Goal: Task Accomplishment & Management: Manage account settings

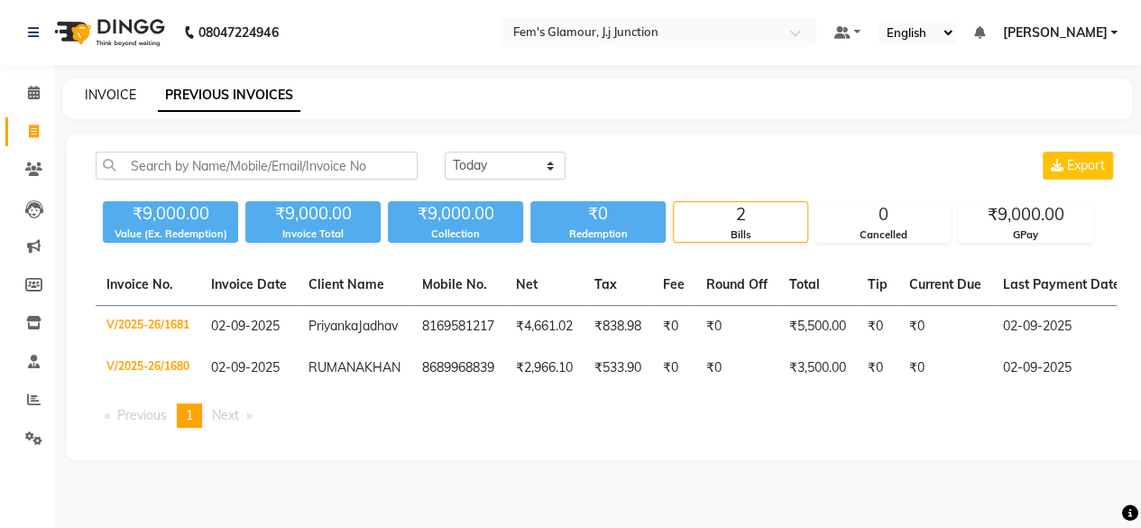
click at [127, 88] on link "INVOICE" at bounding box center [110, 95] width 51 height 16
select select "4132"
select select "service"
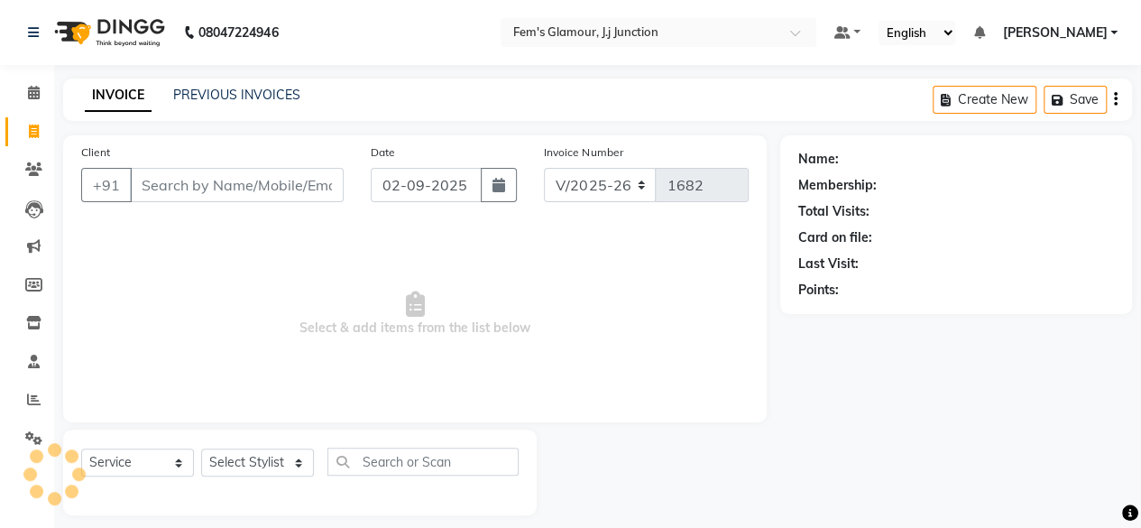
scroll to position [14, 0]
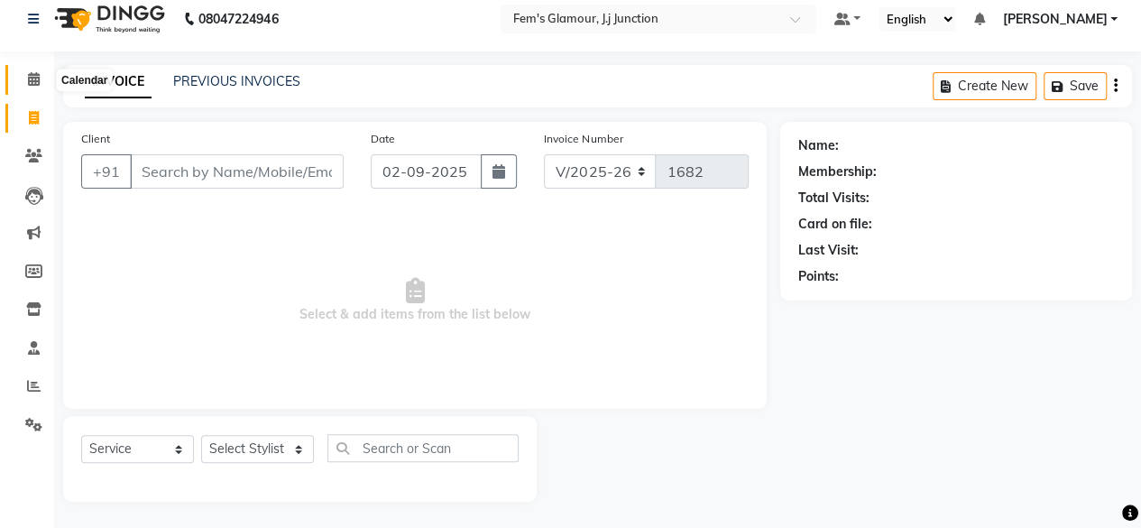
click at [32, 86] on icon at bounding box center [34, 79] width 12 height 14
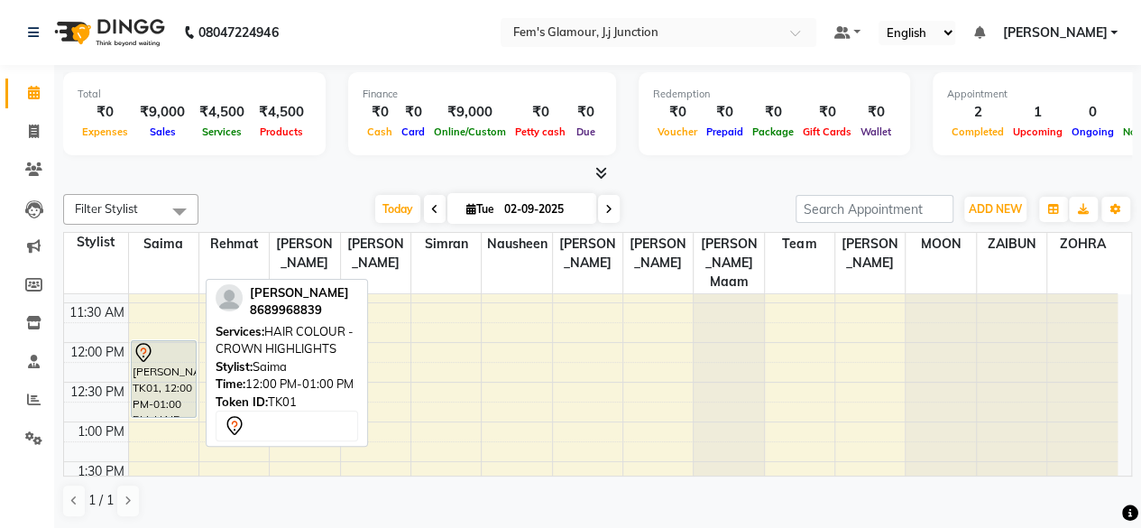
scroll to position [300, 0]
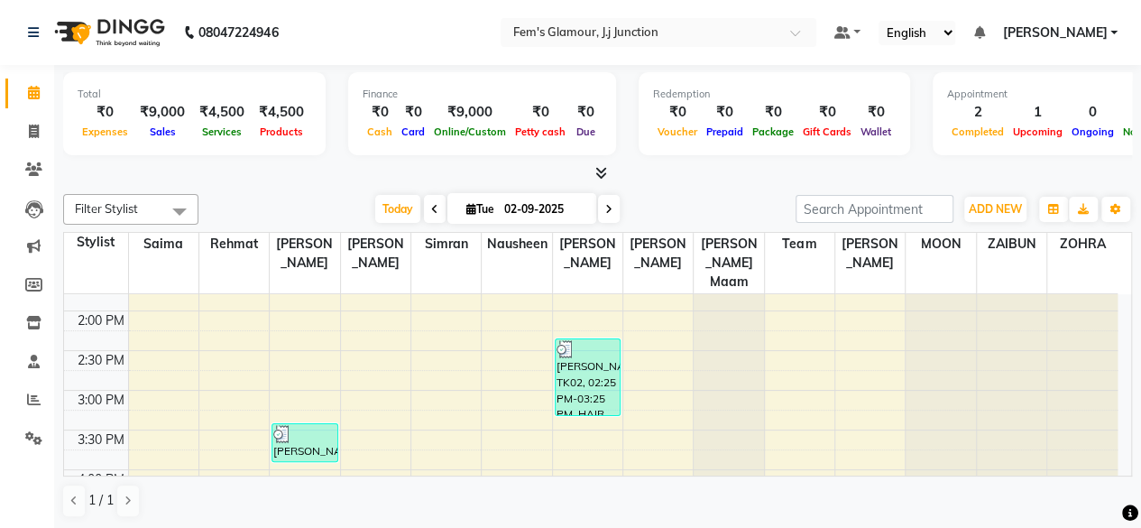
click at [482, 214] on span "Tue" at bounding box center [480, 209] width 37 height 14
select select "9"
select select "2025"
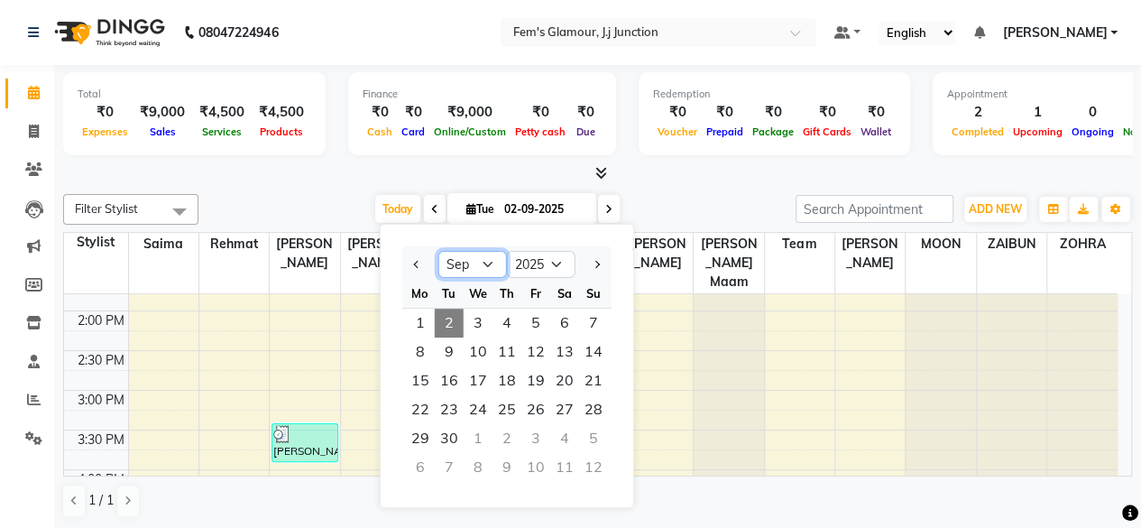
click at [455, 261] on select "Jan Feb Mar Apr May Jun [DATE] Aug Sep Oct Nov Dec" at bounding box center [472, 264] width 69 height 27
select select "12"
click at [438, 251] on select "Jan Feb Mar Apr May Jun [DATE] Aug Sep Oct Nov Dec" at bounding box center [472, 264] width 69 height 27
click at [418, 345] on span "8" at bounding box center [420, 351] width 29 height 29
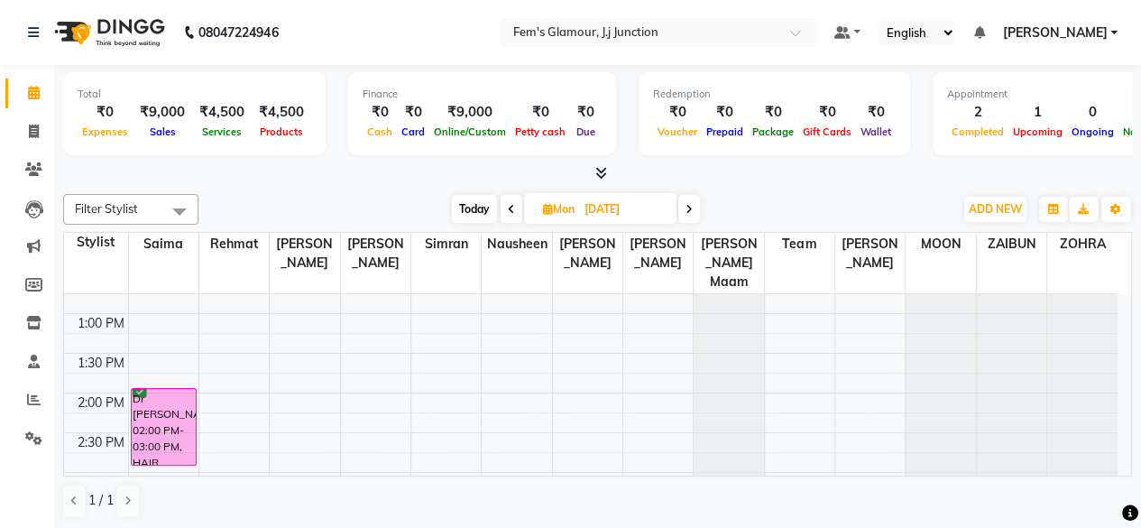
scroll to position [222, 0]
click at [687, 211] on icon at bounding box center [688, 209] width 7 height 11
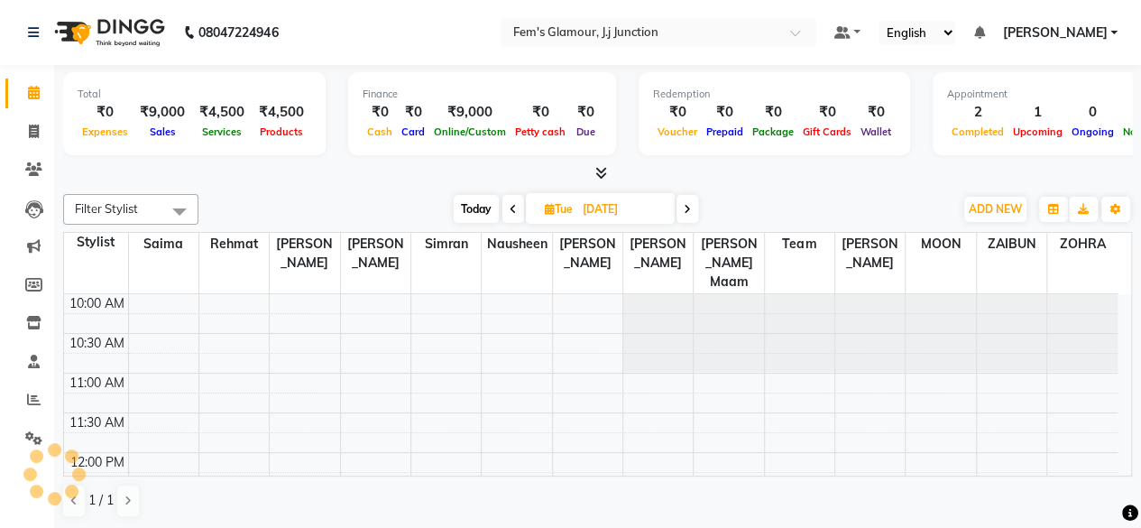
scroll to position [471, 0]
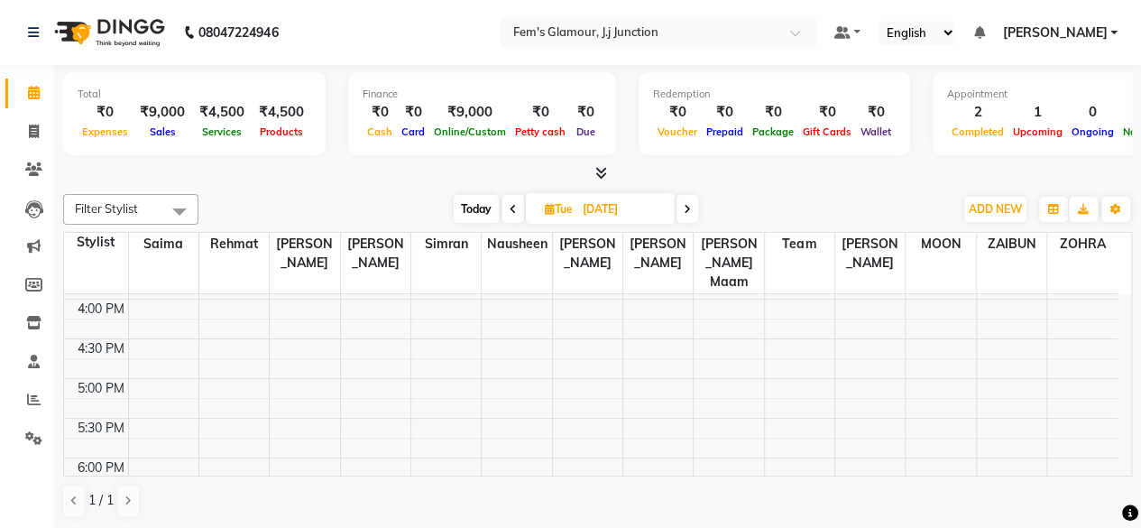
click at [687, 211] on icon at bounding box center [687, 209] width 7 height 11
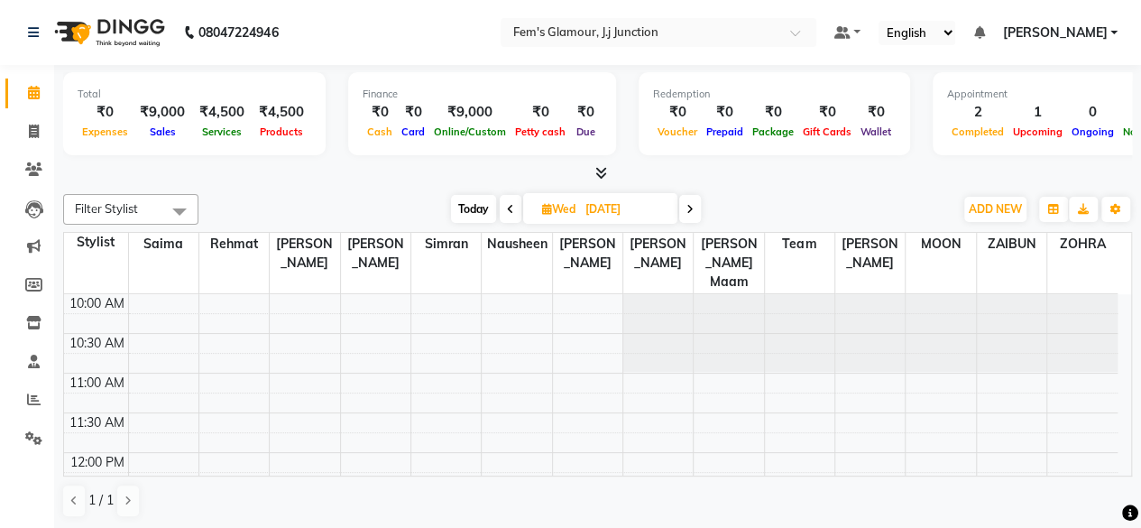
click at [515, 210] on span at bounding box center [511, 209] width 22 height 28
click at [511, 207] on icon at bounding box center [512, 209] width 7 height 11
type input "[DATE]"
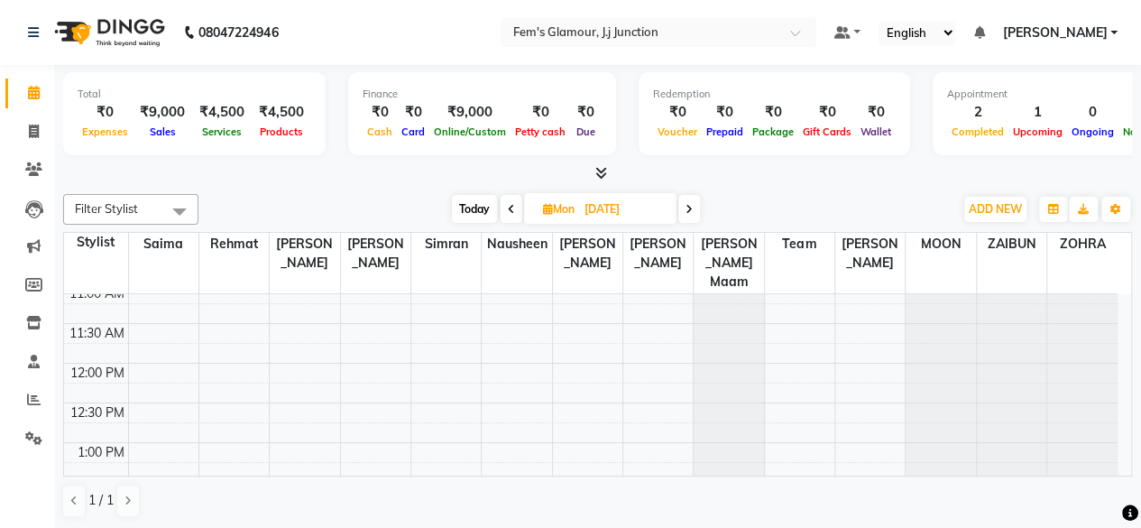
scroll to position [350, 0]
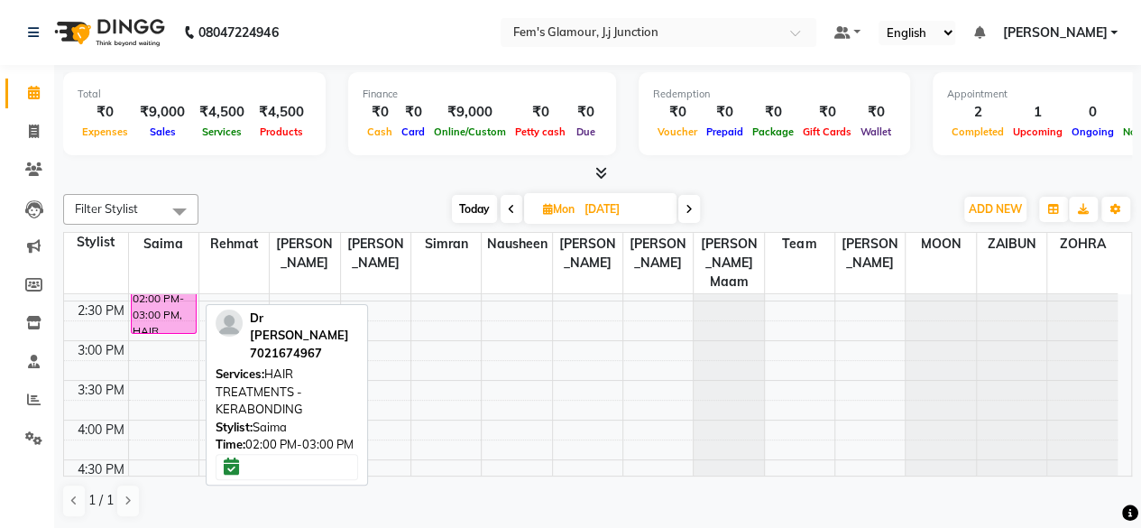
click at [188, 299] on div "Dr [PERSON_NAME], 02:00 PM-03:00 PM, HAIR TREATMENTS - KERABONDING" at bounding box center [164, 295] width 64 height 76
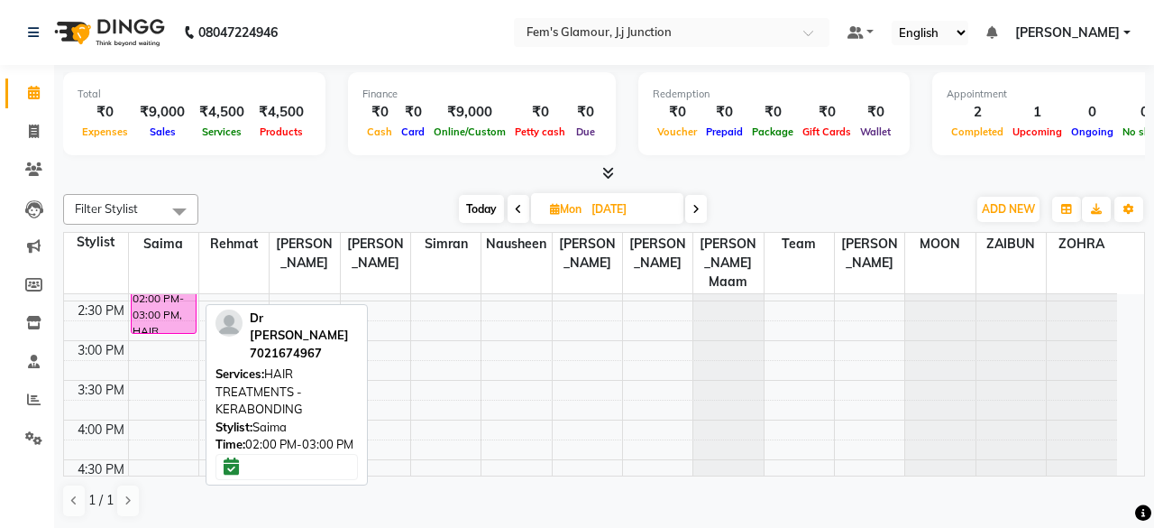
select select "6"
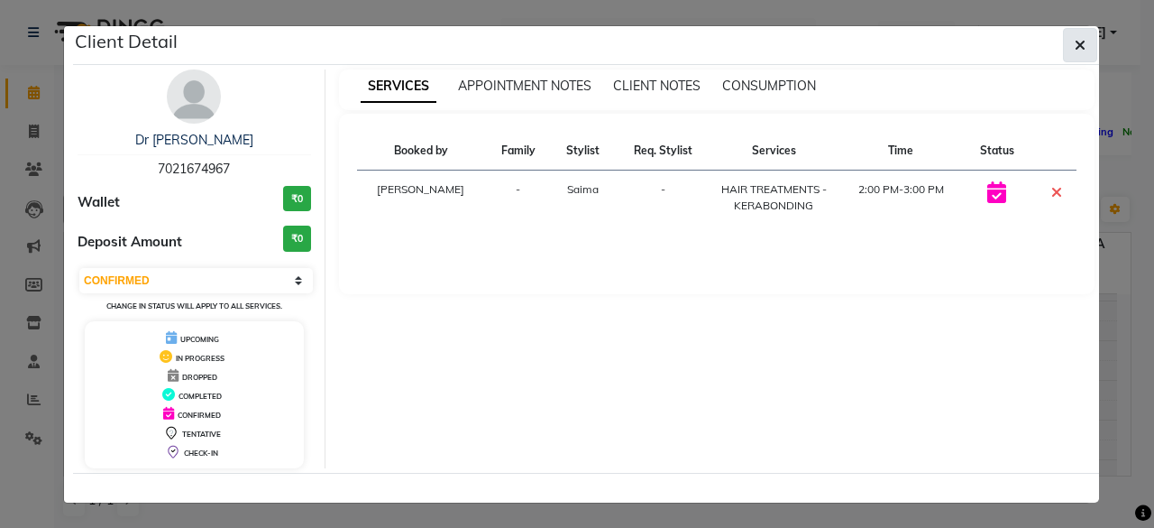
click at [1074, 36] on button "button" at bounding box center [1080, 45] width 34 height 34
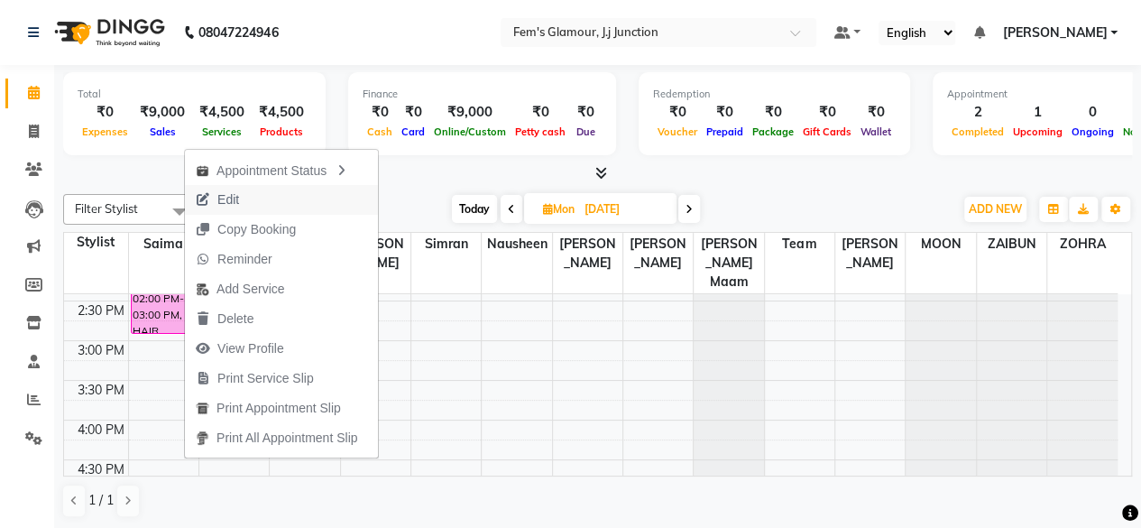
click at [209, 192] on span "Edit" at bounding box center [217, 200] width 65 height 30
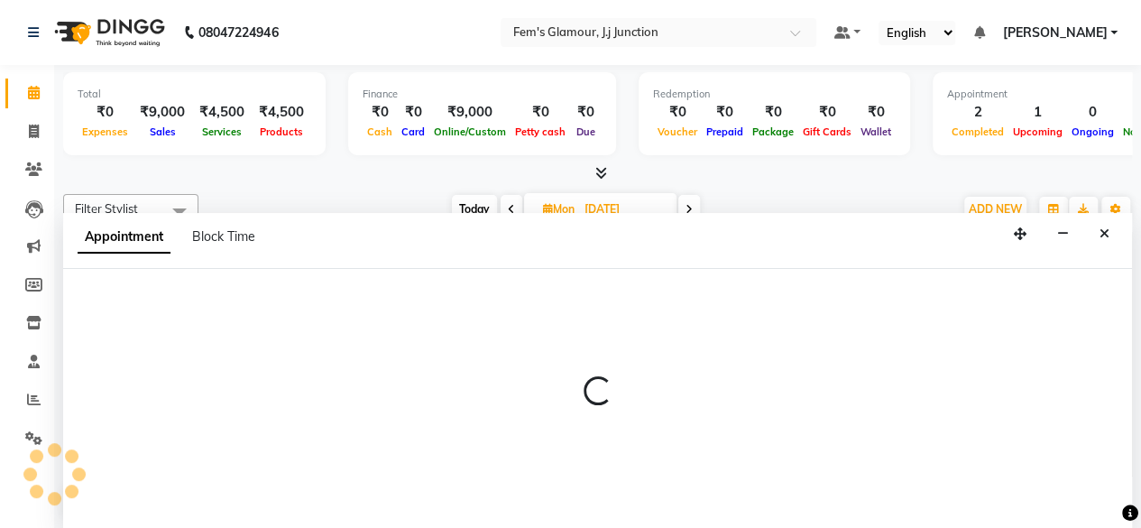
scroll to position [0, 0]
select select "confirm booking"
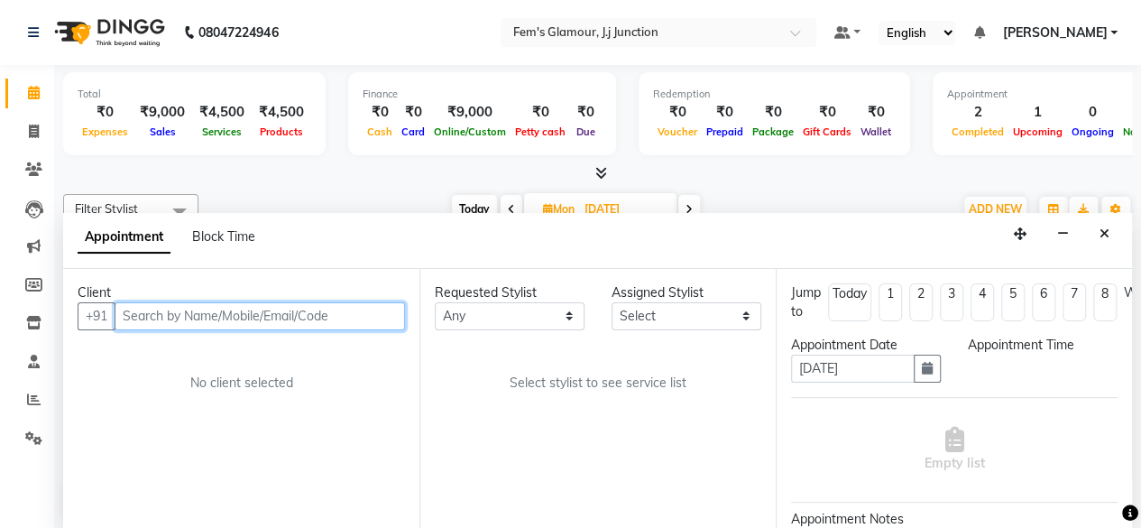
select select "21523"
select select "840"
select select "1738"
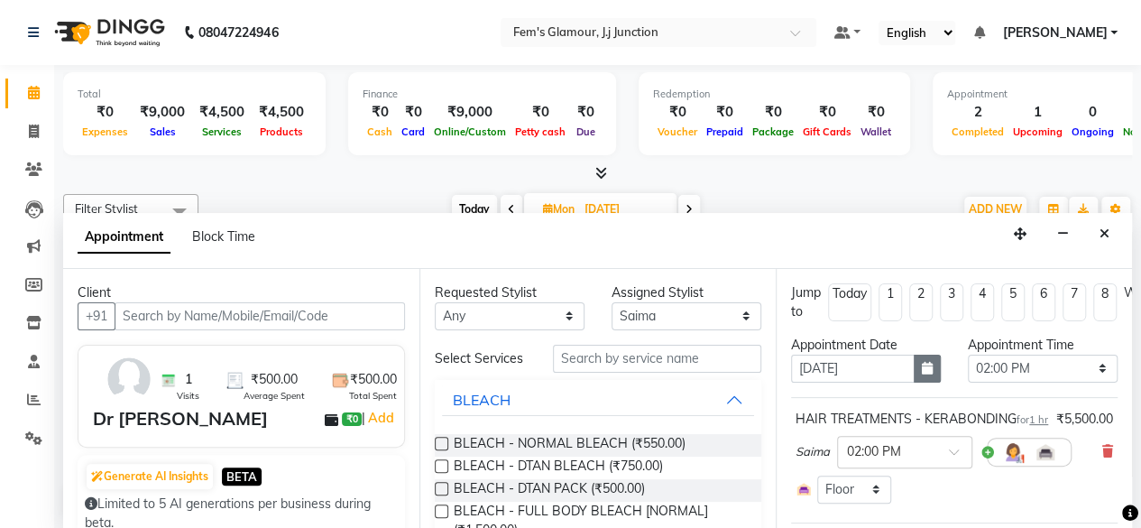
click at [925, 365] on button "button" at bounding box center [926, 368] width 27 height 28
select select "12"
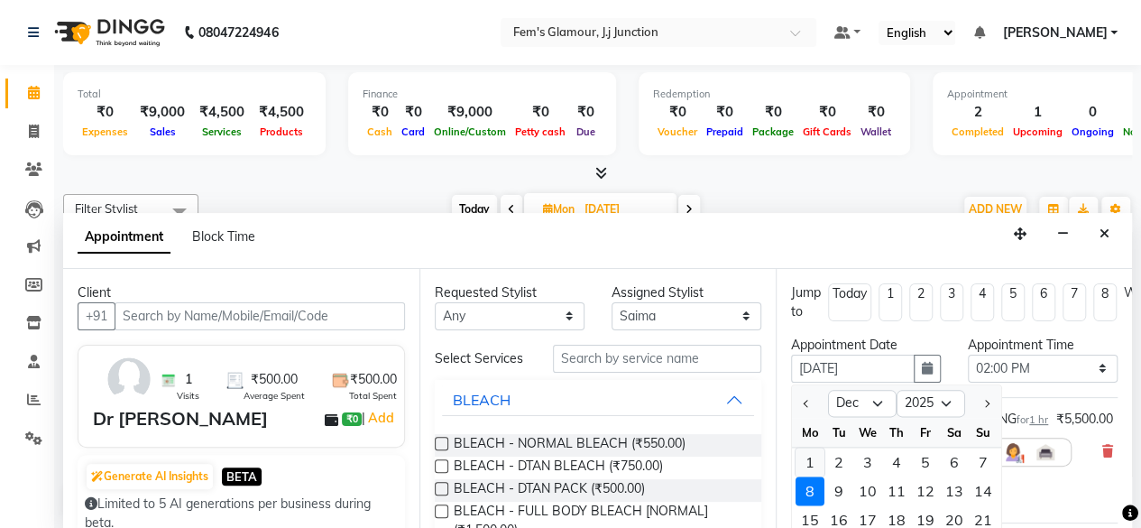
click at [801, 459] on div "1" at bounding box center [809, 461] width 29 height 29
type input "[DATE]"
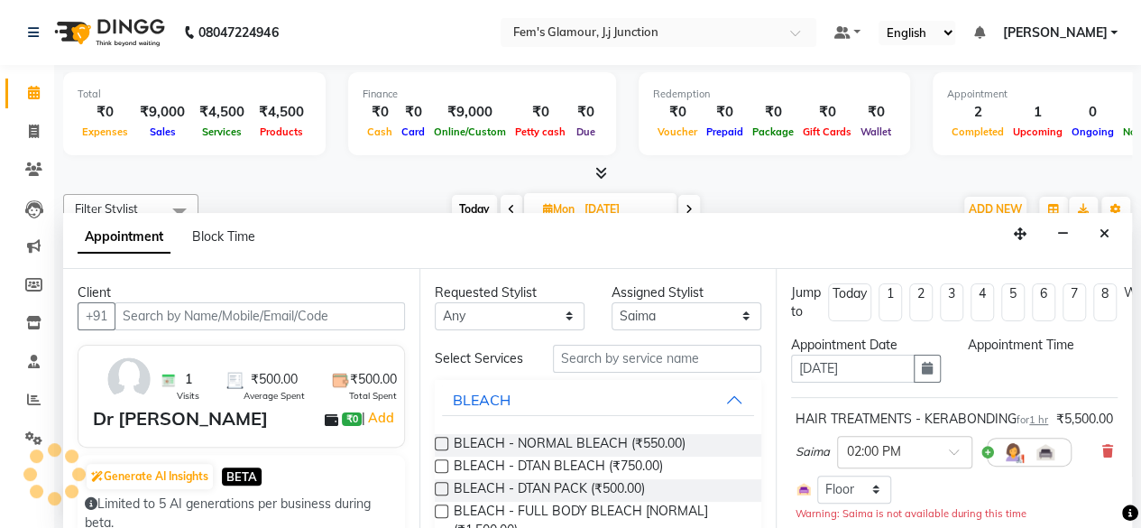
select select "840"
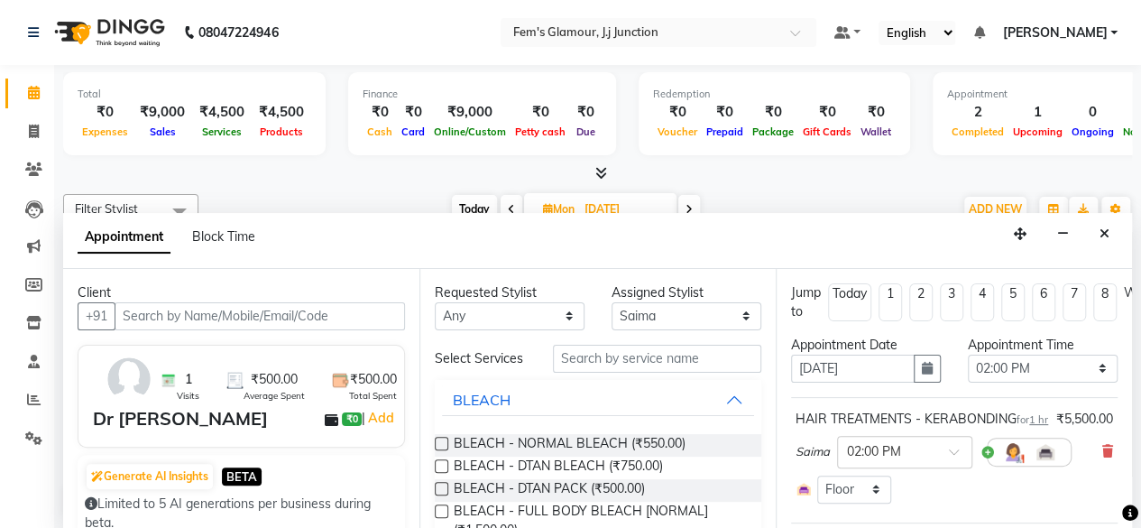
scroll to position [240, 0]
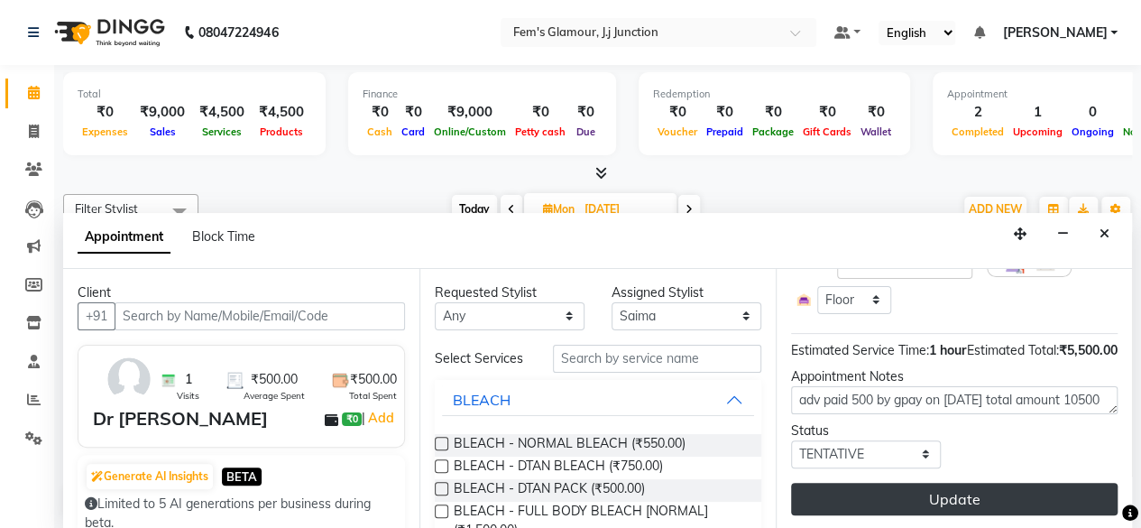
click at [824, 483] on button "Update" at bounding box center [954, 498] width 326 height 32
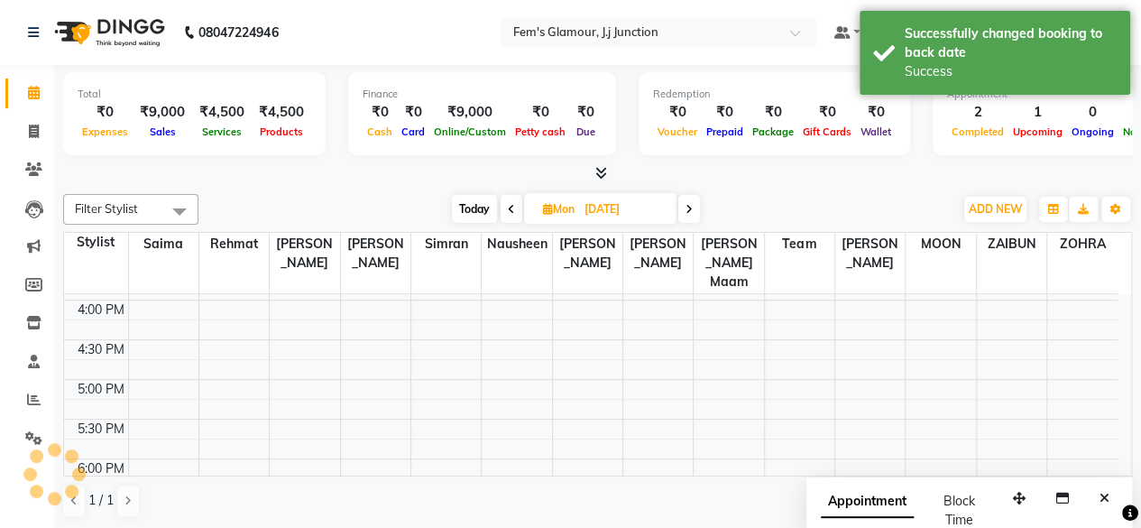
scroll to position [0, 0]
click at [476, 216] on span "Today" at bounding box center [474, 209] width 45 height 28
type input "02-09-2025"
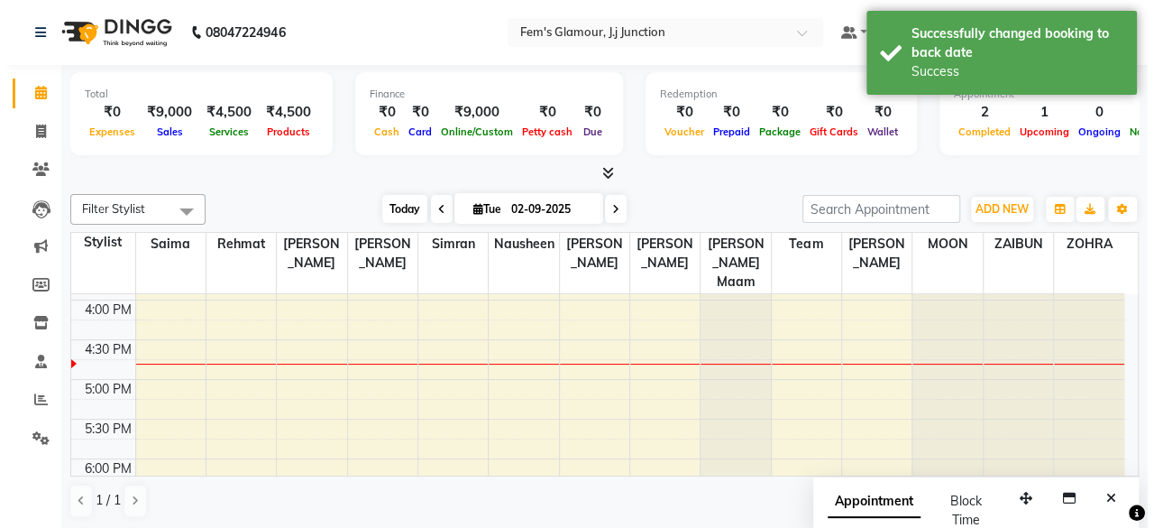
scroll to position [471, 0]
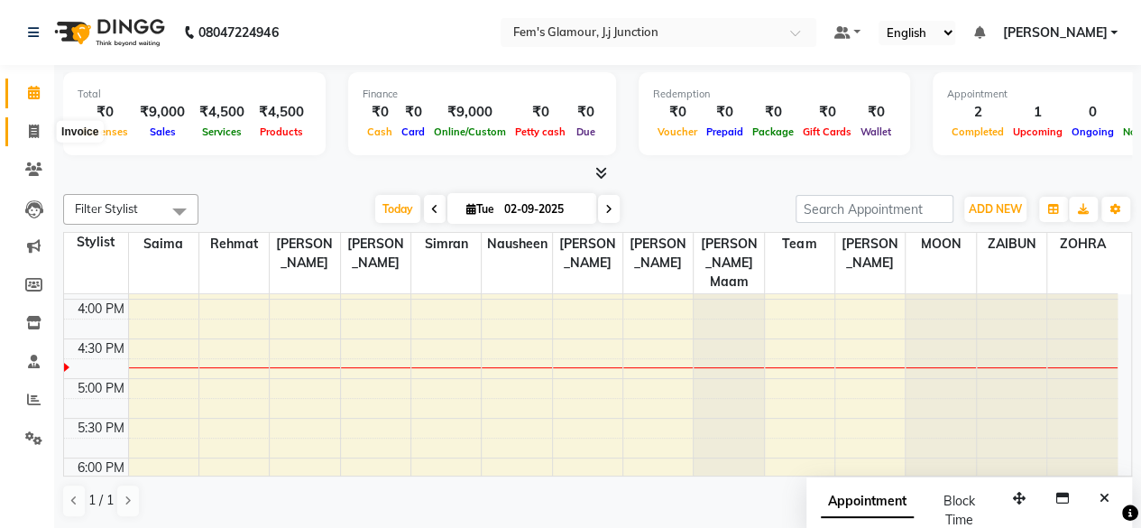
click at [35, 138] on span at bounding box center [34, 132] width 32 height 21
select select "service"
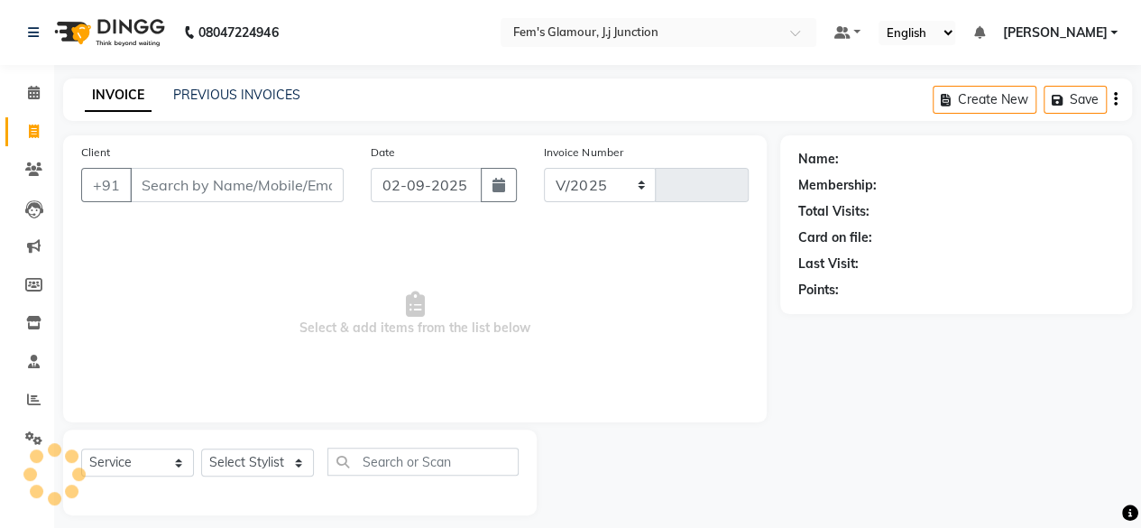
select select "4132"
type input "1682"
click at [236, 182] on input "Client" at bounding box center [237, 185] width 214 height 34
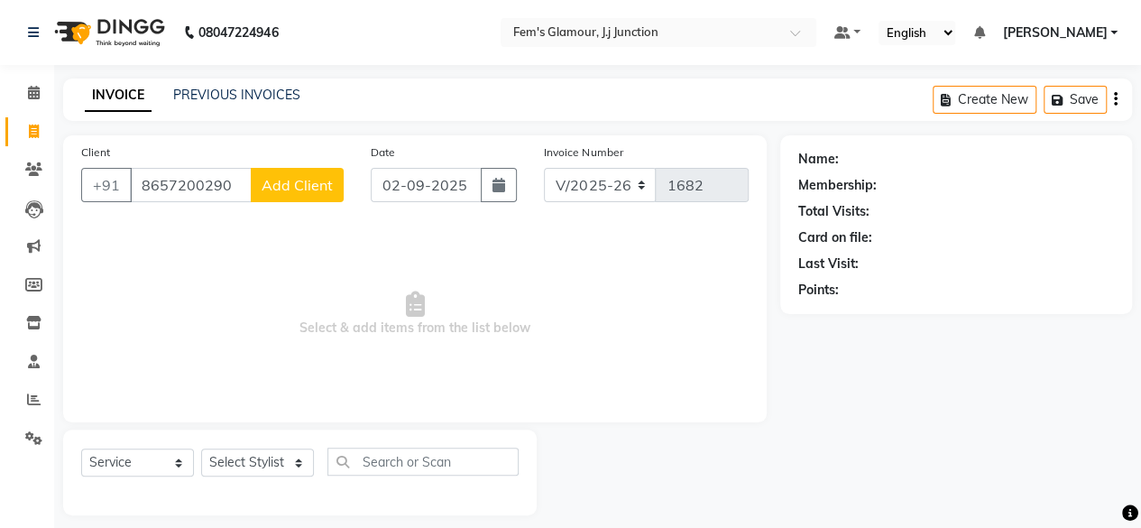
type input "8657200290"
click at [314, 176] on span "Add Client" at bounding box center [297, 185] width 71 height 18
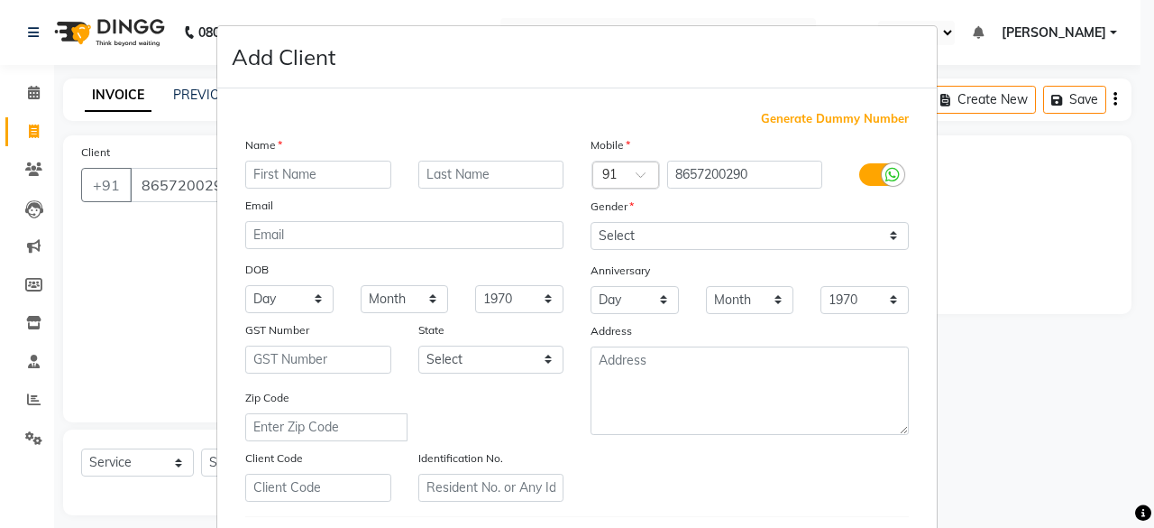
click at [314, 176] on input "text" at bounding box center [318, 175] width 146 height 28
type input "[PERSON_NAME]"
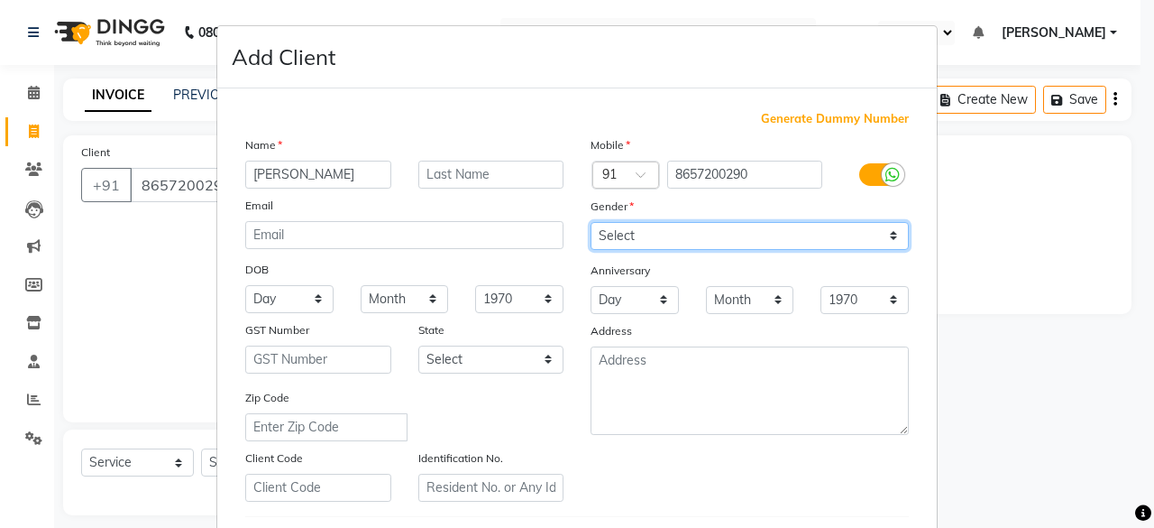
click at [615, 234] on select "Select [DEMOGRAPHIC_DATA] [DEMOGRAPHIC_DATA] Other Prefer Not To Say" at bounding box center [750, 236] width 318 height 28
select select "[DEMOGRAPHIC_DATA]"
click at [591, 222] on select "Select [DEMOGRAPHIC_DATA] [DEMOGRAPHIC_DATA] Other Prefer Not To Say" at bounding box center [750, 236] width 318 height 28
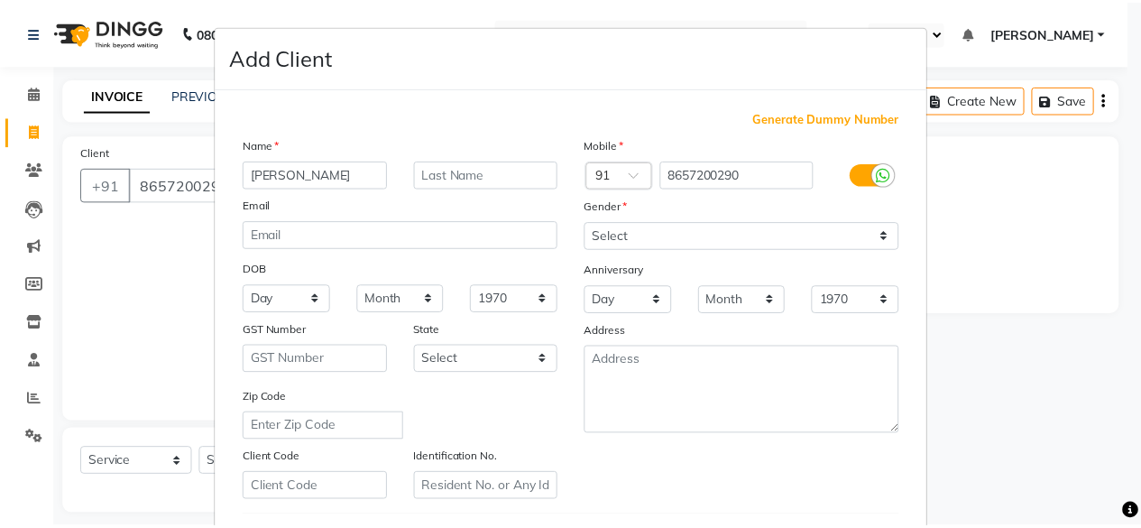
scroll to position [301, 0]
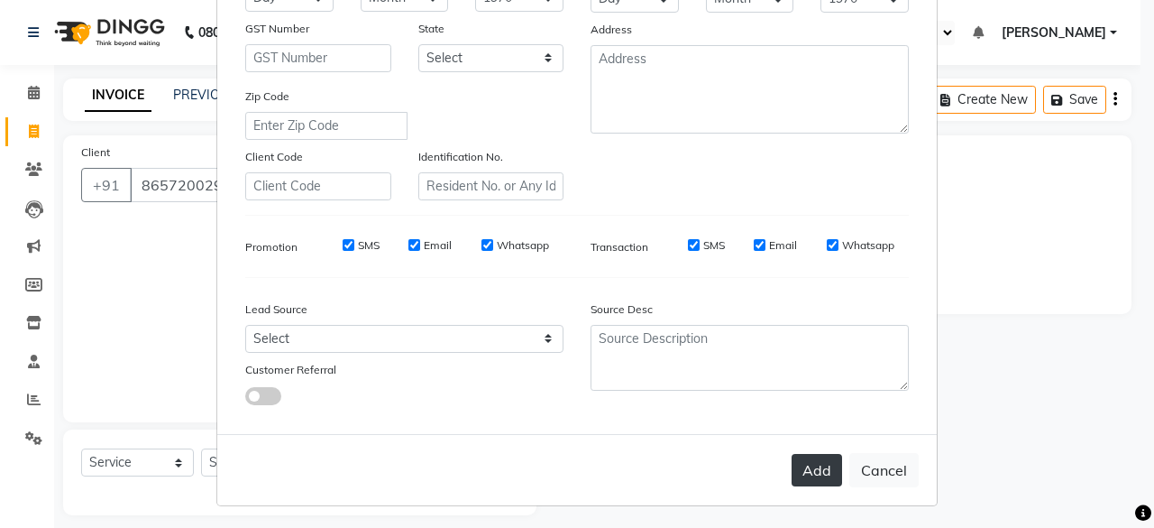
click at [808, 477] on button "Add" at bounding box center [817, 470] width 50 height 32
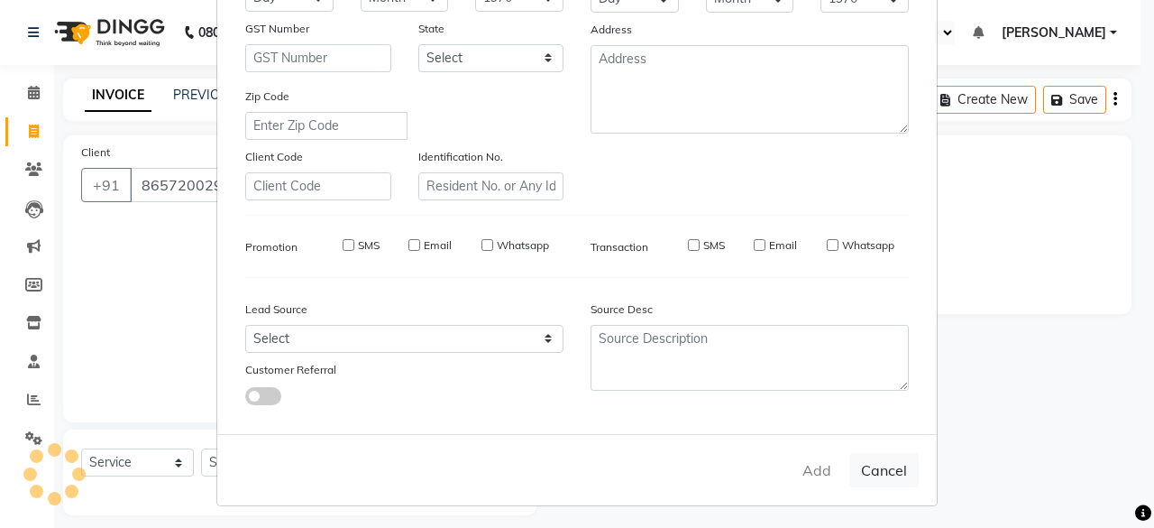
select select
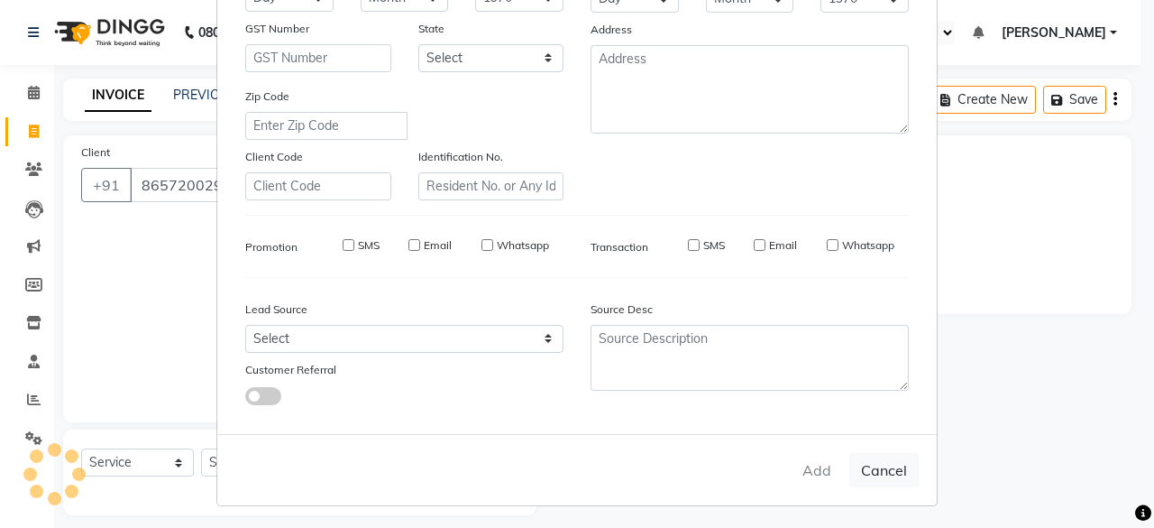
select select
checkbox input "false"
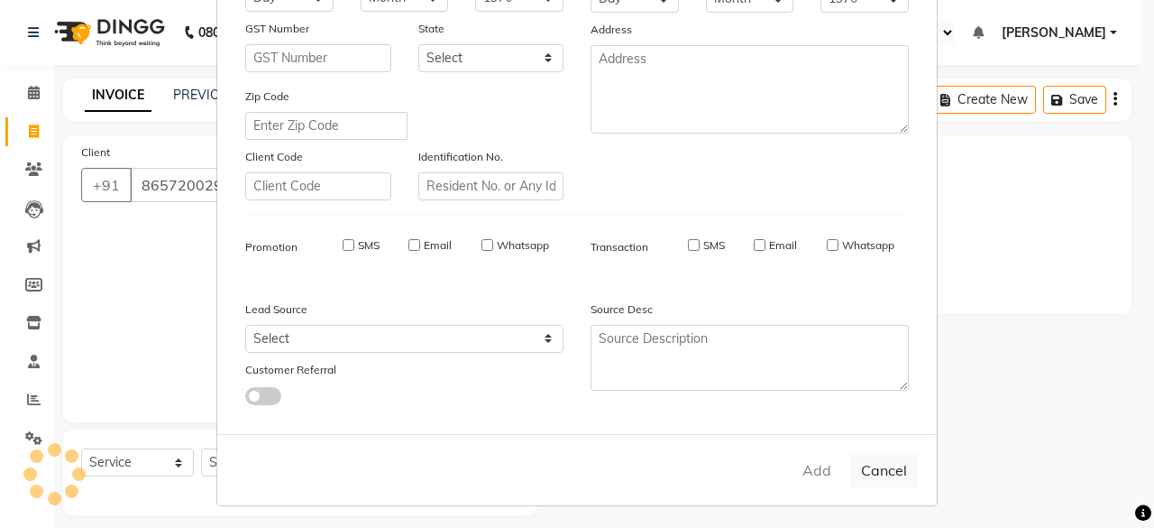
checkbox input "false"
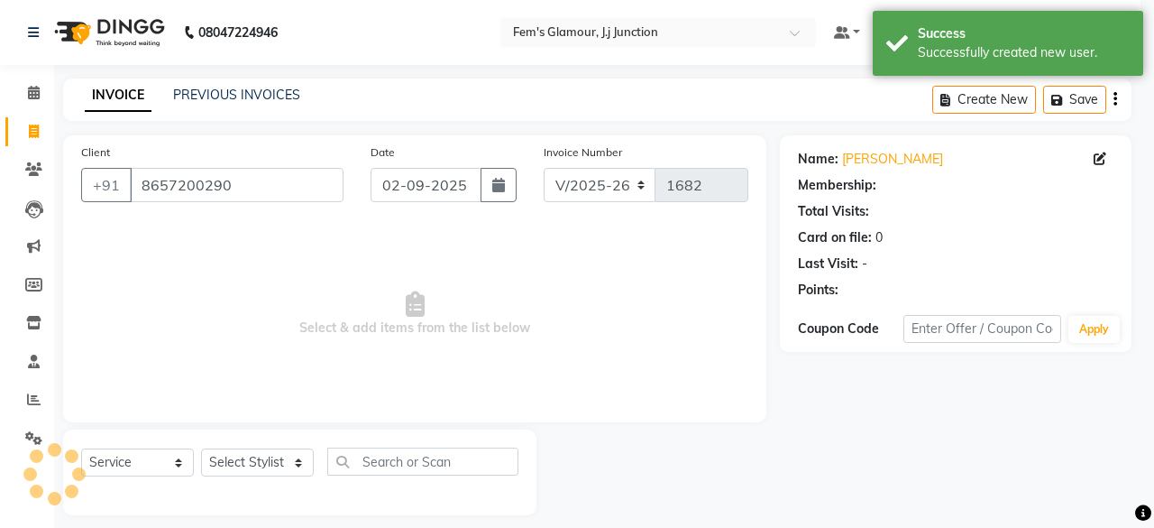
select select "1: Object"
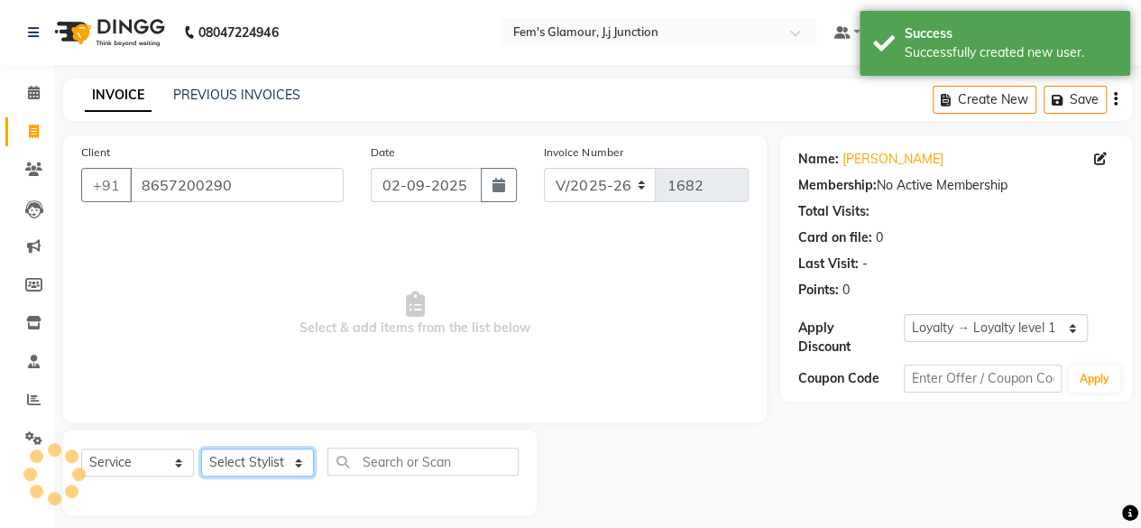
click at [238, 470] on select "Select Stylist fatima maam [PERSON_NAME] [PERSON_NAME] maam MOON Nagma Nasreen …" at bounding box center [257, 462] width 113 height 28
select select "21524"
click at [201, 448] on select "Select Stylist fatima maam [PERSON_NAME] [PERSON_NAME] maam MOON Nagma Nasreen …" at bounding box center [257, 462] width 113 height 28
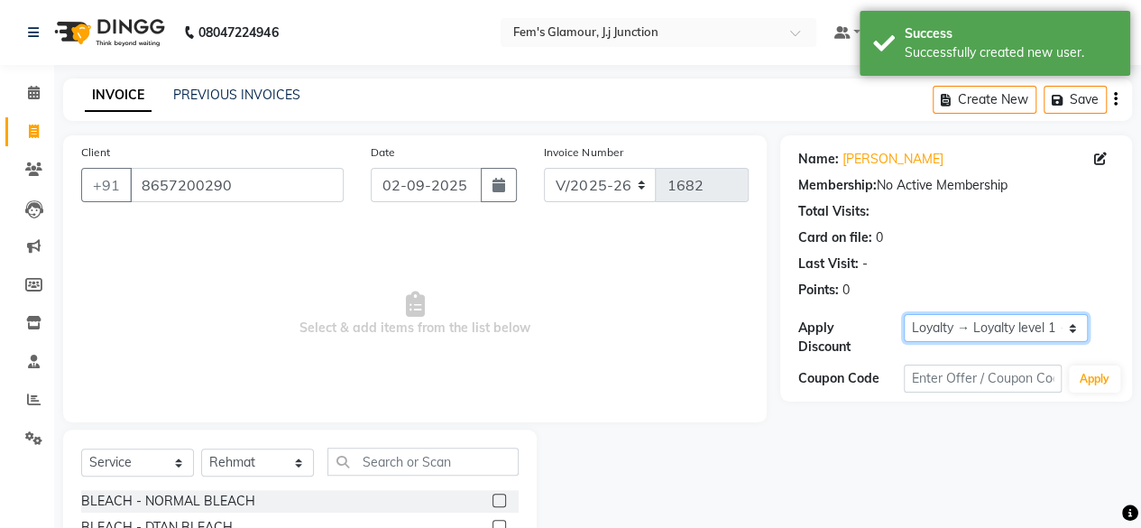
click at [938, 326] on select "Select Loyalty → Loyalty level 1 → All Customers" at bounding box center [996, 328] width 184 height 28
select select "0:"
click at [904, 314] on select "Select Loyalty → Loyalty level 1 → All Customers" at bounding box center [996, 328] width 184 height 28
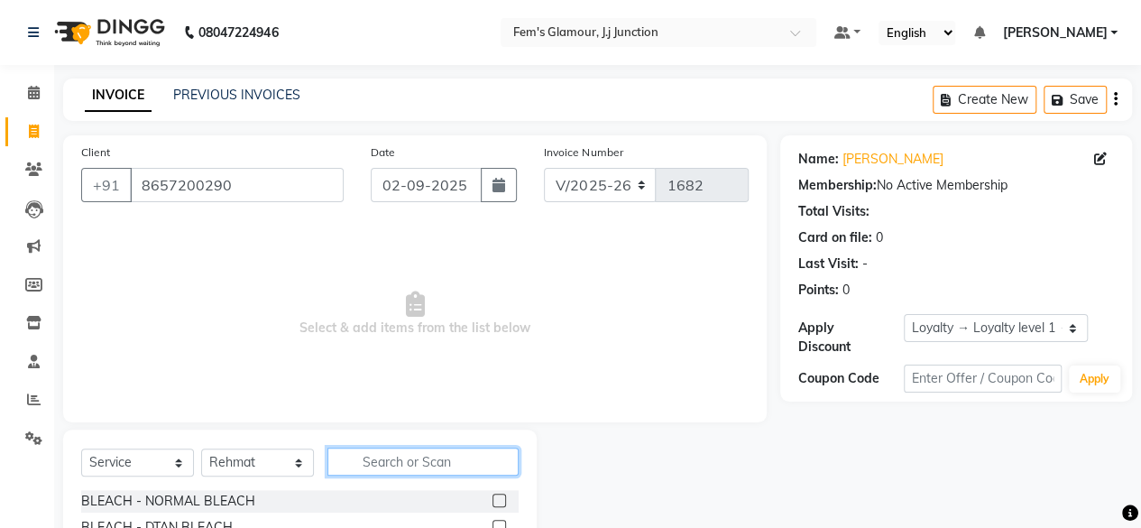
click at [476, 463] on input "text" at bounding box center [422, 461] width 191 height 28
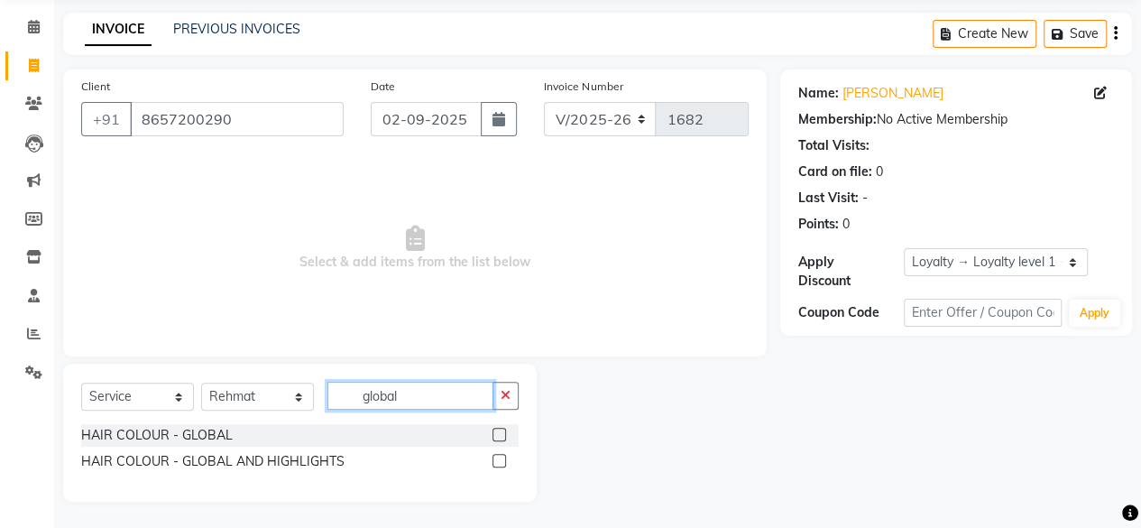
type input "global"
click at [496, 463] on label at bounding box center [499, 461] width 14 height 14
click at [496, 463] on input "checkbox" at bounding box center [498, 461] width 12 height 12
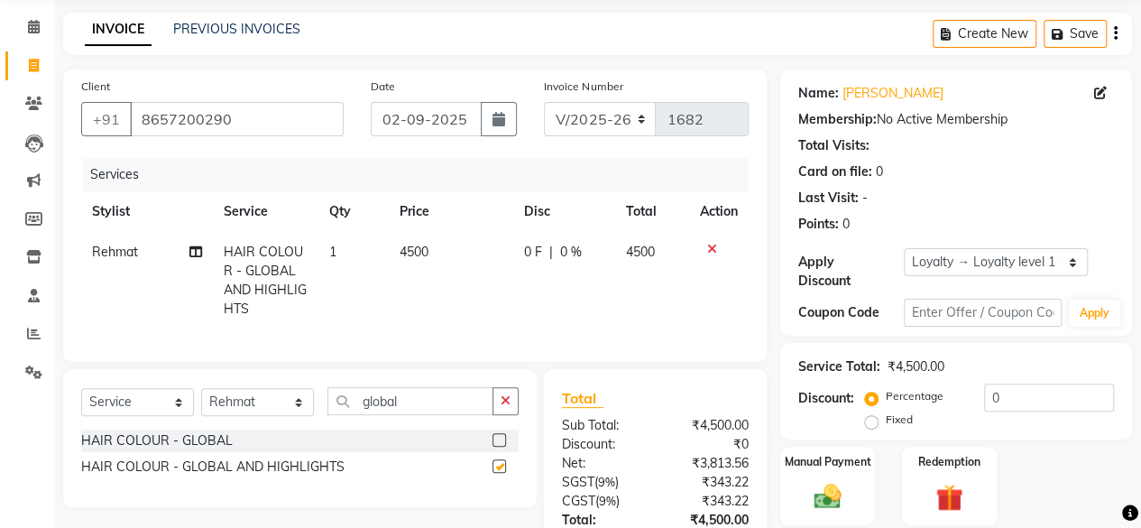
checkbox input "false"
click at [278, 407] on select "Select Stylist fatima maam [PERSON_NAME] [PERSON_NAME] maam MOON Nagma Nasreen …" at bounding box center [257, 402] width 113 height 28
click at [394, 295] on td "4500" at bounding box center [451, 280] width 124 height 97
select select "21524"
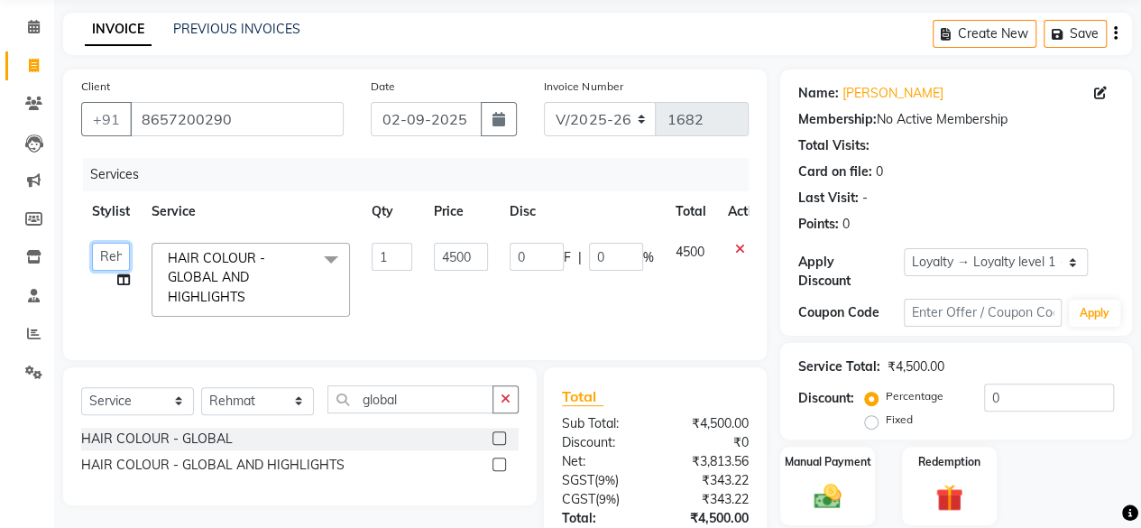
click at [123, 252] on select "fatima maam [PERSON_NAME] [PERSON_NAME] maam MOON Nagma Nasreen [PERSON_NAME] […" at bounding box center [111, 257] width 38 height 28
select select "21533"
click at [117, 275] on icon at bounding box center [123, 279] width 13 height 13
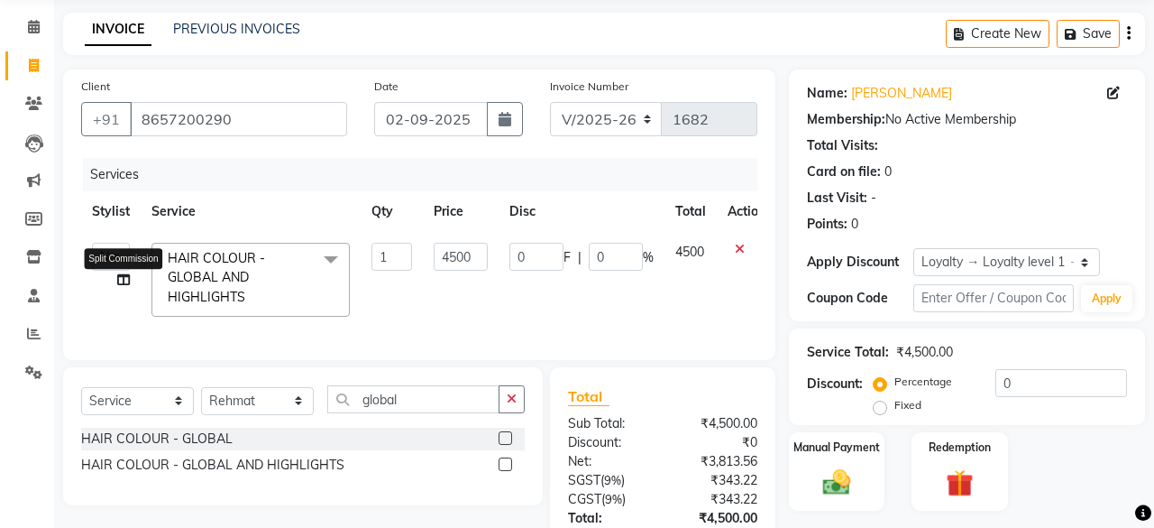
select select "21533"
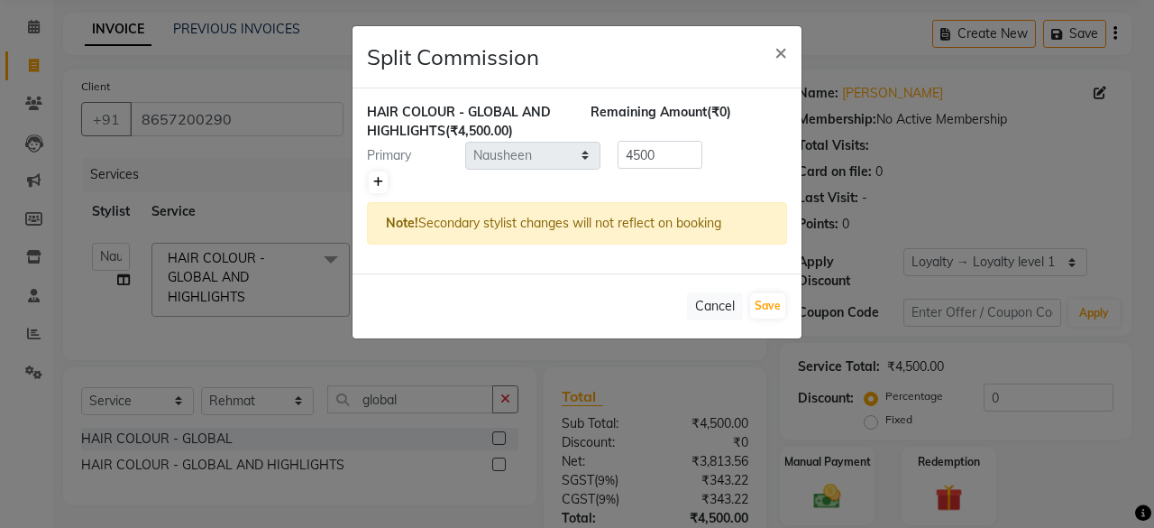
click at [375, 177] on icon at bounding box center [378, 182] width 10 height 11
type input "2250"
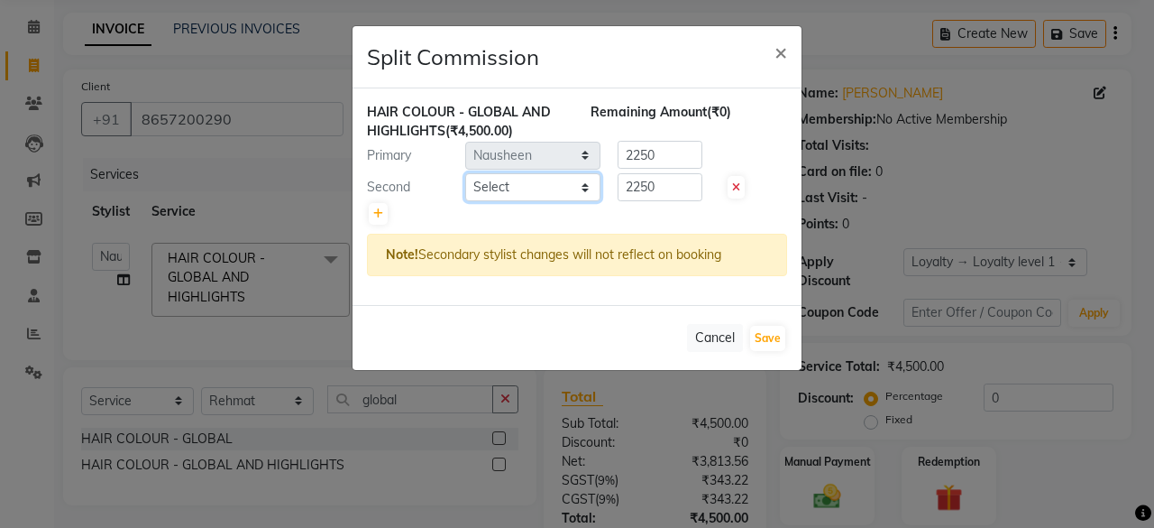
click at [537, 197] on select "Select fatima maam [PERSON_NAME] [PERSON_NAME] maam MOON Nagma Nasreen [PERSON_…" at bounding box center [532, 187] width 135 height 28
select select "21534"
click at [465, 173] on select "Select fatima maam [PERSON_NAME] [PERSON_NAME] maam MOON Nagma Nasreen [PERSON_…" at bounding box center [532, 187] width 135 height 28
click at [765, 335] on button "Save" at bounding box center [767, 338] width 35 height 25
select select "Select"
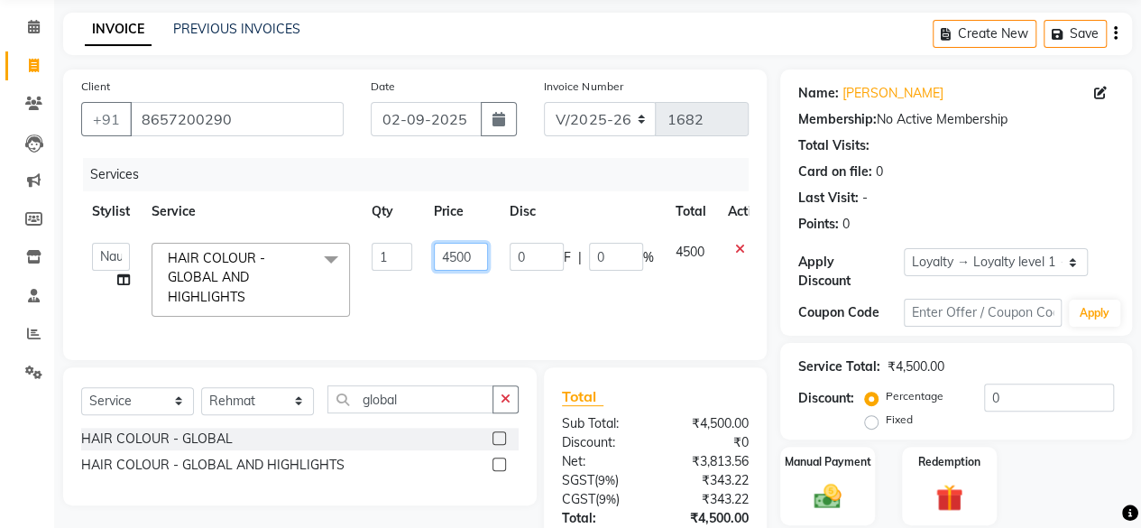
click at [460, 256] on input "4500" at bounding box center [461, 257] width 54 height 28
type input "4000"
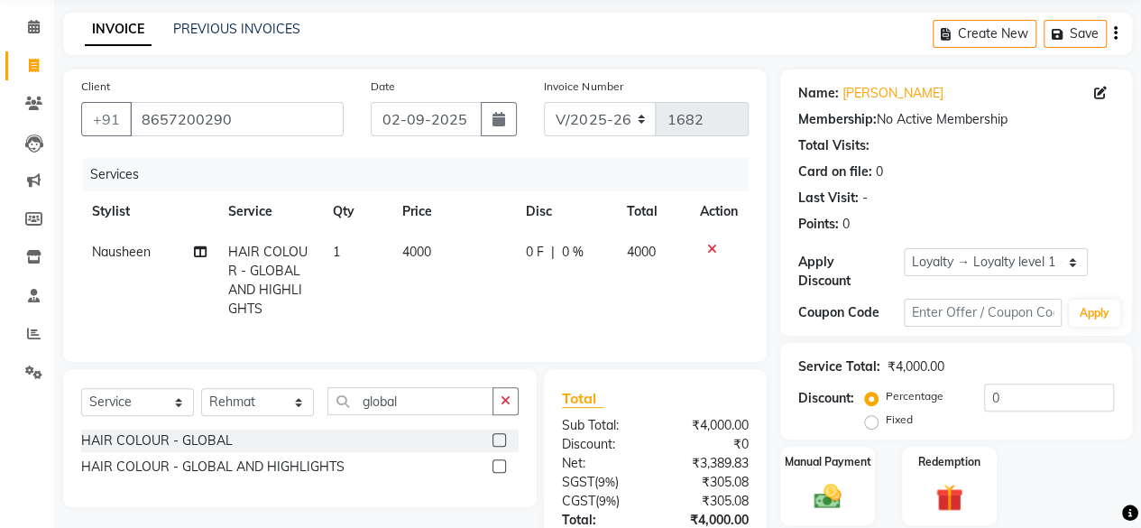
click at [474, 307] on div "Services Stylist Service Qty Price Disc Total Action Nausheen HAIR COLOUR - GLO…" at bounding box center [414, 251] width 667 height 186
click at [422, 407] on input "global" at bounding box center [410, 401] width 166 height 28
type input "g"
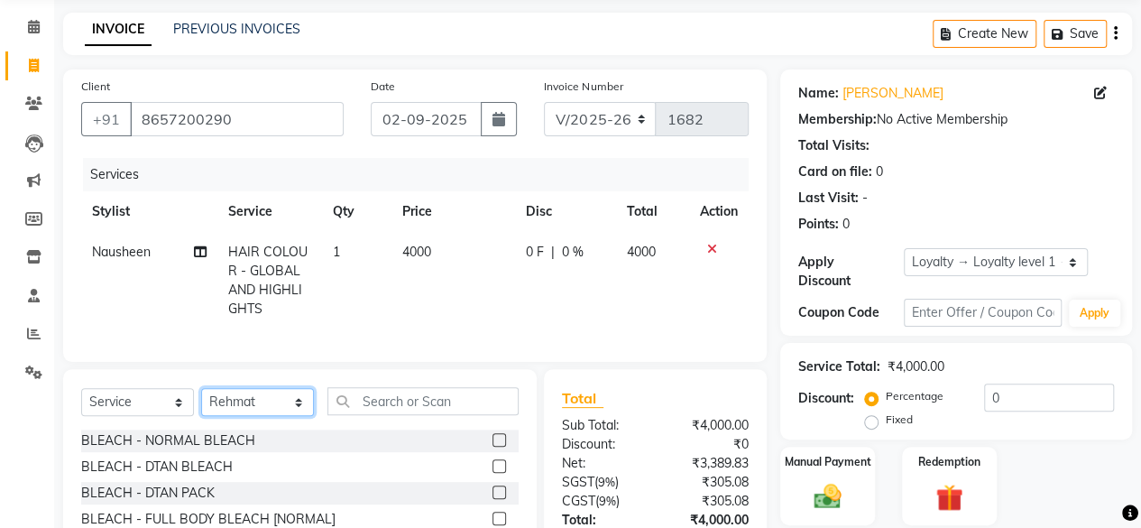
click at [303, 416] on select "Select Stylist fatima maam [PERSON_NAME] [PERSON_NAME] maam MOON Nagma Nasreen …" at bounding box center [257, 402] width 113 height 28
select select "22798"
click at [201, 401] on select "Select Stylist fatima maam [PERSON_NAME] [PERSON_NAME] maam MOON Nagma Nasreen …" at bounding box center [257, 402] width 113 height 28
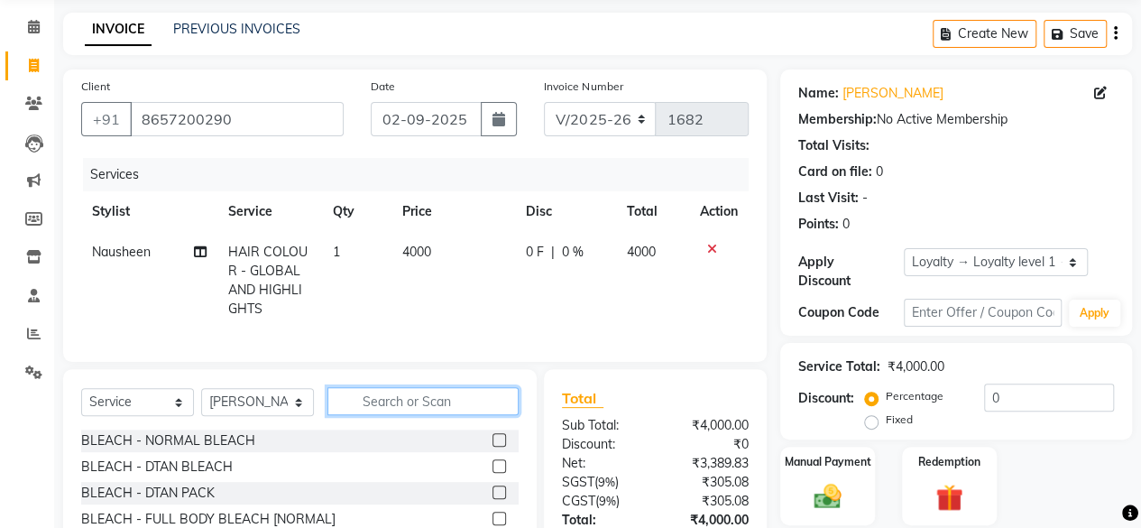
click at [398, 414] on input "text" at bounding box center [422, 401] width 191 height 28
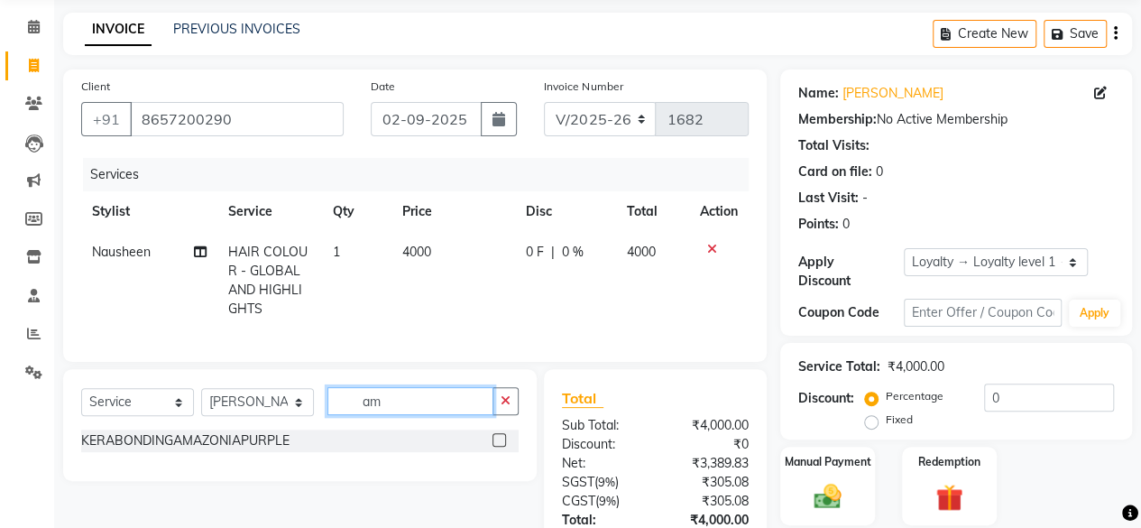
type input "a"
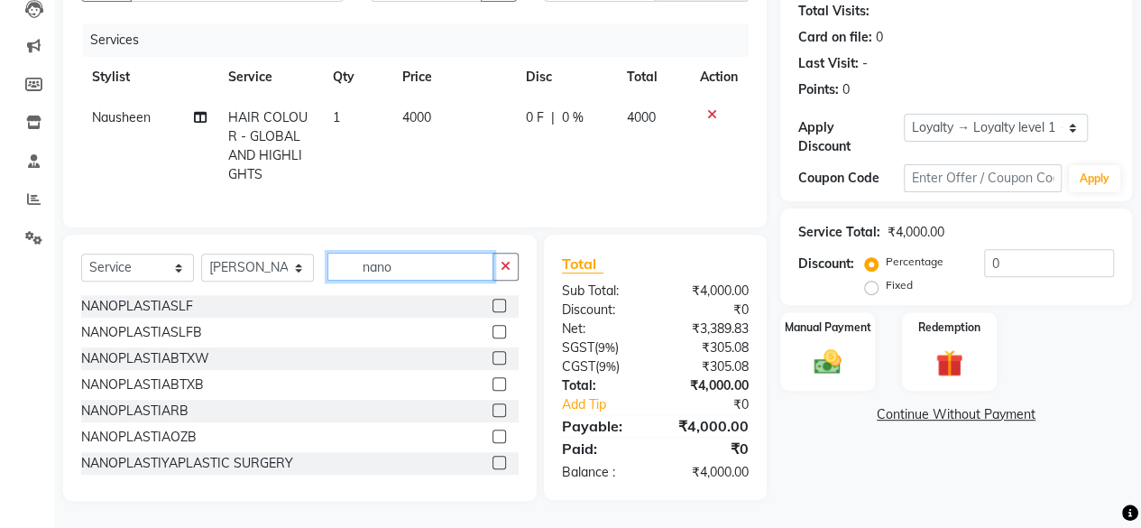
scroll to position [54, 0]
type input "nano"
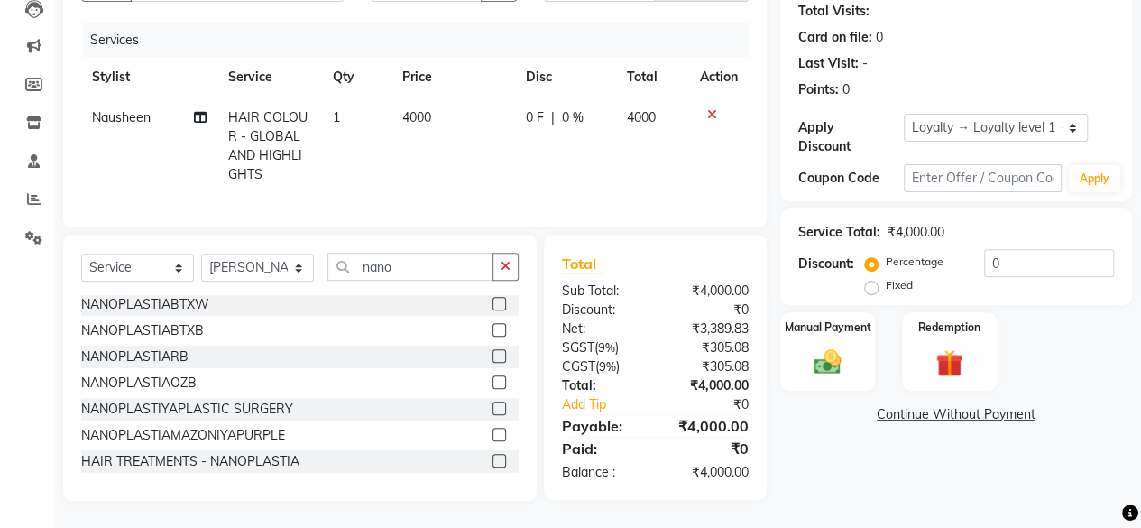
click at [492, 432] on label at bounding box center [499, 434] width 14 height 14
click at [492, 432] on input "checkbox" at bounding box center [498, 435] width 12 height 12
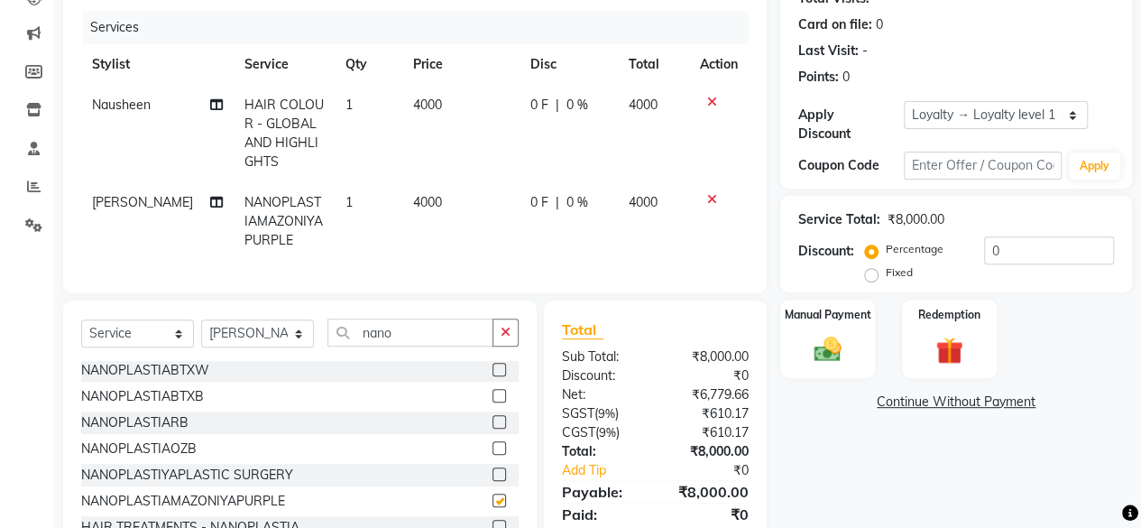
checkbox input "false"
click at [424, 202] on span "4000" at bounding box center [427, 202] width 29 height 16
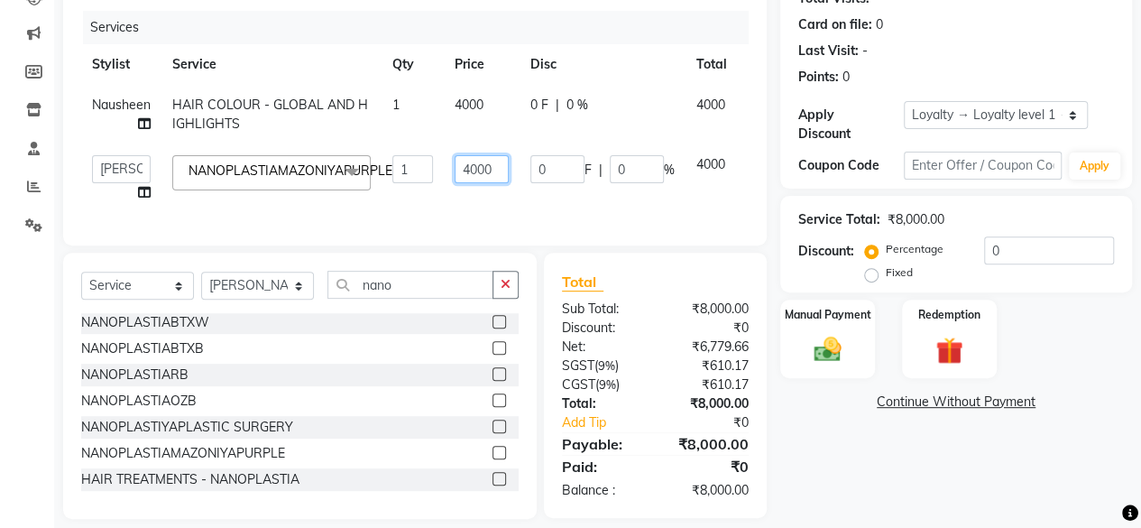
click at [483, 175] on input "4000" at bounding box center [481, 169] width 54 height 28
type input "0"
click at [477, 98] on td "4000" at bounding box center [482, 115] width 76 height 60
select select "21533"
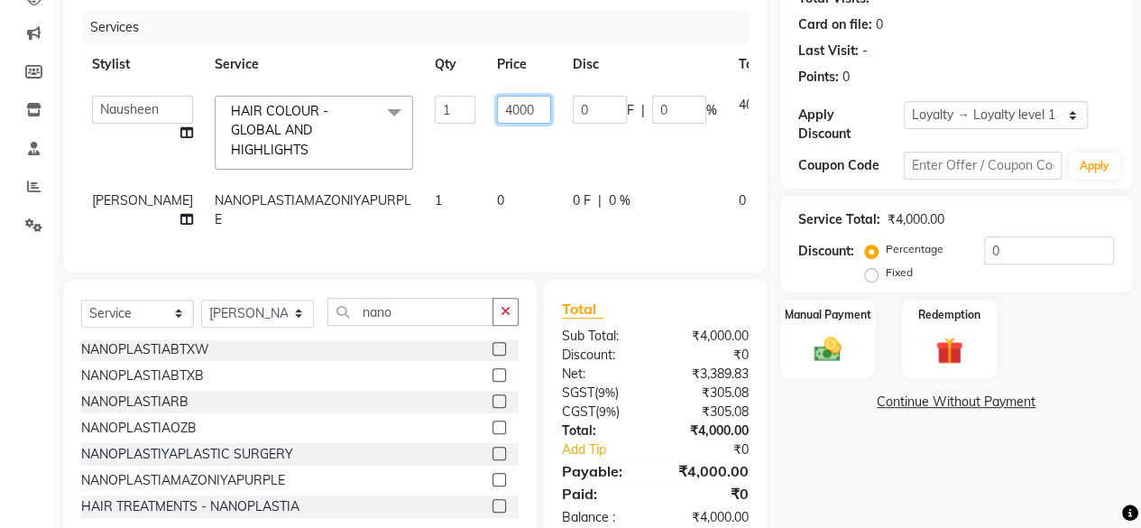
click at [497, 104] on input "4000" at bounding box center [524, 110] width 54 height 28
type input "0"
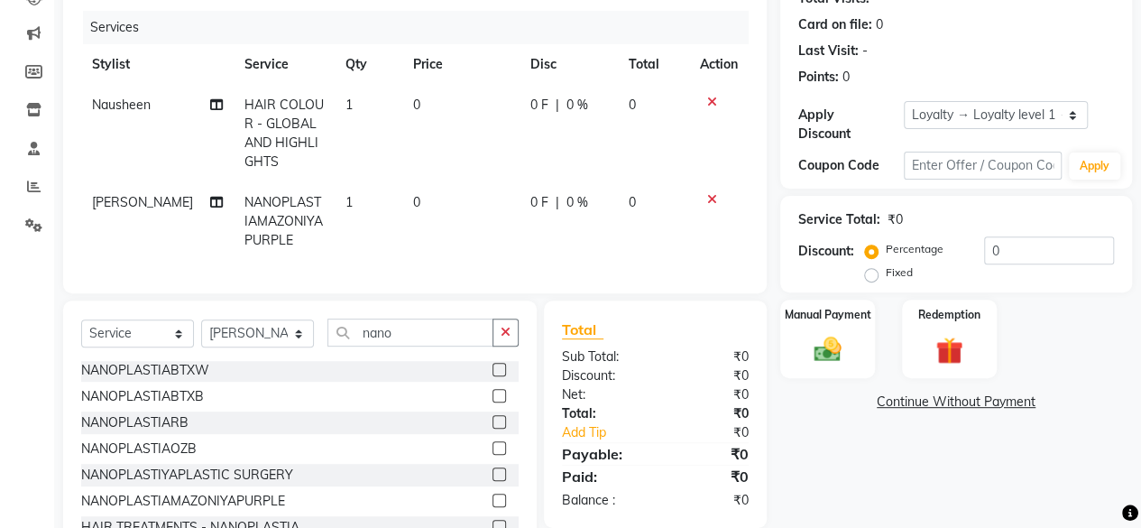
click at [612, 187] on td "0 F | 0 %" at bounding box center [567, 221] width 97 height 78
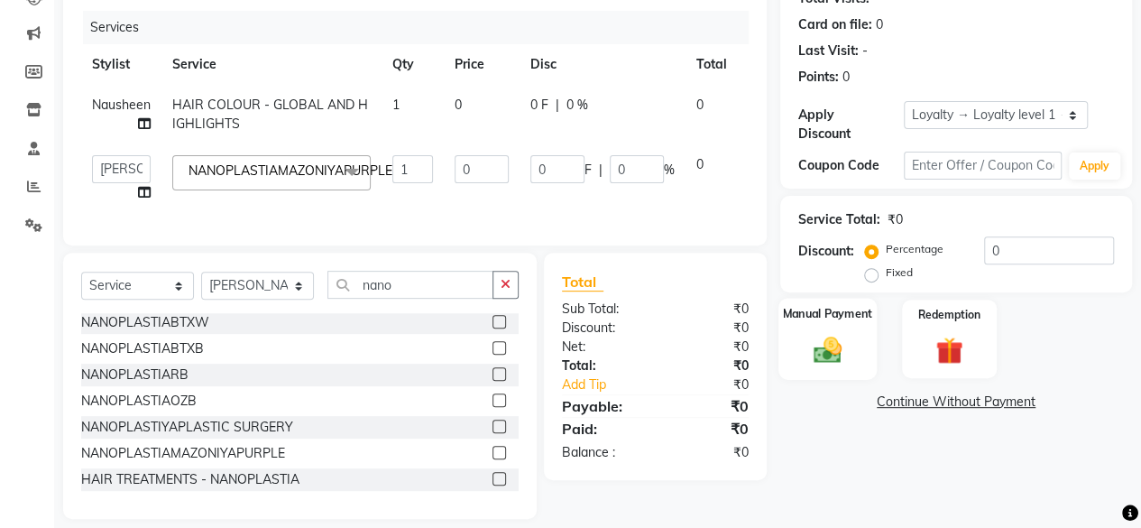
click at [846, 333] on img at bounding box center [827, 349] width 46 height 32
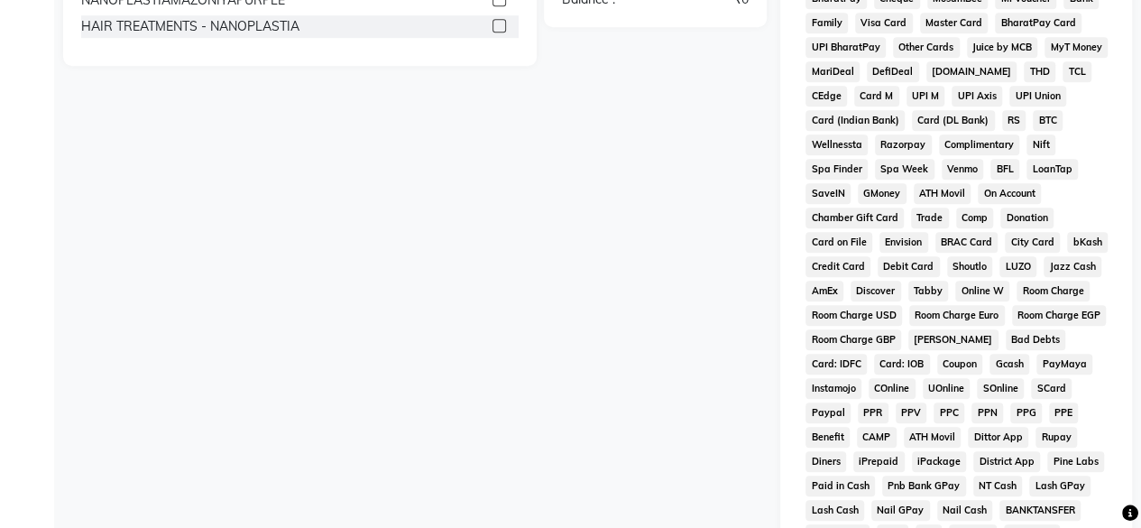
scroll to position [204, 0]
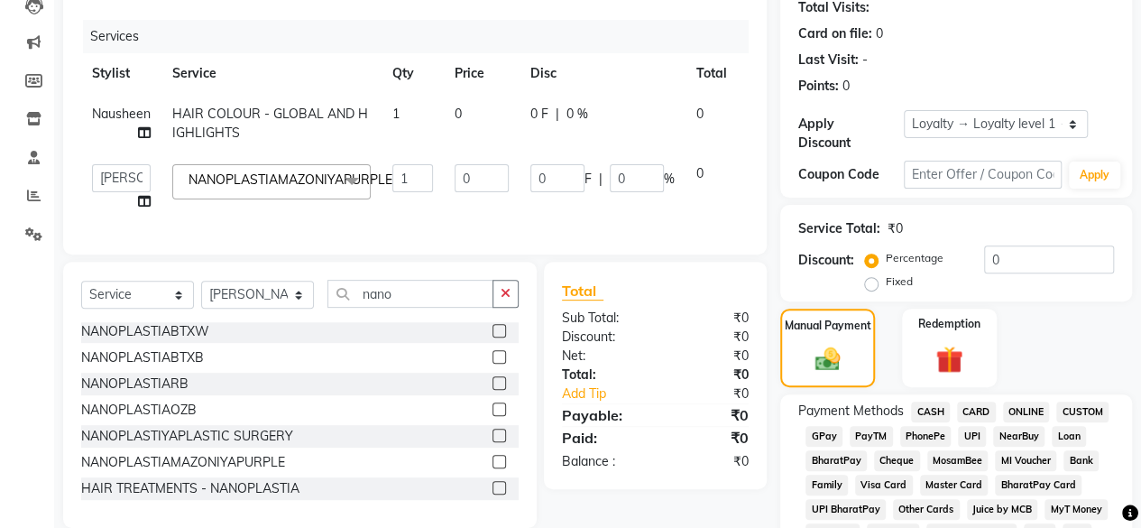
click at [930, 410] on span "CASH" at bounding box center [930, 411] width 39 height 21
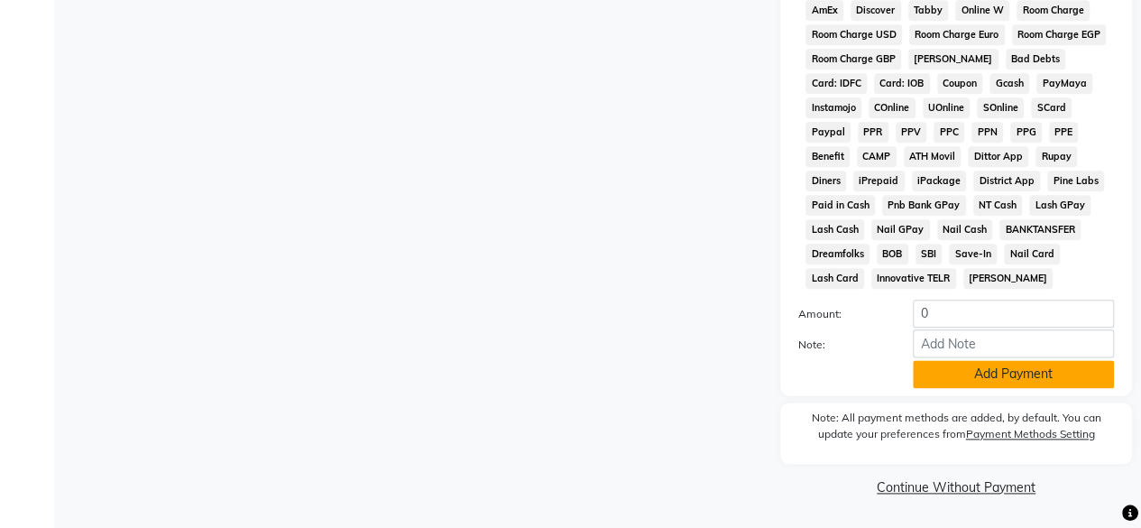
click at [997, 372] on button "Add Payment" at bounding box center [1013, 374] width 201 height 28
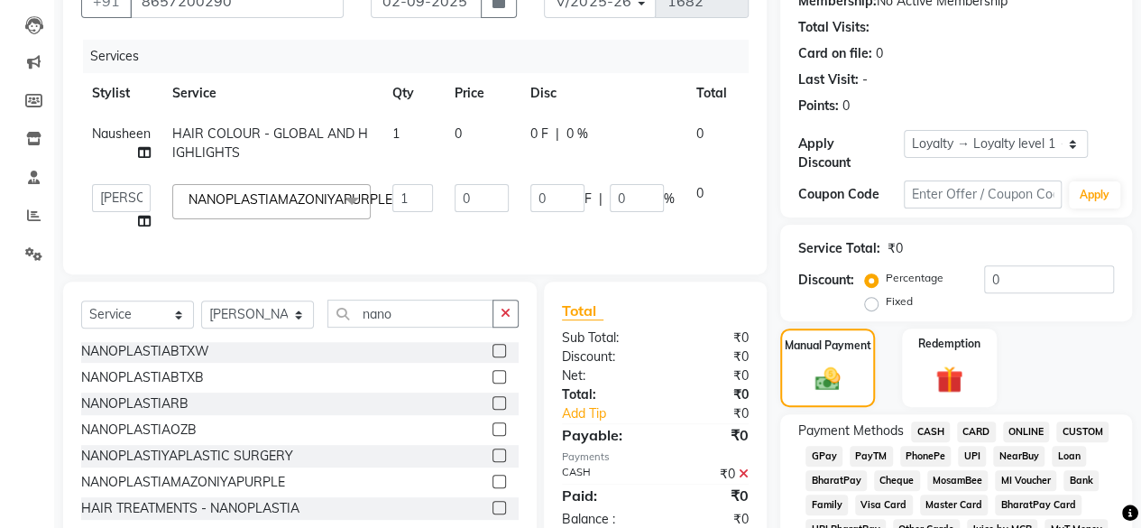
scroll to position [182, 0]
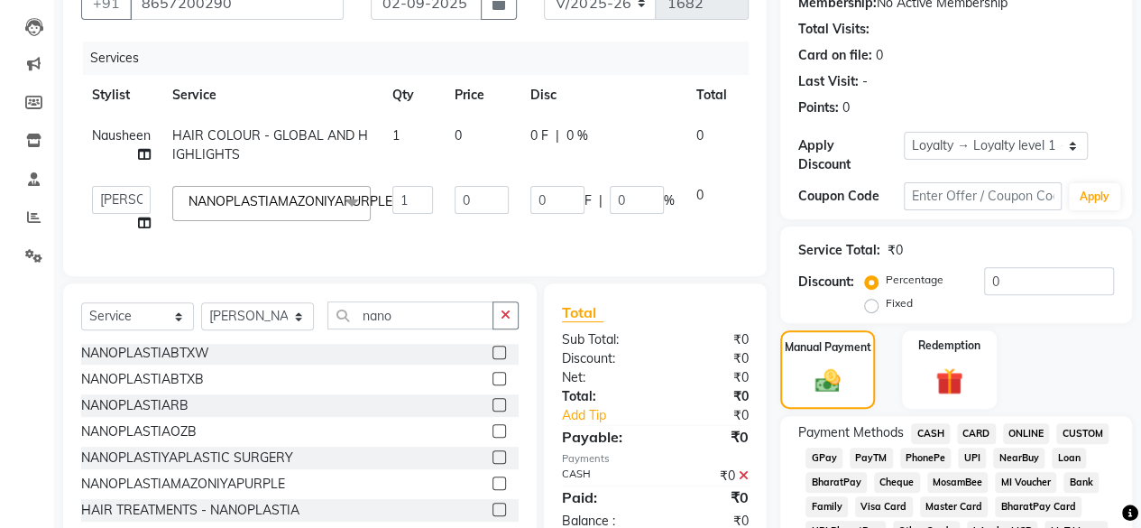
click at [454, 133] on span "0" at bounding box center [457, 135] width 7 height 16
select select "21533"
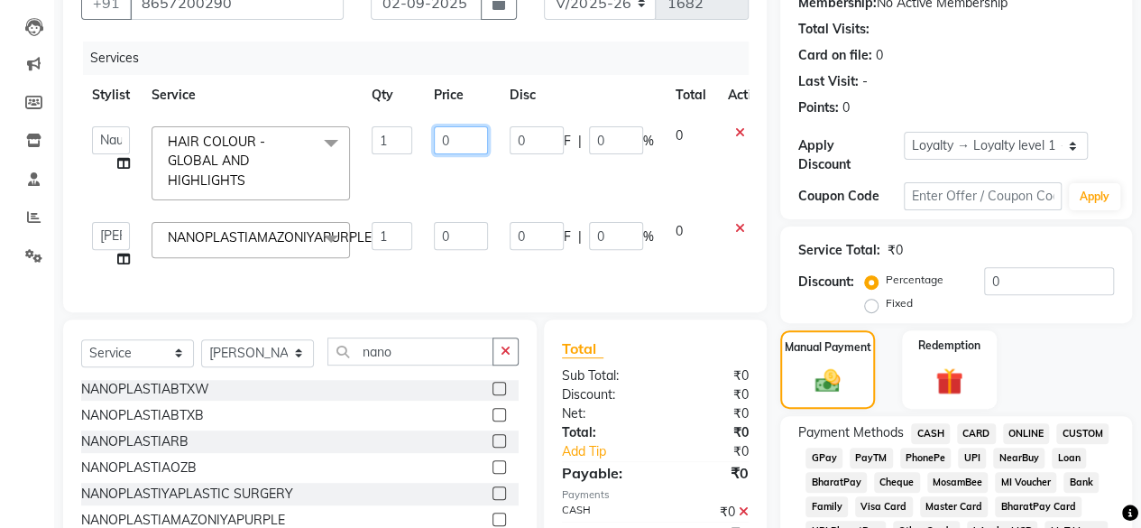
click at [438, 138] on input "0" at bounding box center [461, 140] width 54 height 28
type input "4000"
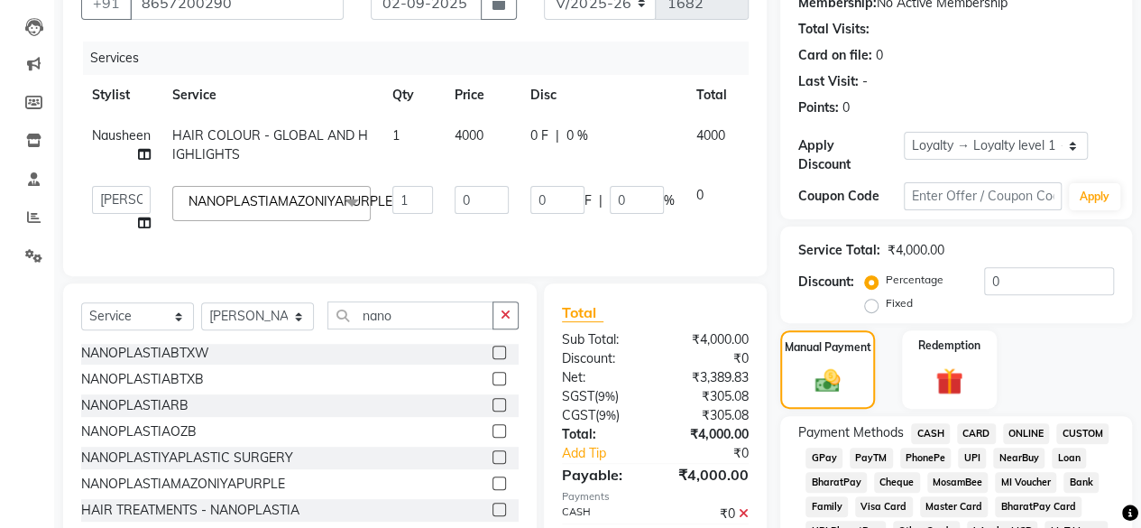
click at [536, 172] on td "0 F | 0 %" at bounding box center [602, 145] width 166 height 60
select select "21533"
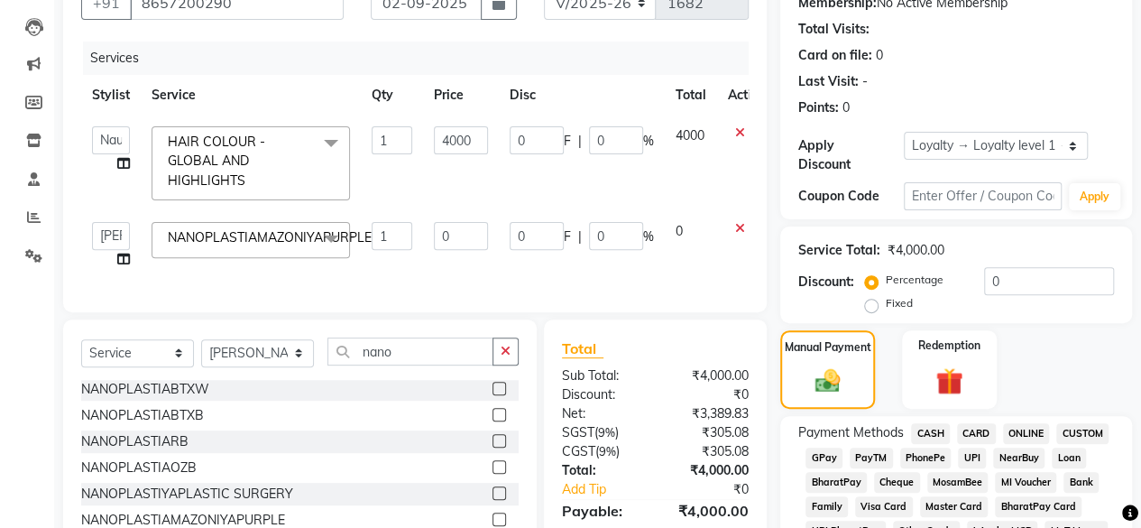
click at [824, 455] on span "GPay" at bounding box center [823, 457] width 37 height 21
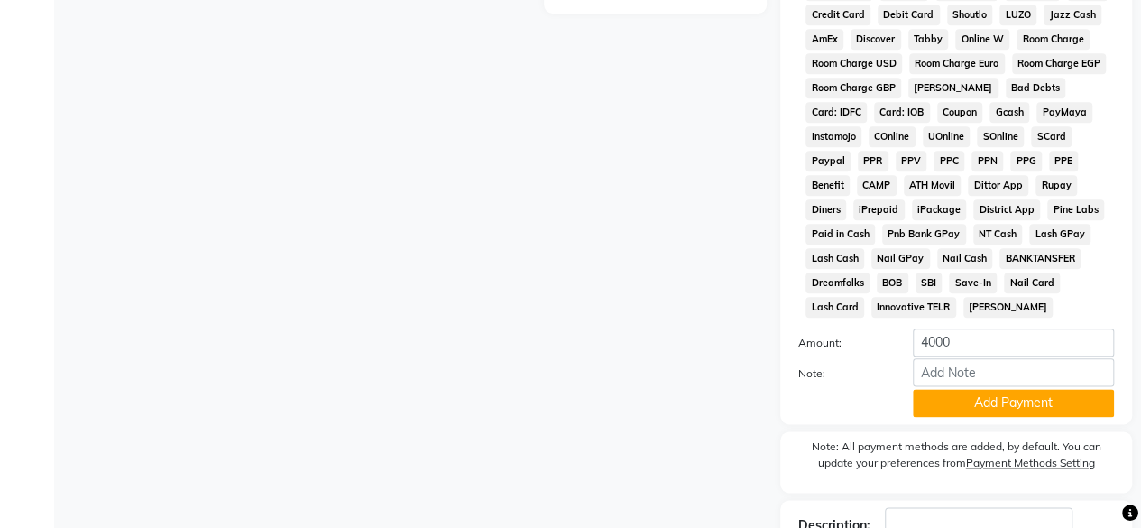
scroll to position [988, 0]
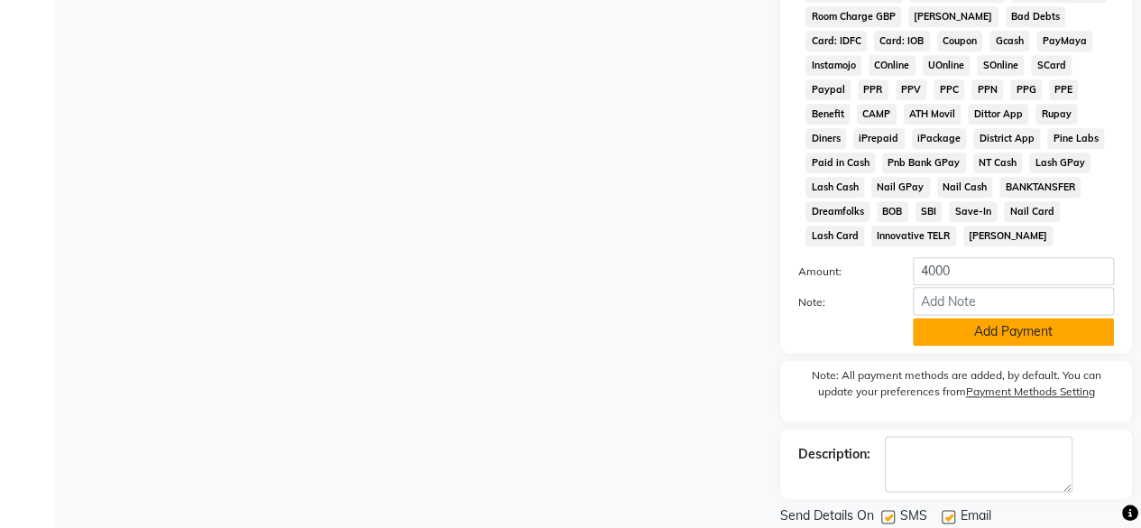
click at [1060, 340] on button "Add Payment" at bounding box center [1013, 331] width 201 height 28
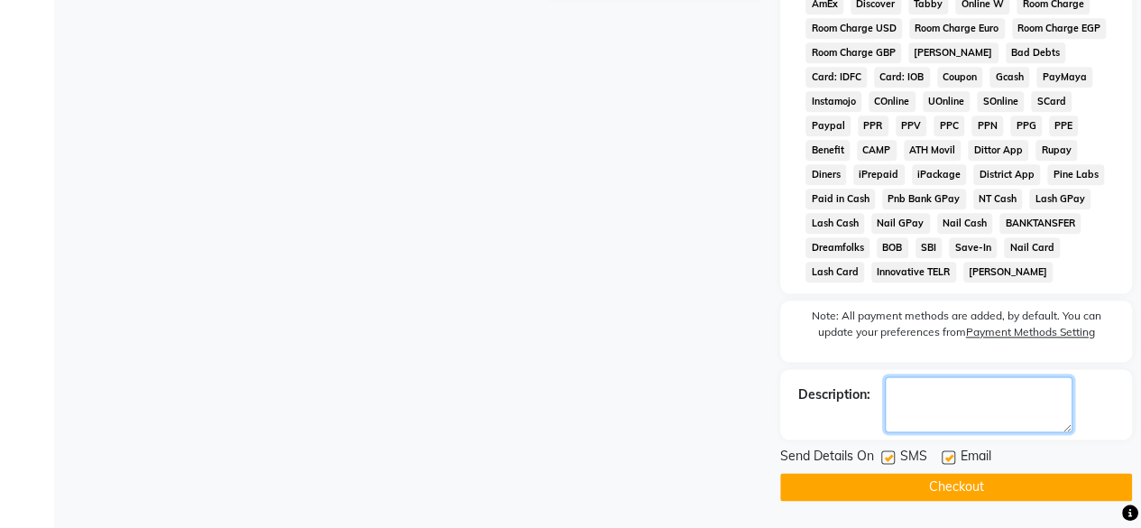
click at [1028, 404] on textarea at bounding box center [979, 404] width 188 height 56
click at [925, 398] on textarea at bounding box center [979, 404] width 188 height 56
click at [995, 416] on textarea at bounding box center [979, 404] width 188 height 56
type textarea "50 Gram"
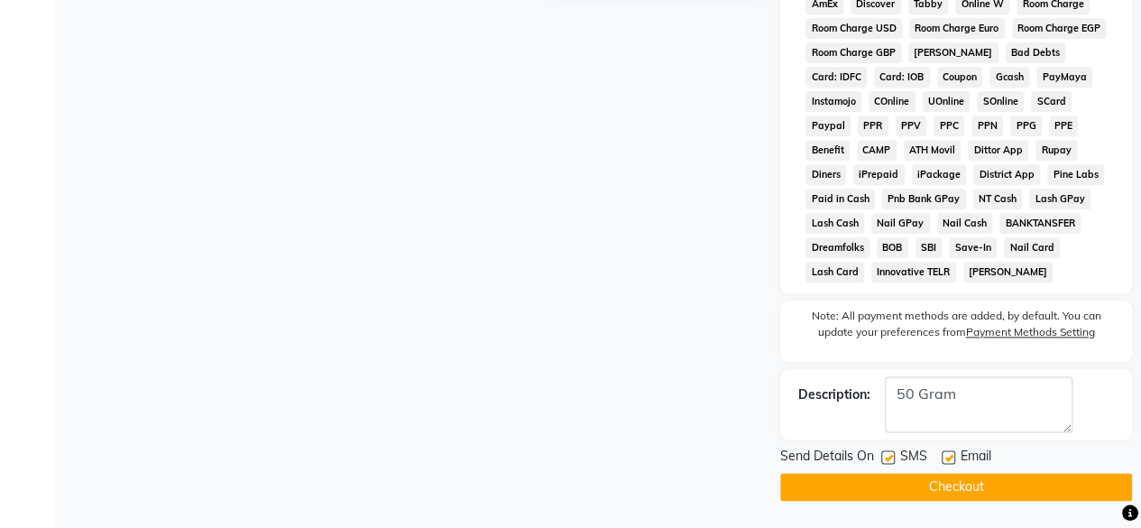
click at [974, 486] on button "Checkout" at bounding box center [956, 487] width 352 height 28
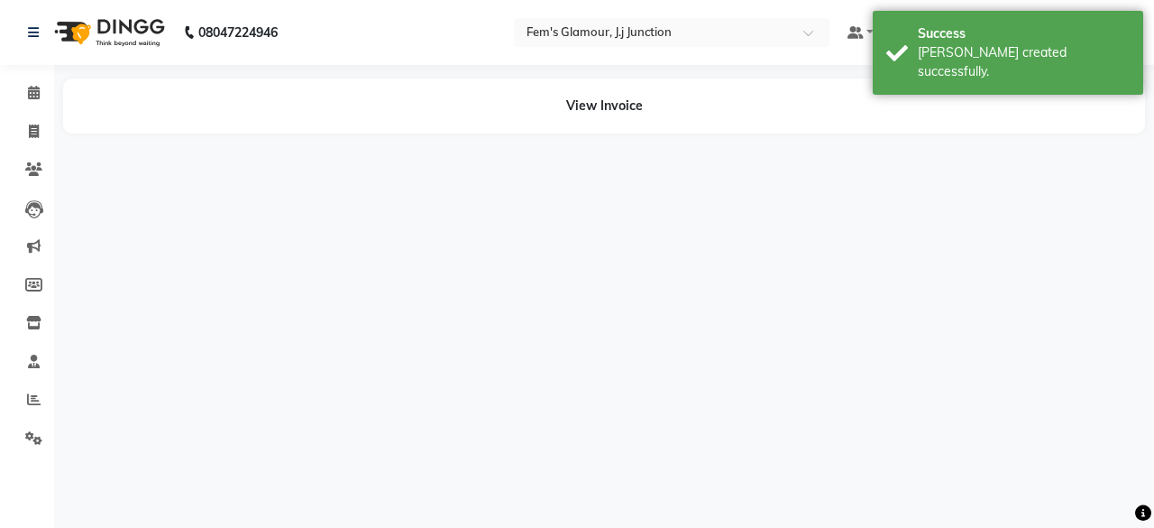
select select "21533"
select select "21534"
select select "22798"
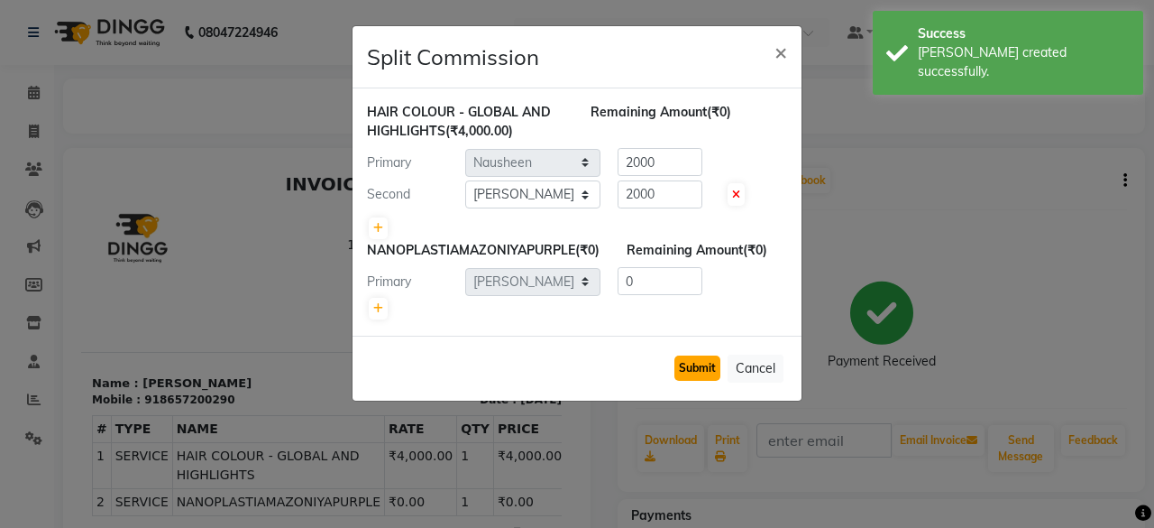
click at [703, 381] on button "Submit" at bounding box center [698, 367] width 46 height 25
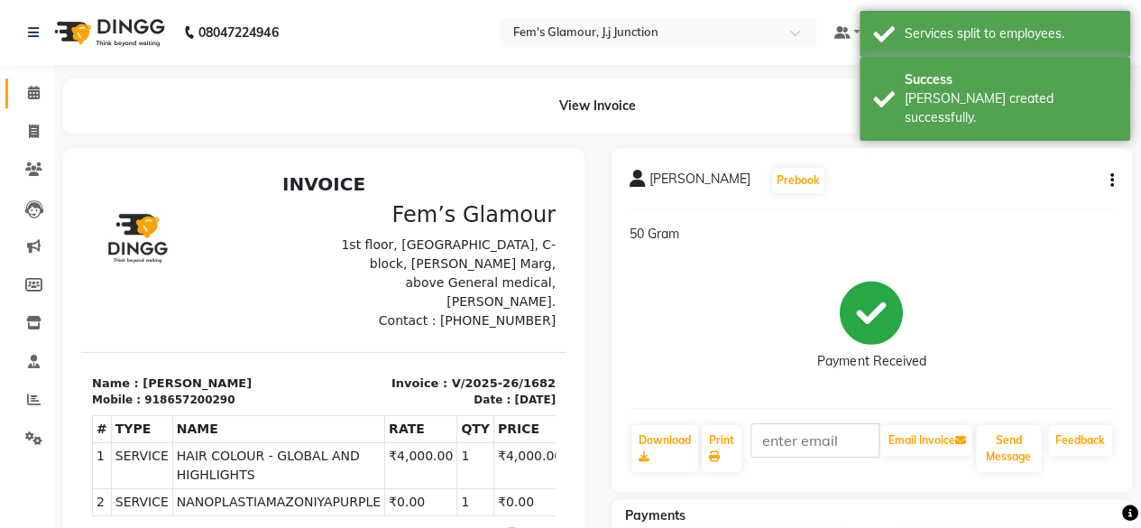
click at [41, 105] on link "Calendar" at bounding box center [26, 93] width 43 height 30
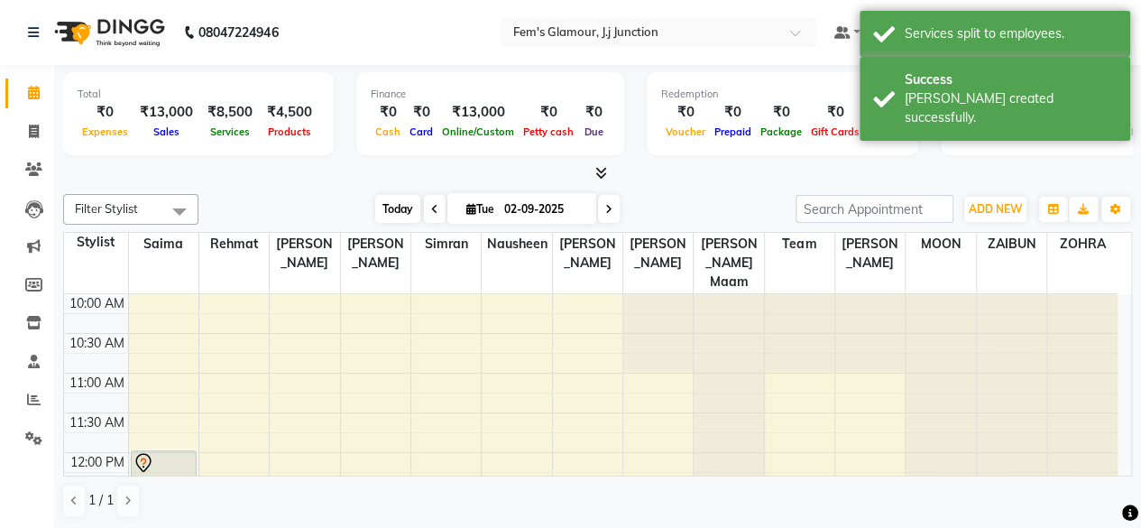
click at [395, 209] on span "Today" at bounding box center [397, 209] width 45 height 28
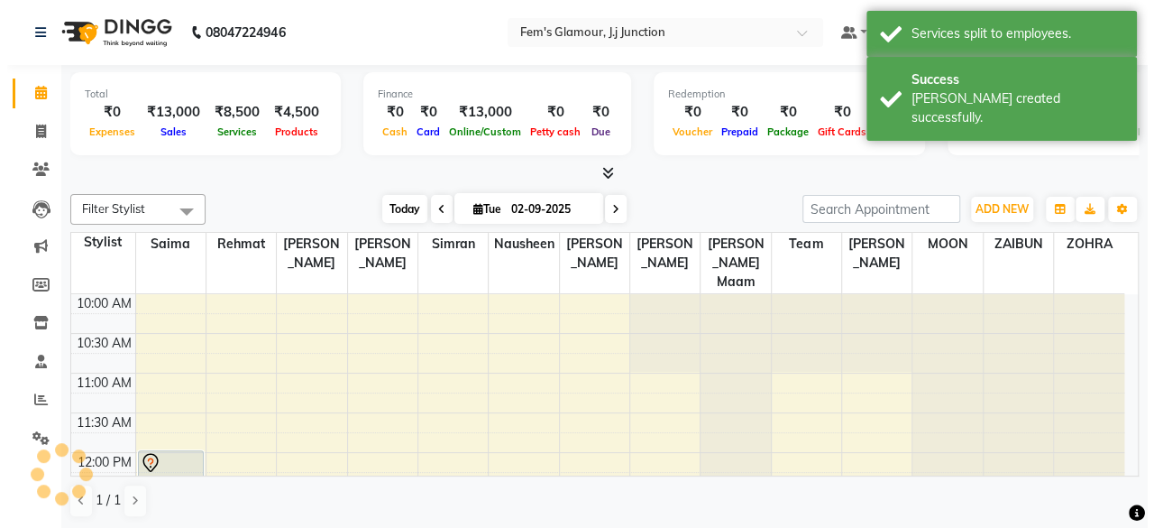
scroll to position [548, 0]
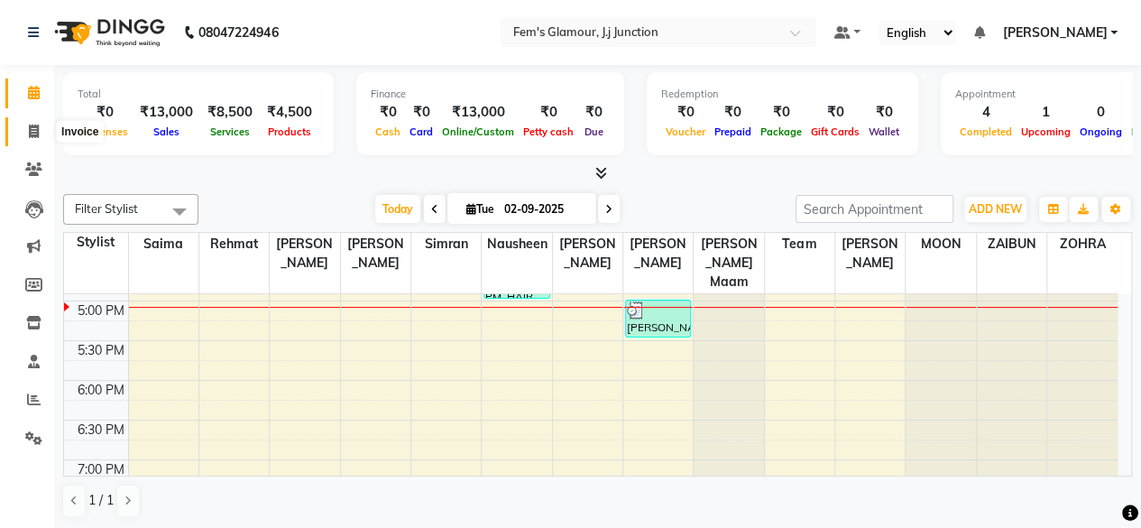
click at [41, 122] on span at bounding box center [34, 132] width 32 height 21
select select "service"
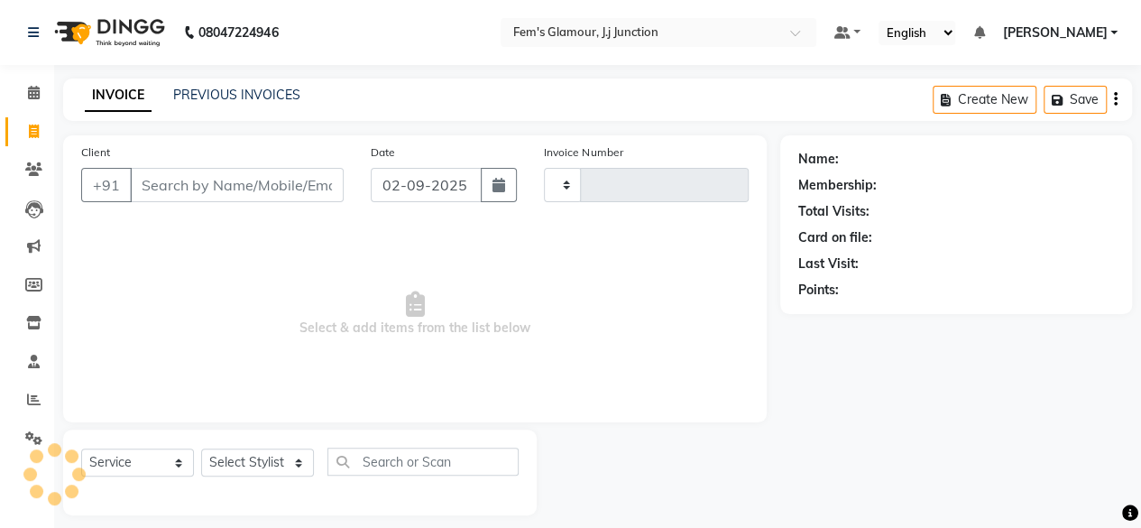
type input "1683"
select select "4132"
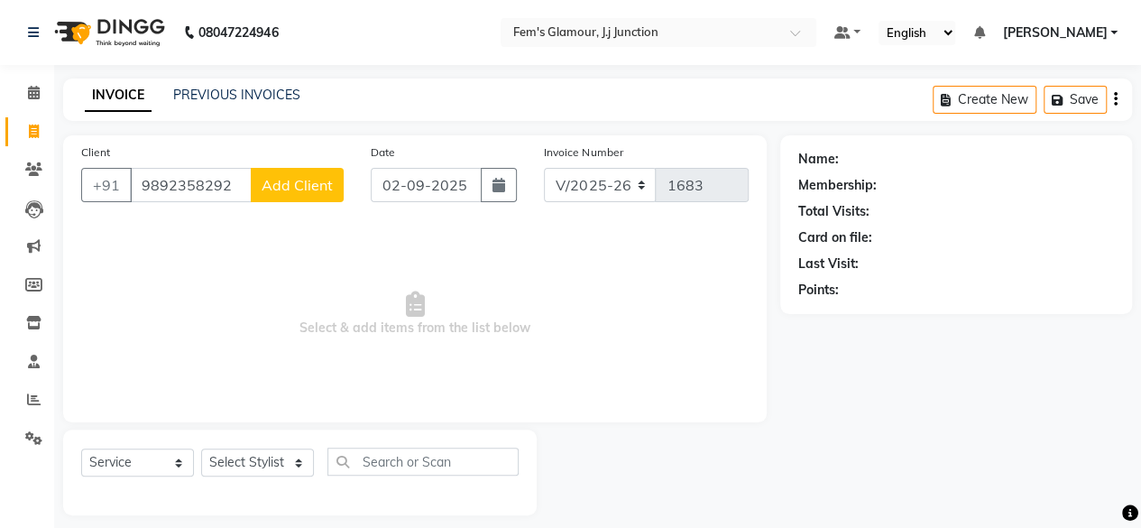
type input "9892358292"
click at [274, 189] on span "Add Client" at bounding box center [297, 185] width 71 height 18
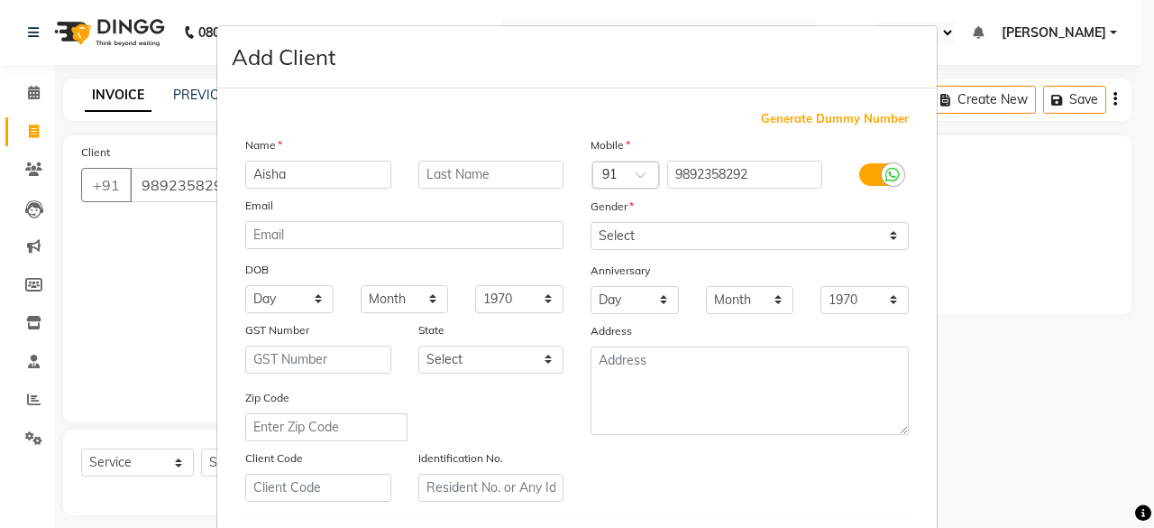
type input "Aisha"
click at [468, 183] on input "text" at bounding box center [491, 175] width 146 height 28
type input "[PERSON_NAME]"
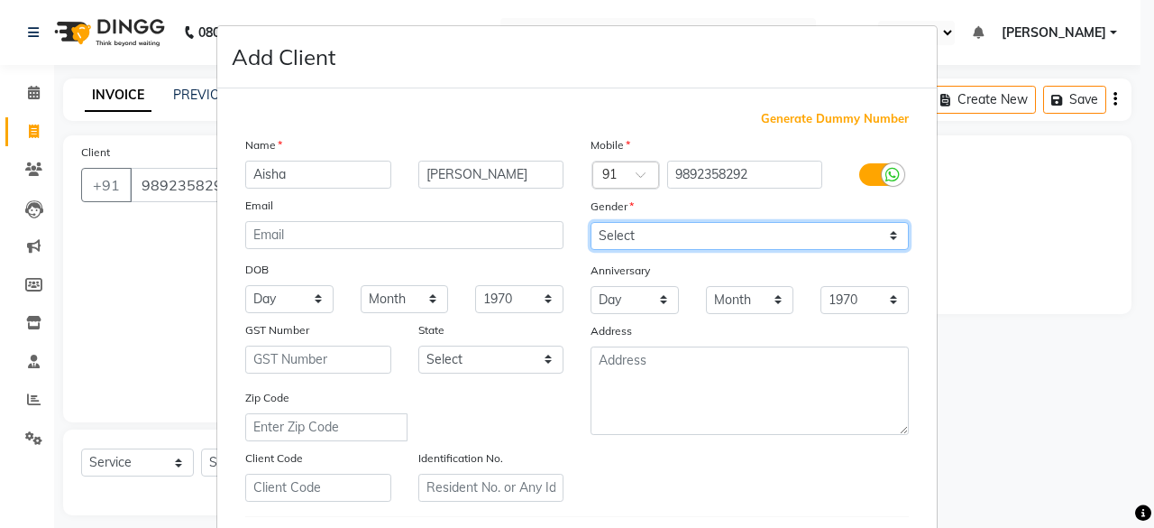
click at [660, 243] on select "Select [DEMOGRAPHIC_DATA] [DEMOGRAPHIC_DATA] Other Prefer Not To Say" at bounding box center [750, 236] width 318 height 28
select select "[DEMOGRAPHIC_DATA]"
click at [591, 222] on select "Select [DEMOGRAPHIC_DATA] [DEMOGRAPHIC_DATA] Other Prefer Not To Say" at bounding box center [750, 236] width 318 height 28
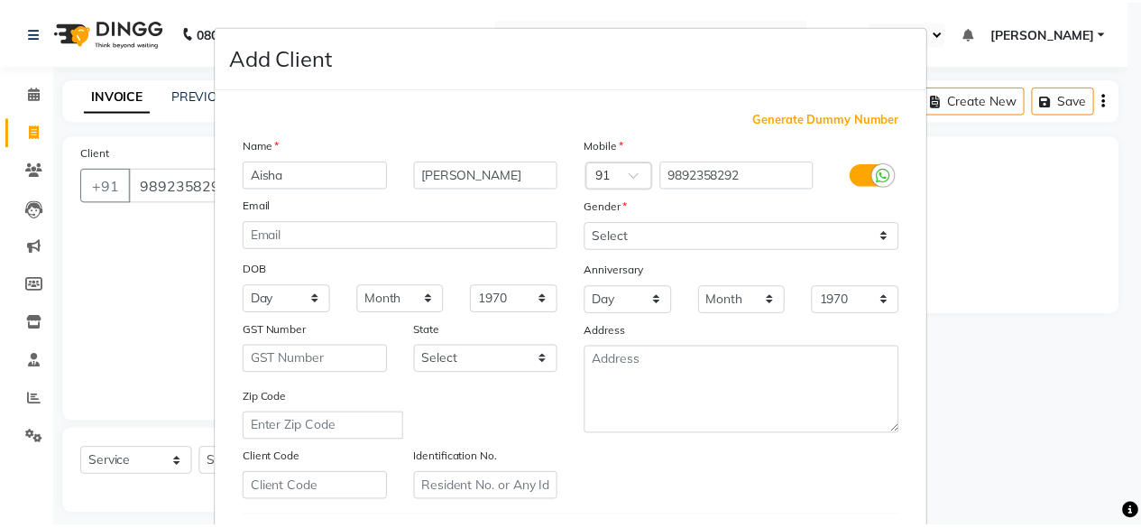
scroll to position [301, 0]
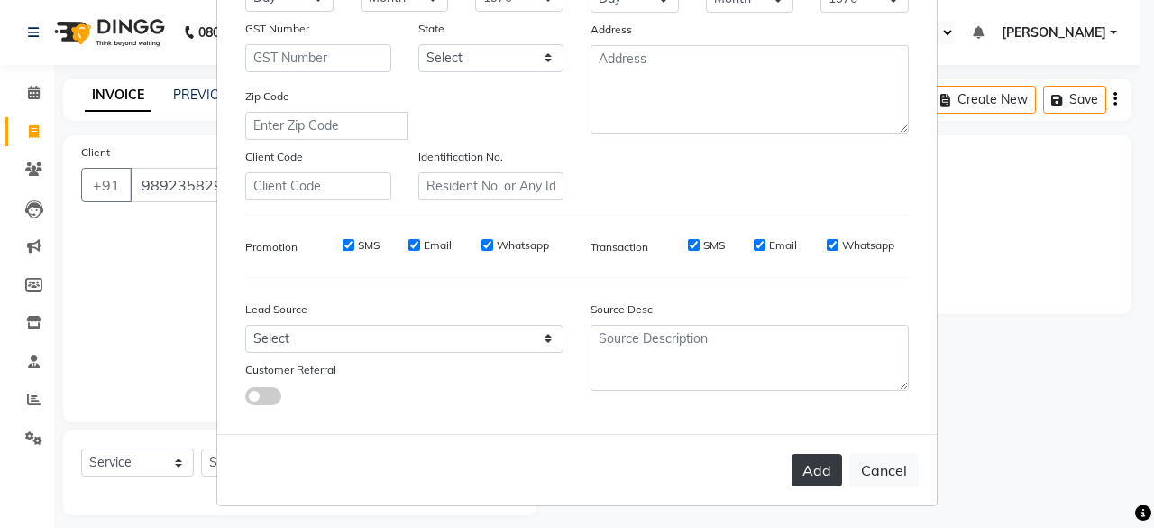
click at [834, 474] on button "Add" at bounding box center [817, 470] width 50 height 32
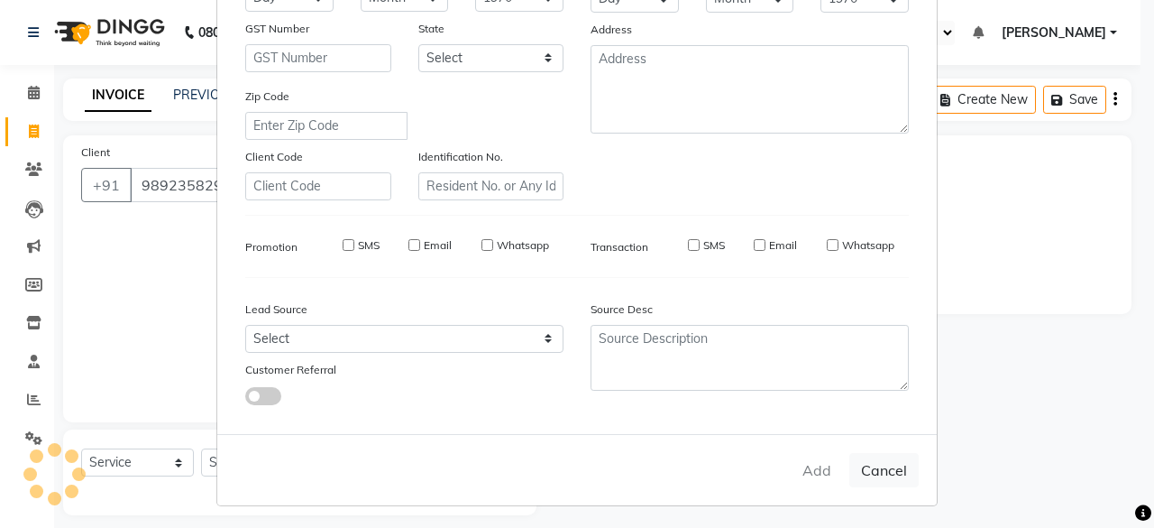
select select
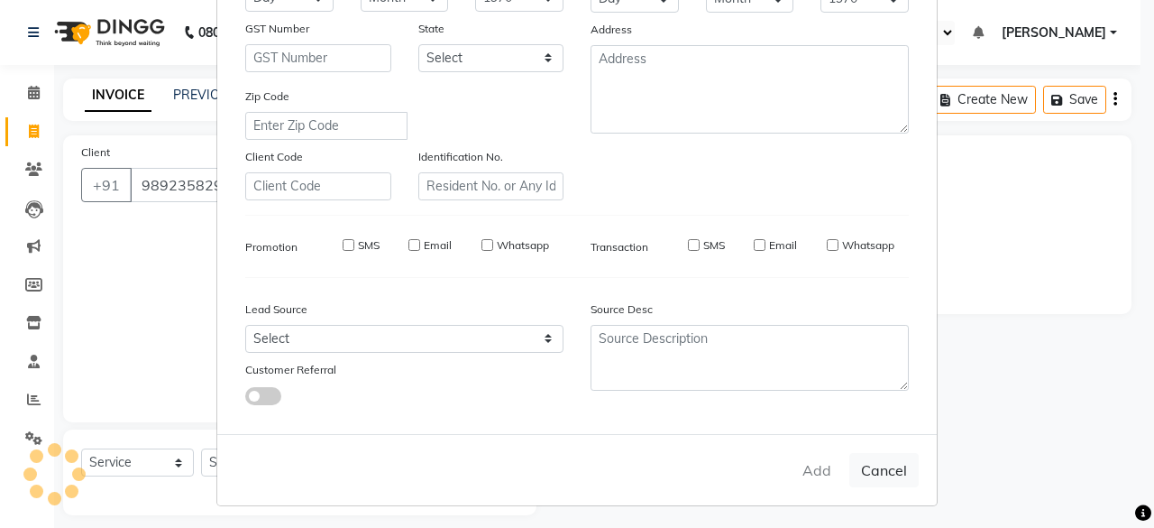
select select
checkbox input "false"
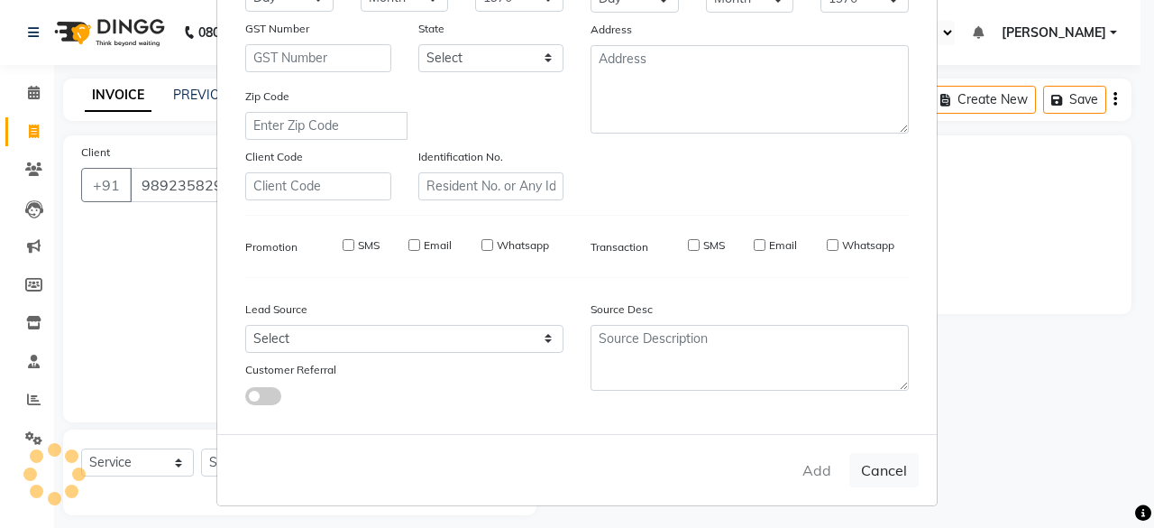
checkbox input "false"
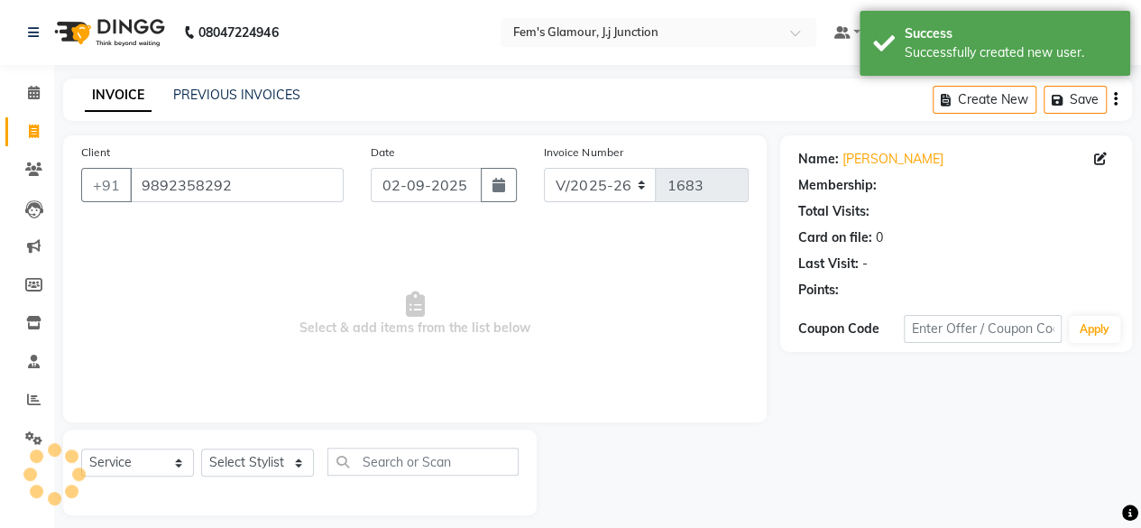
select select "1: Object"
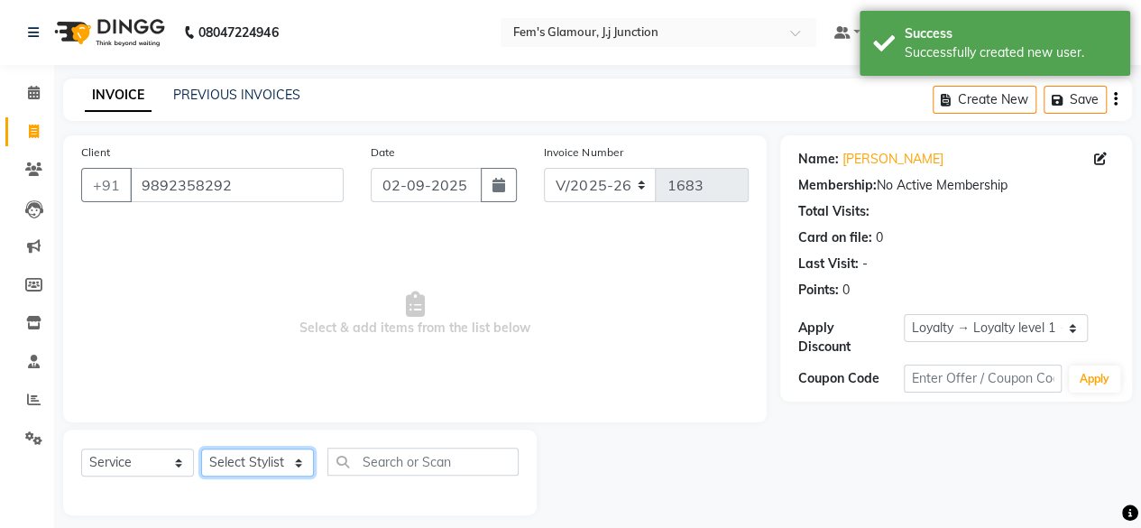
click at [285, 453] on select "Select Stylist fatima maam [PERSON_NAME] [PERSON_NAME] maam MOON Nagma Nasreen …" at bounding box center [257, 462] width 113 height 28
select select "21531"
click at [201, 448] on select "Select Stylist fatima maam [PERSON_NAME] [PERSON_NAME] maam MOON Nagma Nasreen …" at bounding box center [257, 462] width 113 height 28
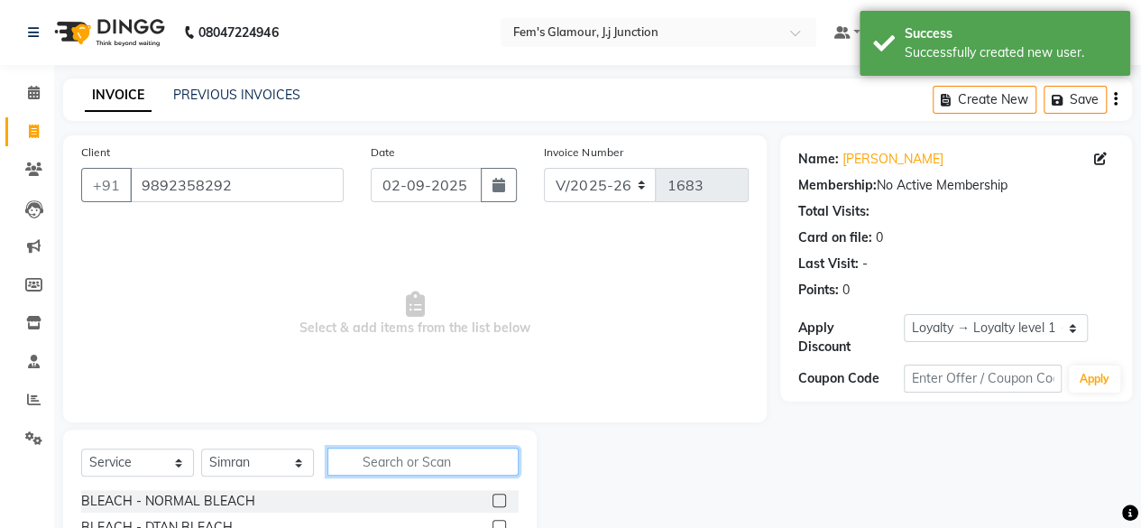
click at [381, 464] on input "text" at bounding box center [422, 461] width 191 height 28
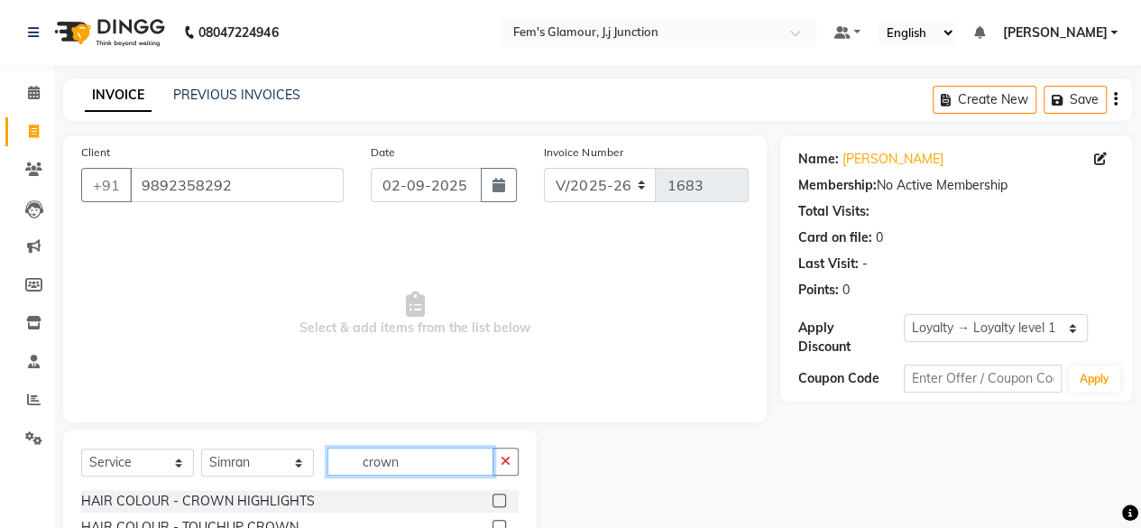
scroll to position [66, 0]
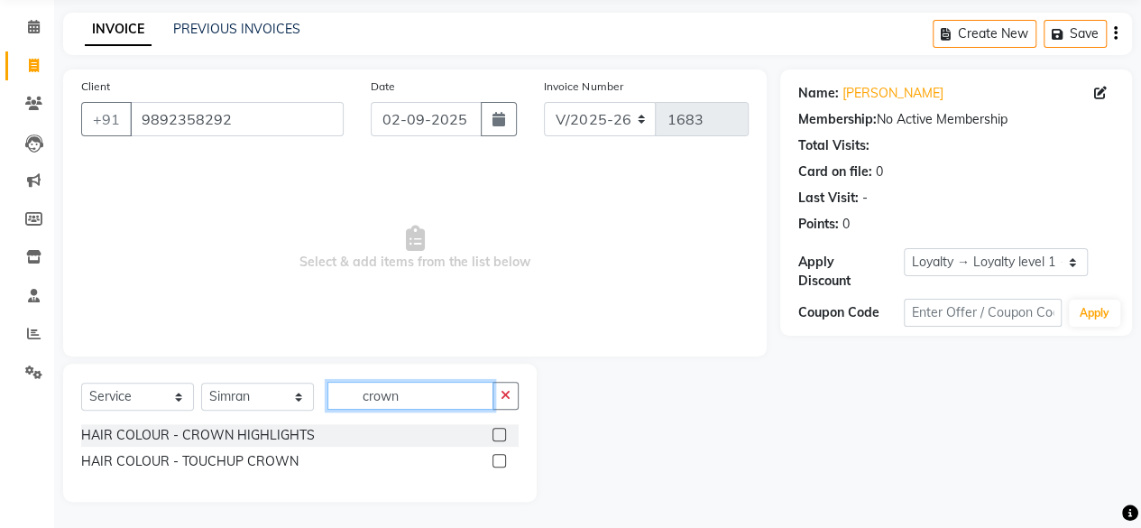
type input "crown"
click at [497, 454] on label at bounding box center [499, 461] width 14 height 14
click at [497, 455] on input "checkbox" at bounding box center [498, 461] width 12 height 12
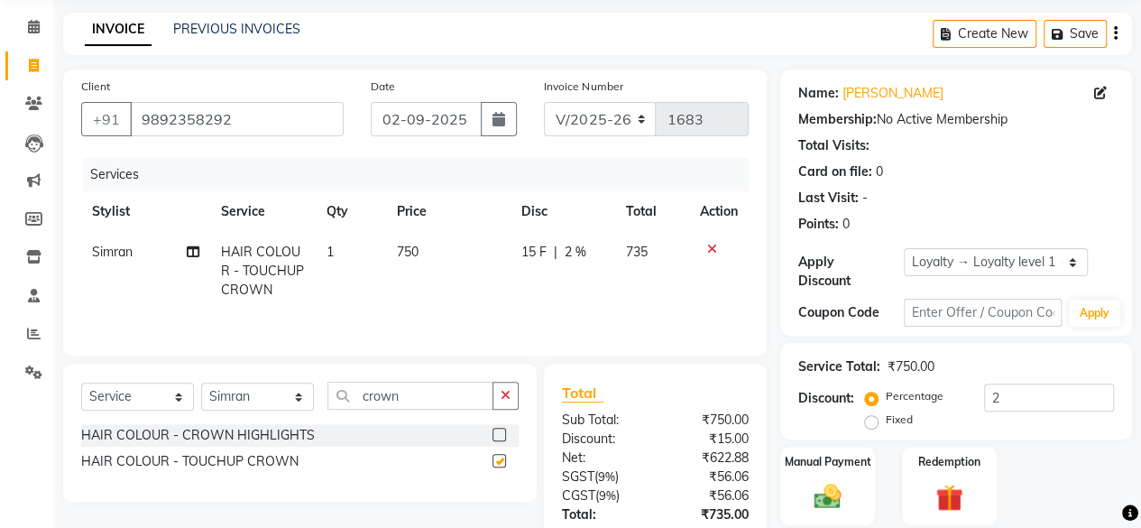
checkbox input "false"
click at [413, 243] on span "750" at bounding box center [408, 251] width 22 height 16
select select "21531"
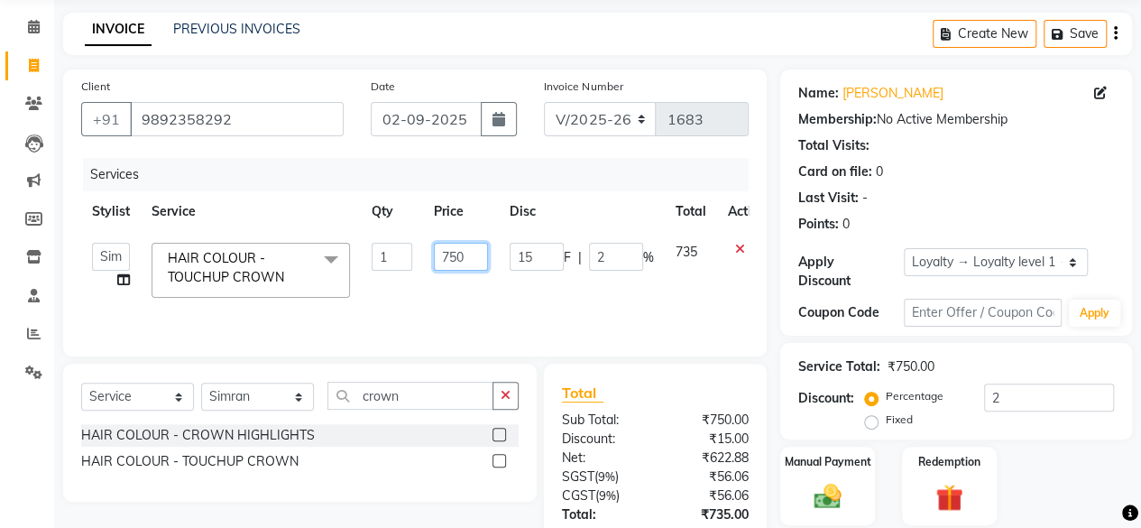
click at [456, 256] on input "750" at bounding box center [461, 257] width 54 height 28
type input "900"
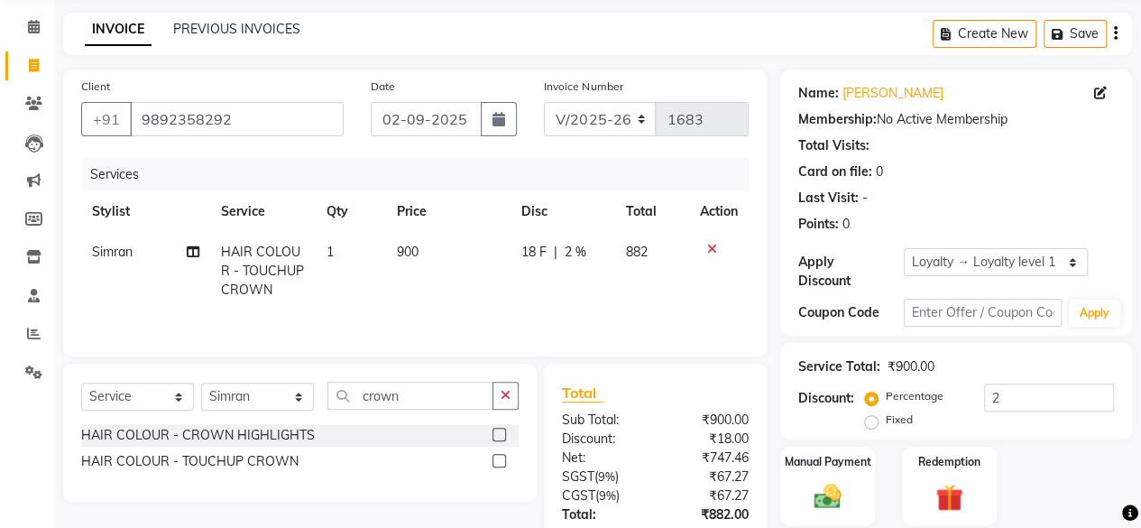
click at [595, 295] on td "18 F | 2 %" at bounding box center [562, 271] width 105 height 78
select select "21531"
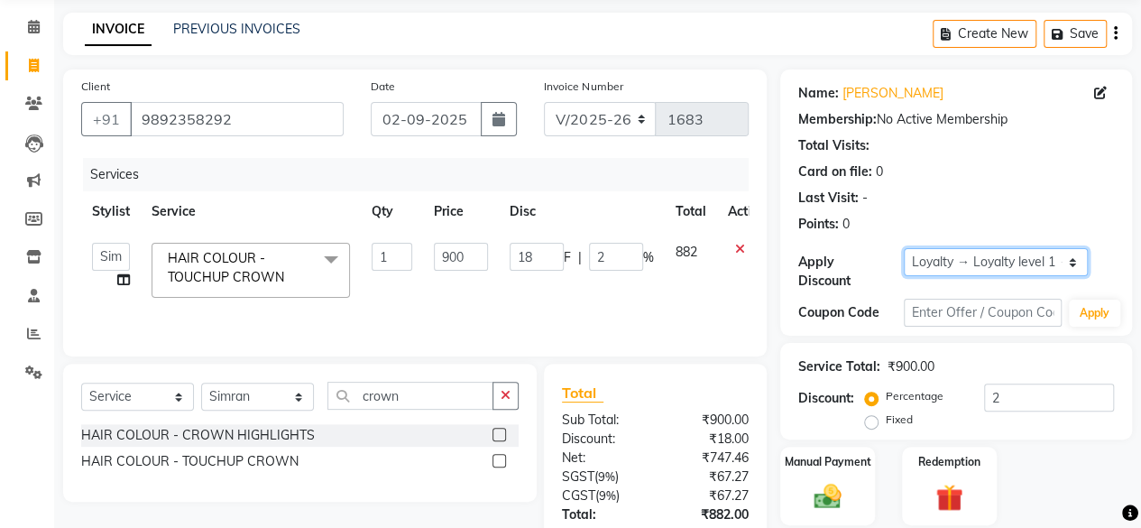
drag, startPoint x: 979, startPoint y: 263, endPoint x: 987, endPoint y: 293, distance: 30.8
click at [987, 293] on div "Name: [PERSON_NAME] Membership: No Active Membership Total Visits: Card on file…" at bounding box center [956, 202] width 352 height 266
select select "0:"
click at [904, 248] on select "Select Loyalty → Loyalty level 1 → All Customers" at bounding box center [996, 262] width 184 height 28
type input "0"
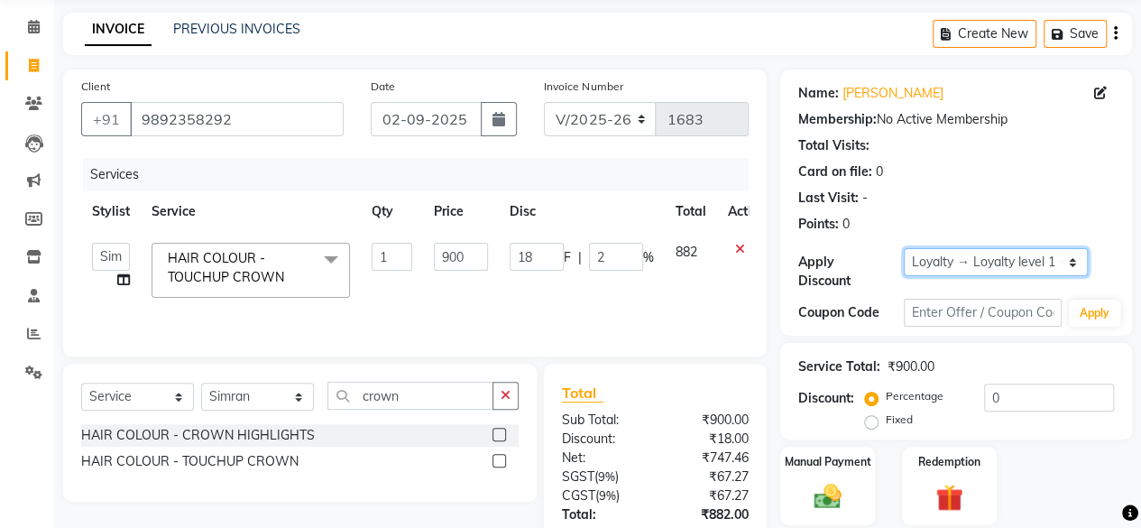
type input "0"
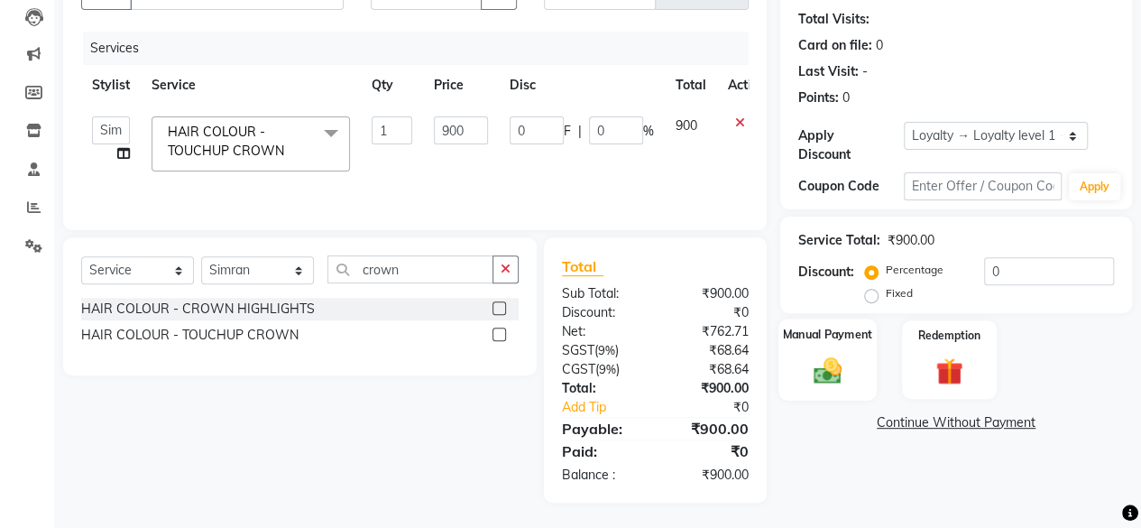
click at [840, 373] on img at bounding box center [827, 369] width 46 height 32
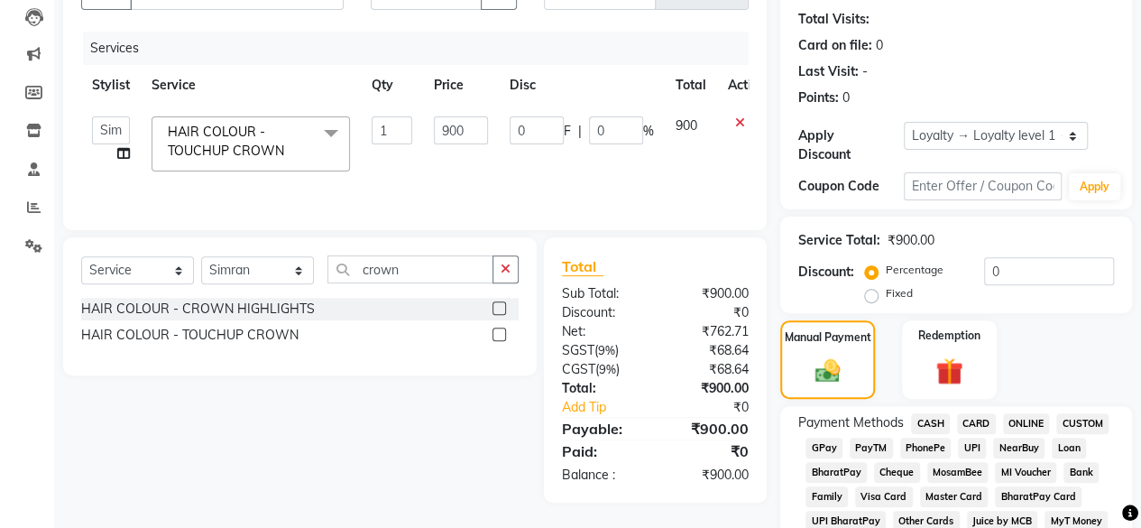
click at [931, 420] on span "CASH" at bounding box center [930, 423] width 39 height 21
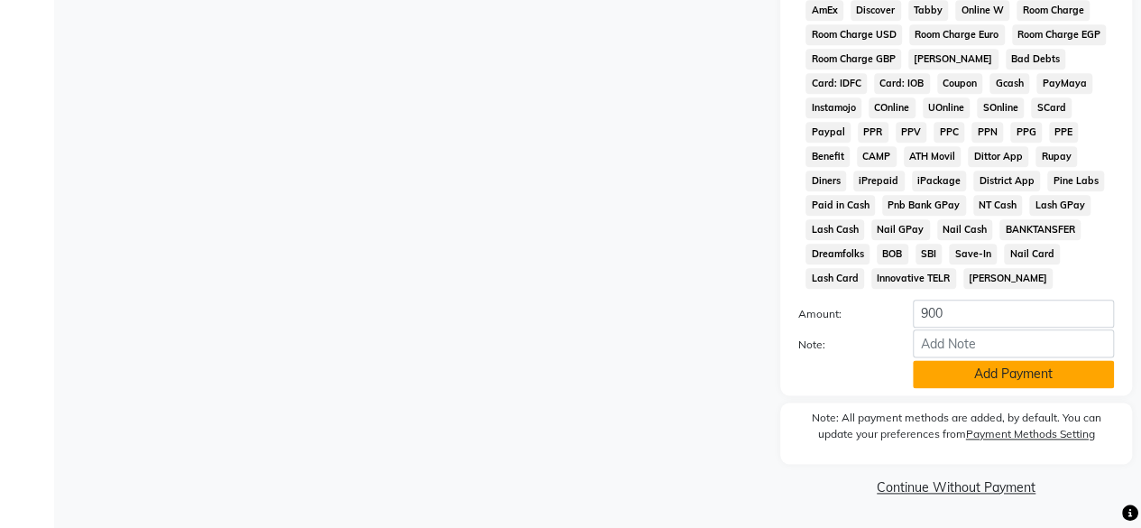
click at [1031, 372] on button "Add Payment" at bounding box center [1013, 374] width 201 height 28
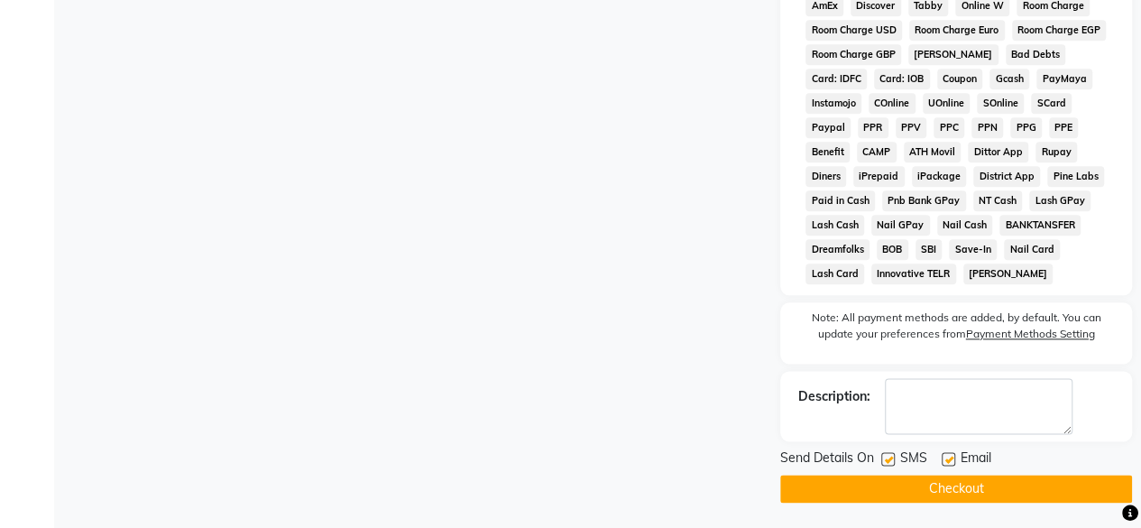
click at [980, 491] on button "Checkout" at bounding box center [956, 488] width 352 height 28
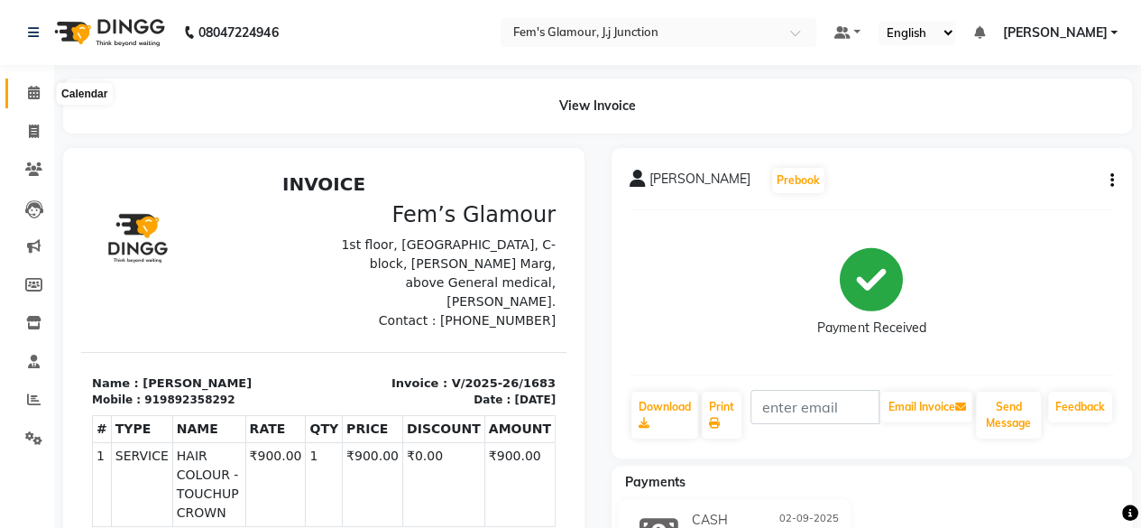
click at [32, 93] on icon at bounding box center [34, 93] width 12 height 14
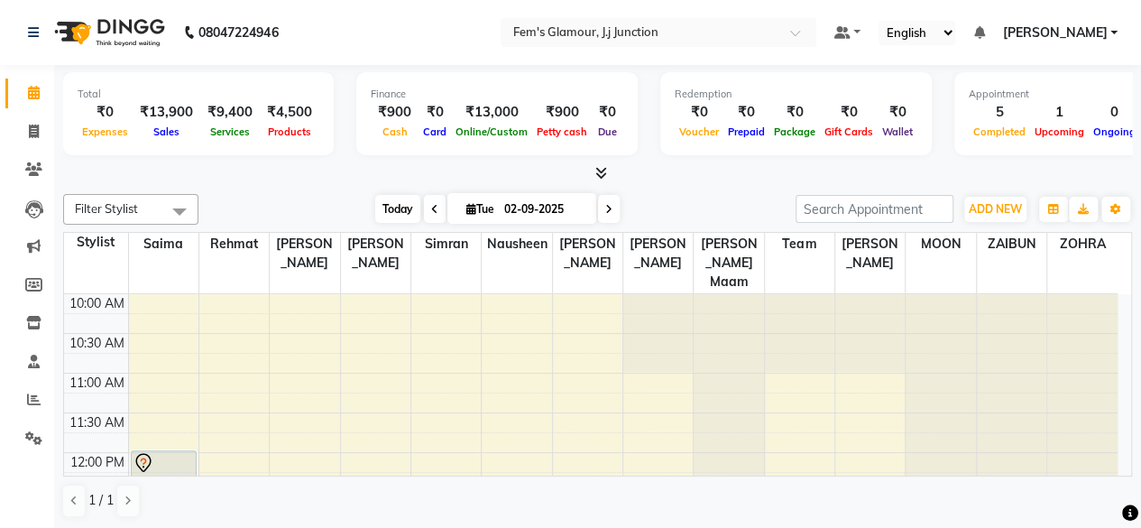
click at [399, 207] on span "Today" at bounding box center [397, 209] width 45 height 28
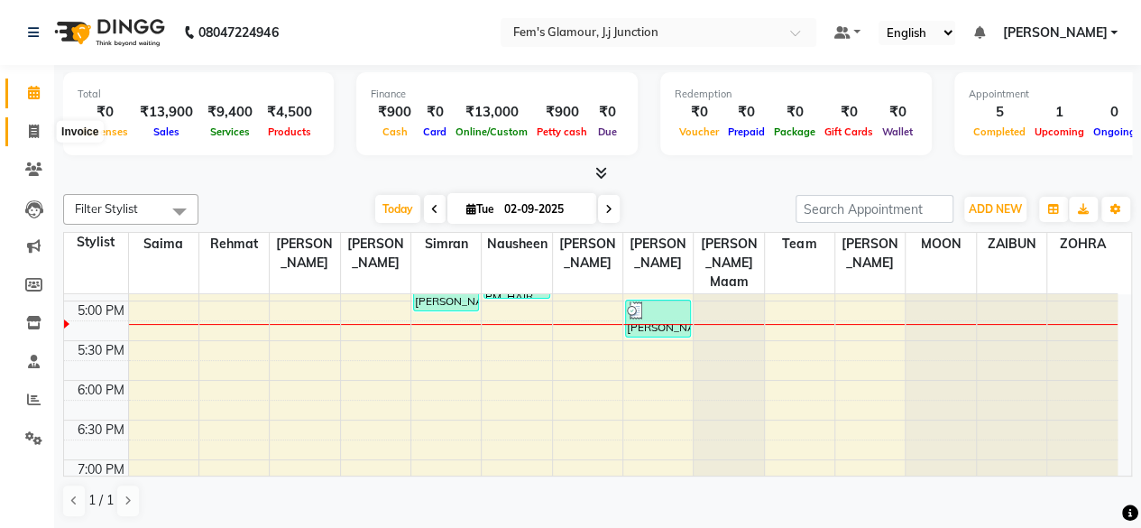
click at [32, 136] on icon at bounding box center [34, 131] width 10 height 14
select select "service"
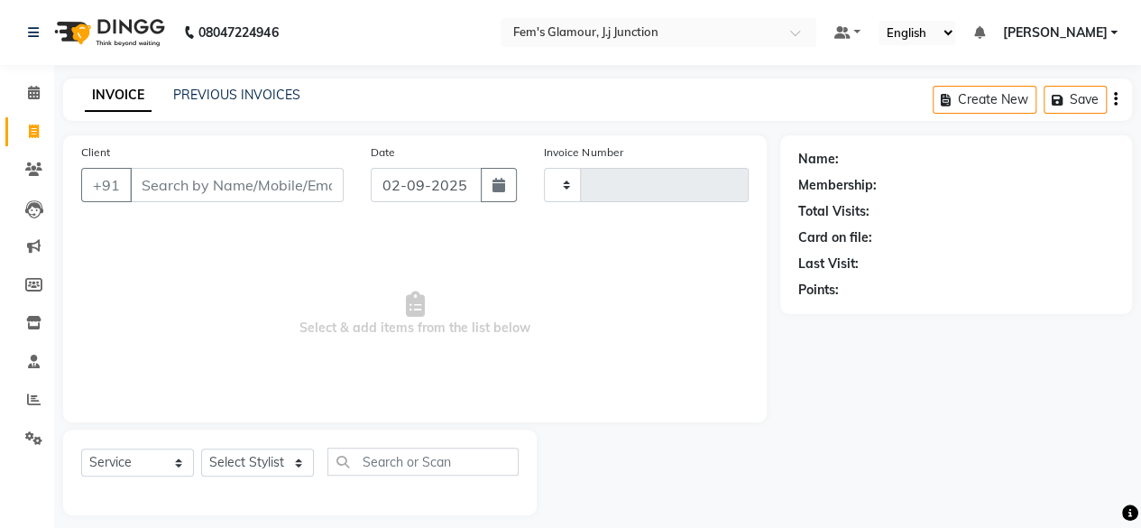
type input "1684"
select select "4132"
click at [234, 92] on link "PREVIOUS INVOICES" at bounding box center [236, 95] width 127 height 16
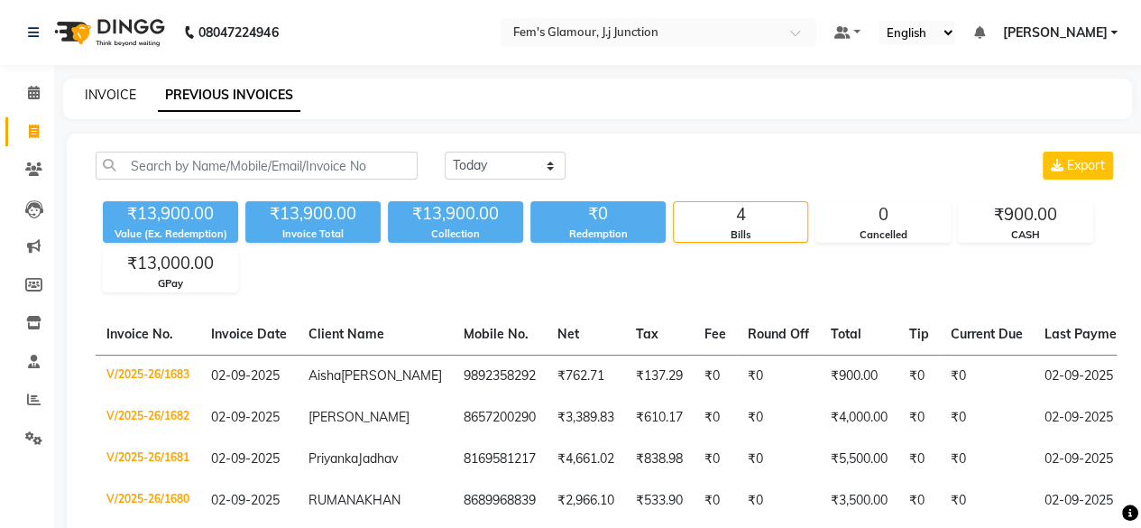
click at [119, 89] on link "INVOICE" at bounding box center [110, 95] width 51 height 16
select select "service"
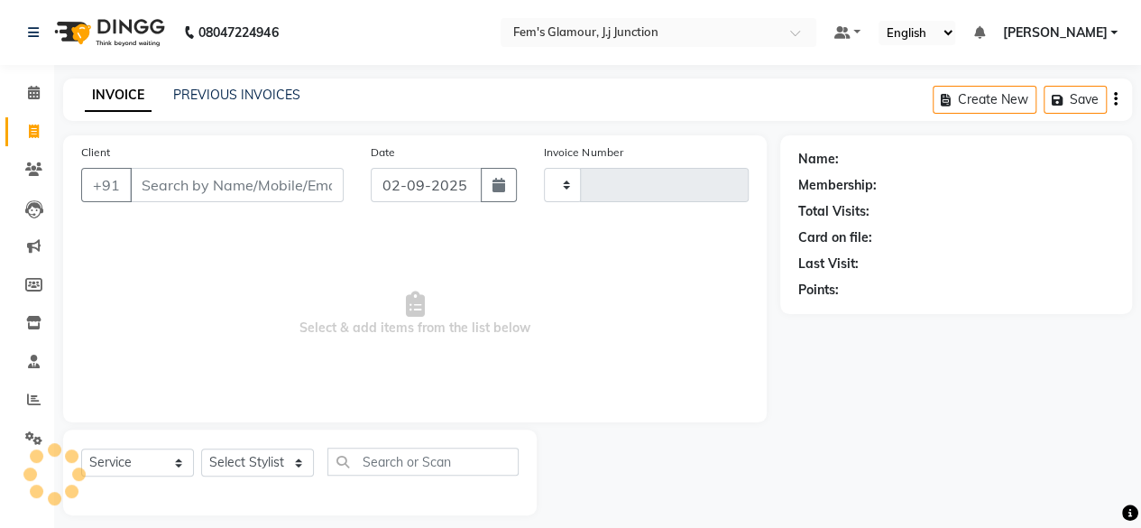
type input "1684"
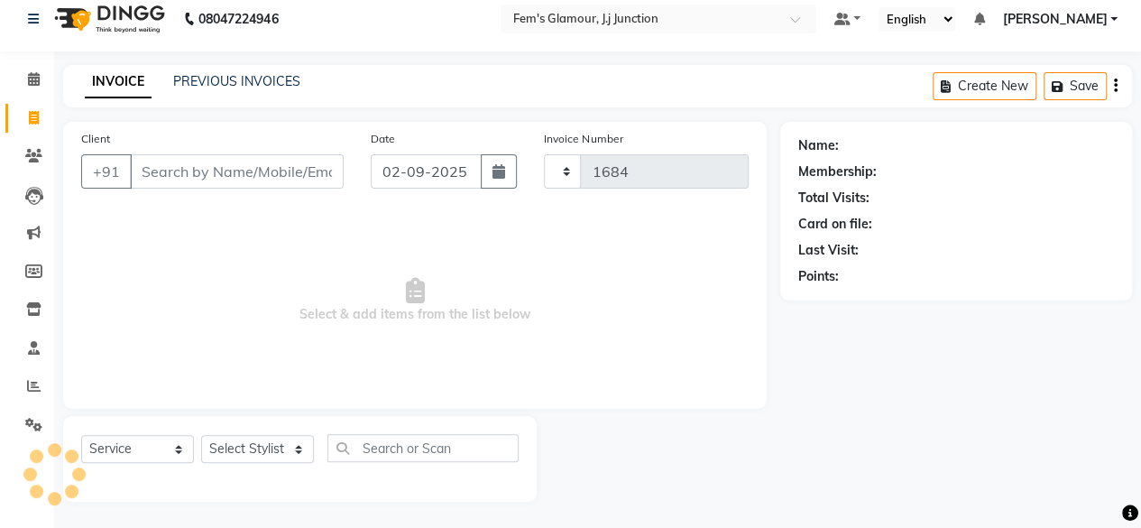
select select "4132"
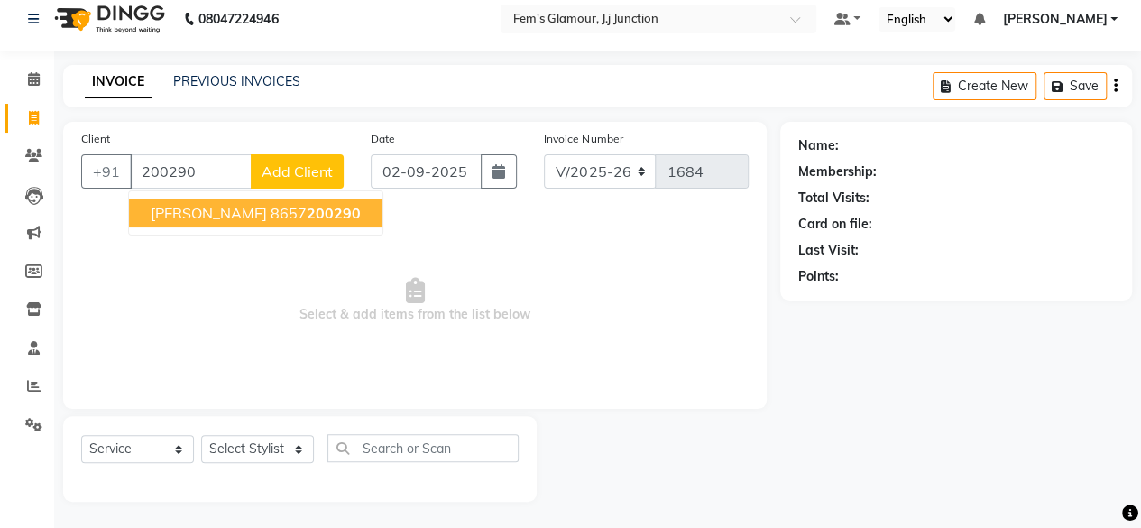
click at [307, 210] on span "200290" at bounding box center [334, 213] width 54 height 18
type input "8657200290"
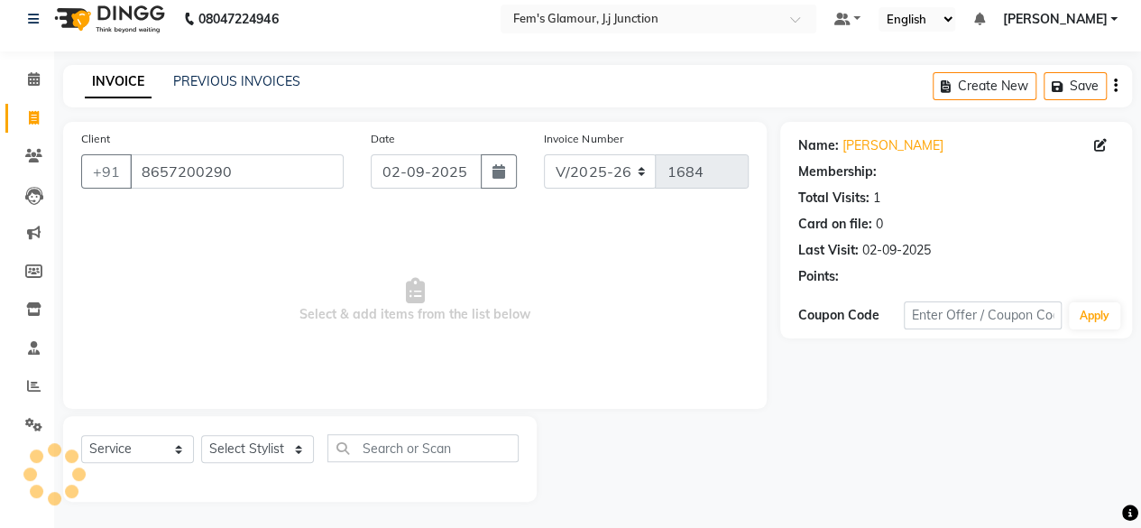
select select "1: Object"
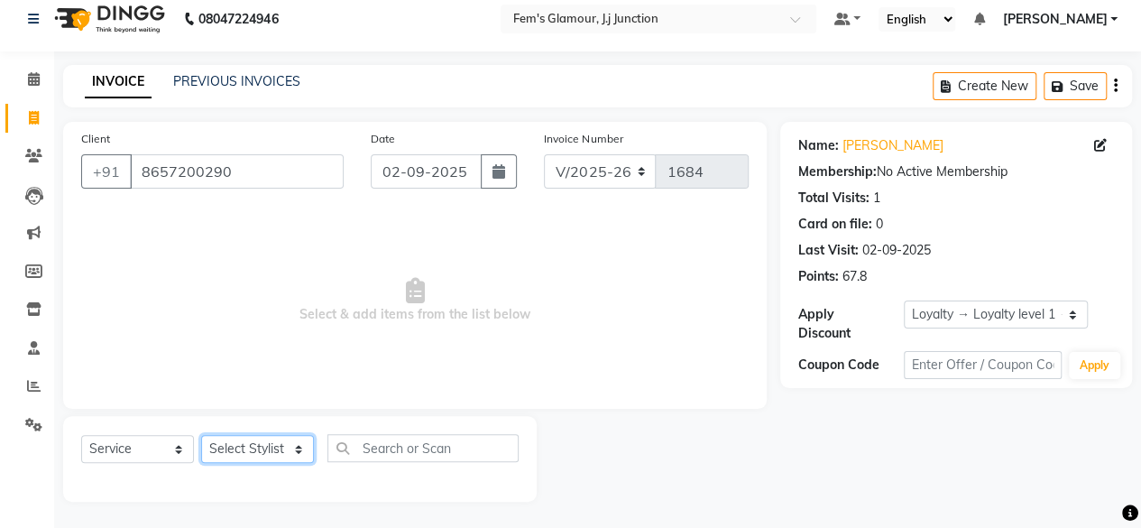
click at [252, 444] on select "Select Stylist fatima maam [PERSON_NAME] [PERSON_NAME] maam MOON Nagma Nasreen …" at bounding box center [257, 449] width 113 height 28
select select "21526"
click at [201, 435] on select "Select Stylist fatima maam [PERSON_NAME] [PERSON_NAME] maam MOON Nagma Nasreen …" at bounding box center [257, 449] width 113 height 28
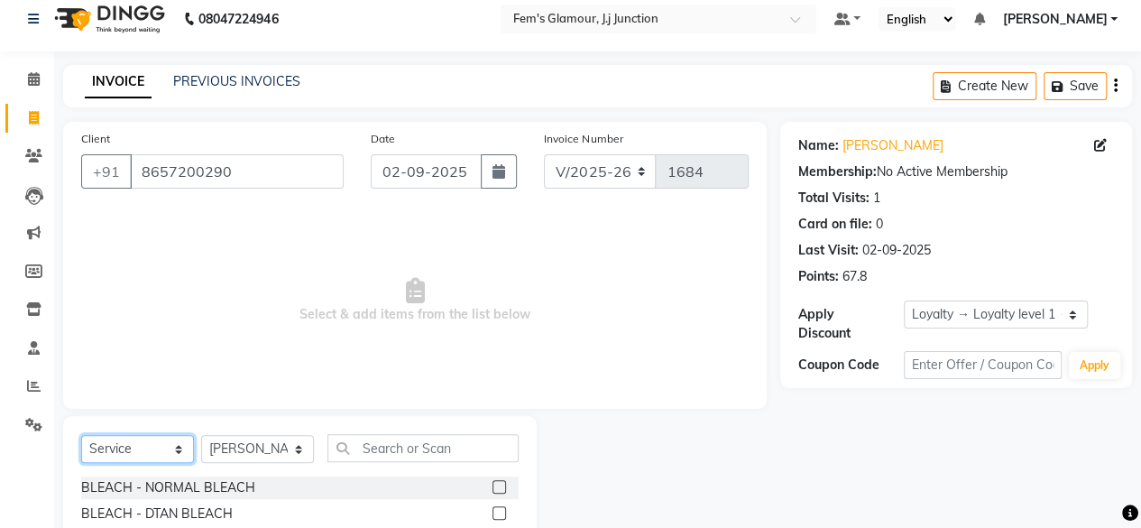
click at [171, 445] on select "Select Service Product Membership Package Voucher Prepaid Gift Card" at bounding box center [137, 449] width 113 height 28
select select "product"
click at [81, 435] on select "Select Service Product Membership Package Voucher Prepaid Gift Card" at bounding box center [137, 449] width 113 height 28
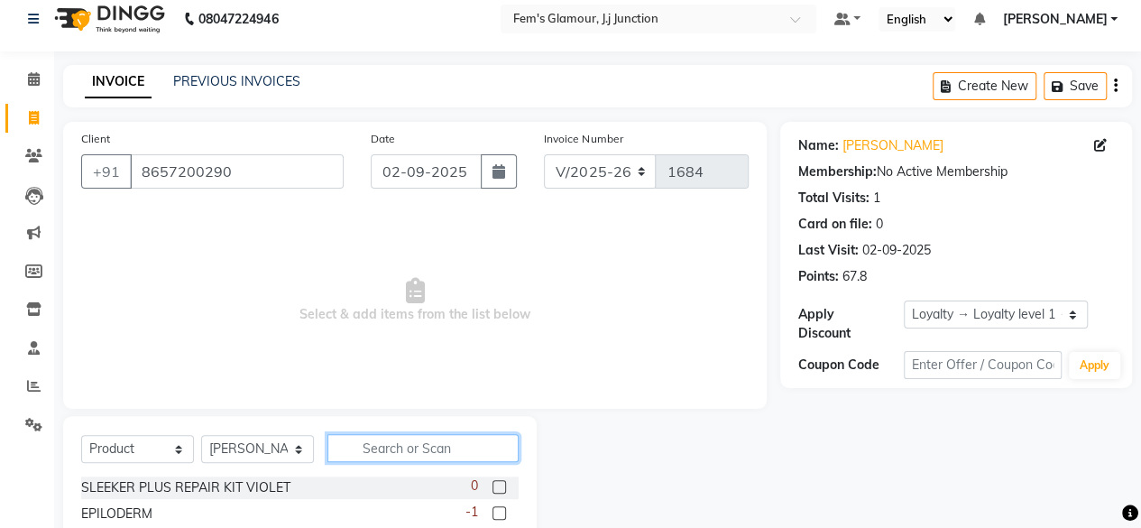
click at [442, 446] on input "text" at bounding box center [422, 448] width 191 height 28
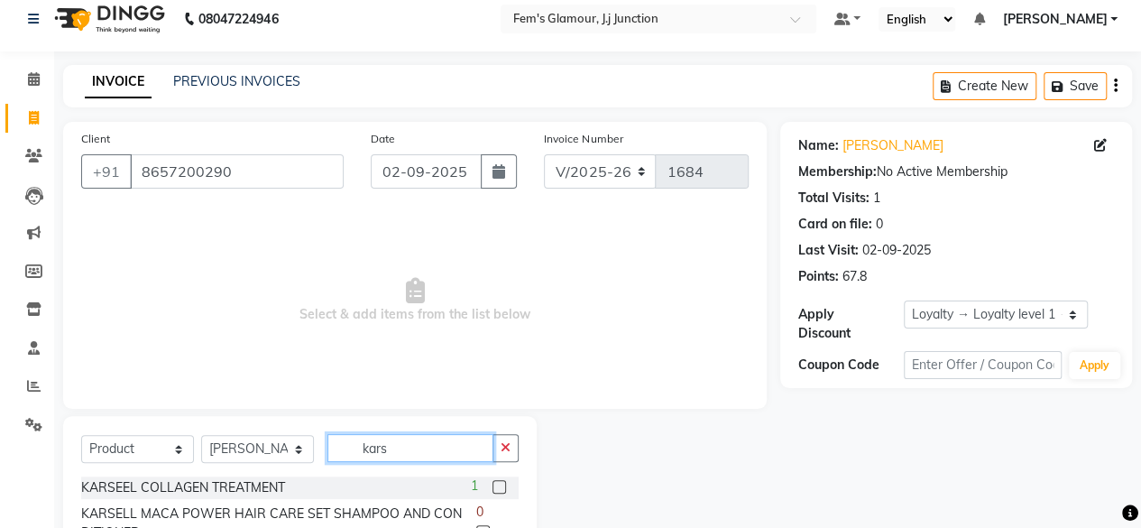
type input "kars"
drag, startPoint x: 1137, startPoint y: 309, endPoint x: 1141, endPoint y: 334, distance: 24.6
click at [1140, 334] on html "08047224946 Select Location × Fem's Glamour, J.j Junction Default Panel My Pane…" at bounding box center [570, 250] width 1141 height 528
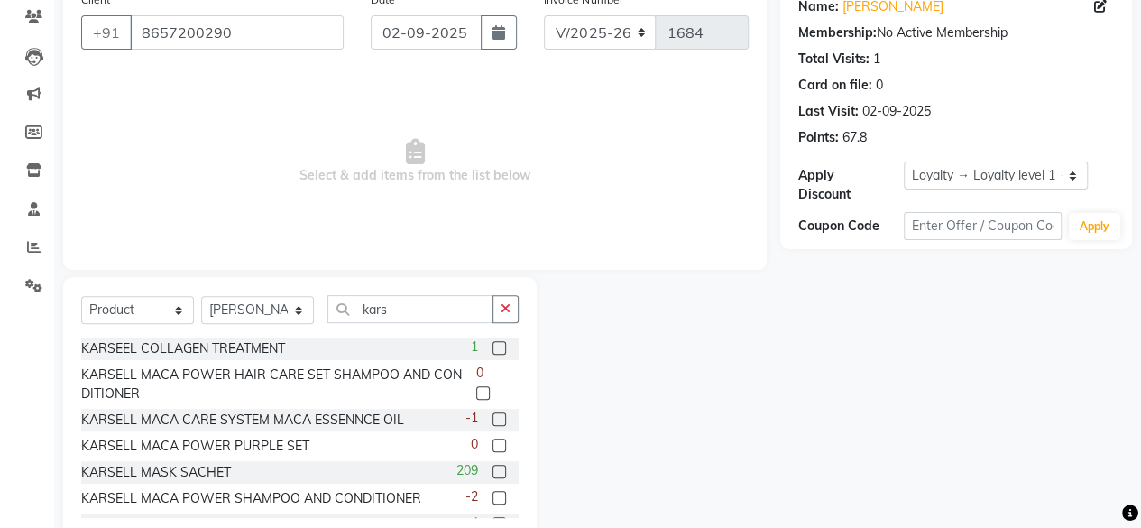
scroll to position [164, 0]
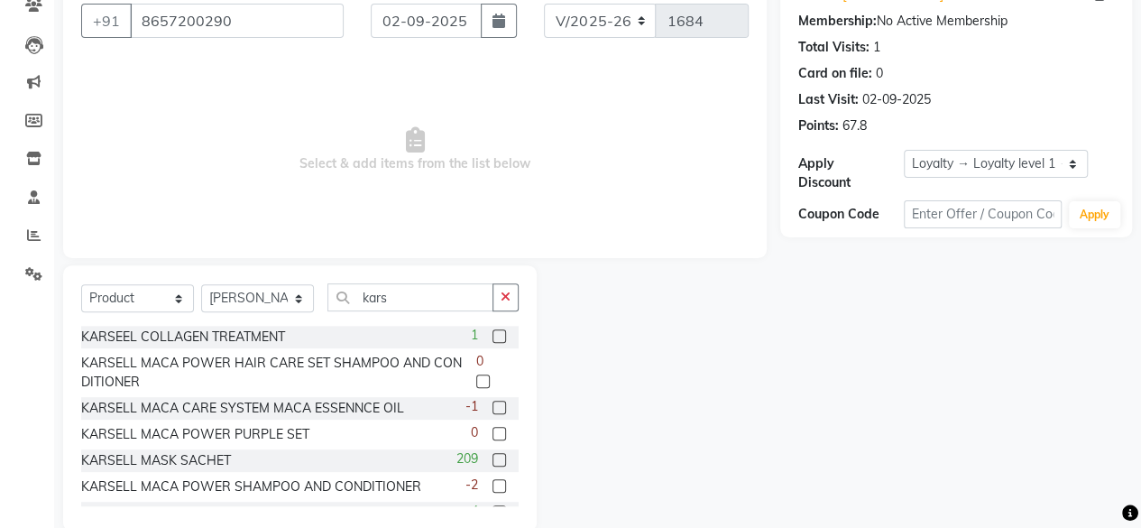
click at [476, 379] on label at bounding box center [483, 381] width 14 height 14
click at [476, 379] on input "checkbox" at bounding box center [482, 382] width 12 height 12
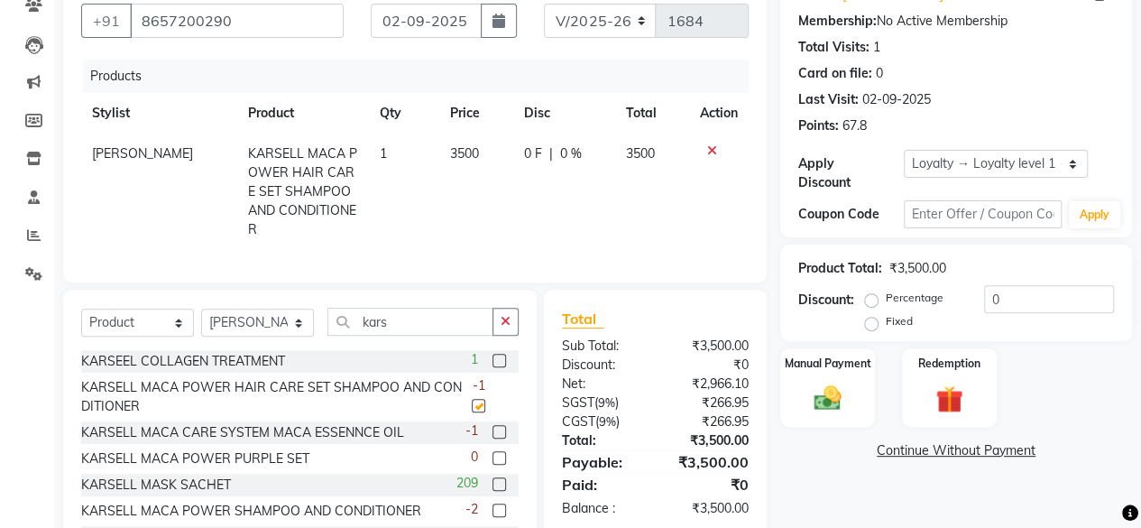
checkbox input "false"
click at [709, 144] on icon at bounding box center [712, 150] width 10 height 13
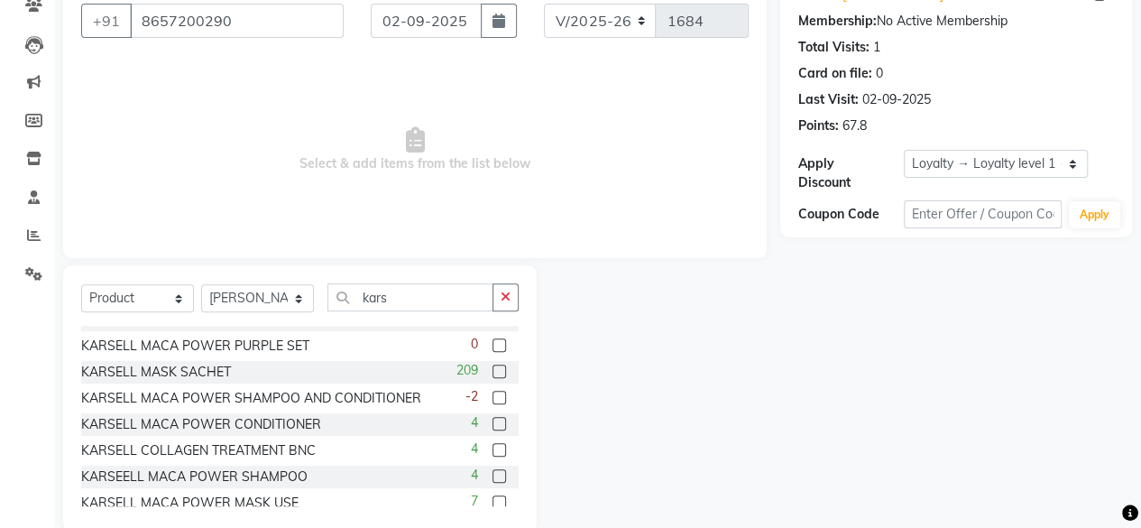
scroll to position [94, 0]
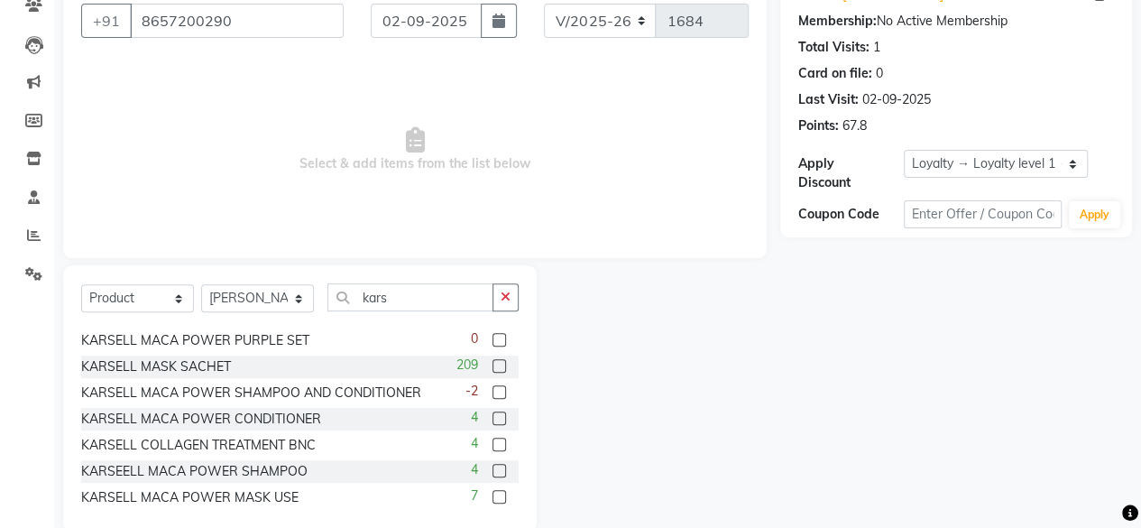
click at [492, 387] on label at bounding box center [499, 392] width 14 height 14
click at [492, 387] on input "checkbox" at bounding box center [498, 393] width 12 height 12
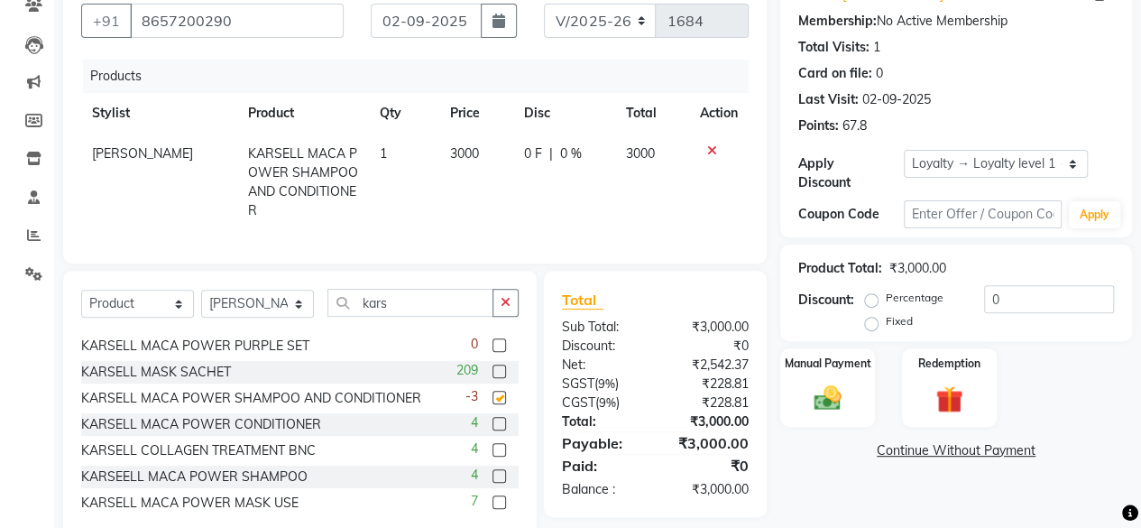
checkbox input "false"
click at [707, 144] on icon at bounding box center [712, 150] width 10 height 13
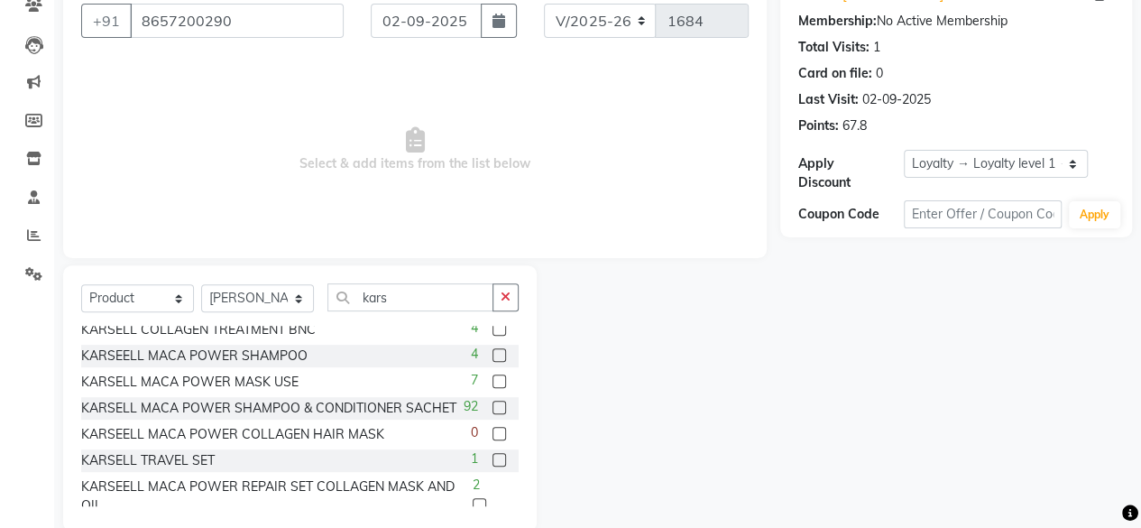
scroll to position [211, 0]
click at [492, 412] on label at bounding box center [499, 406] width 14 height 14
click at [492, 412] on input "checkbox" at bounding box center [498, 406] width 12 height 12
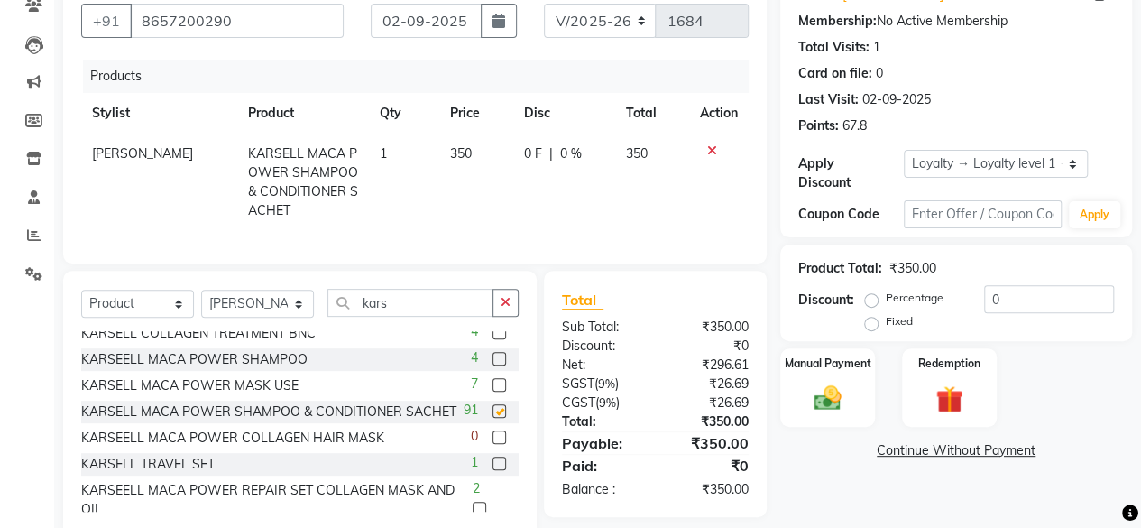
checkbox input "false"
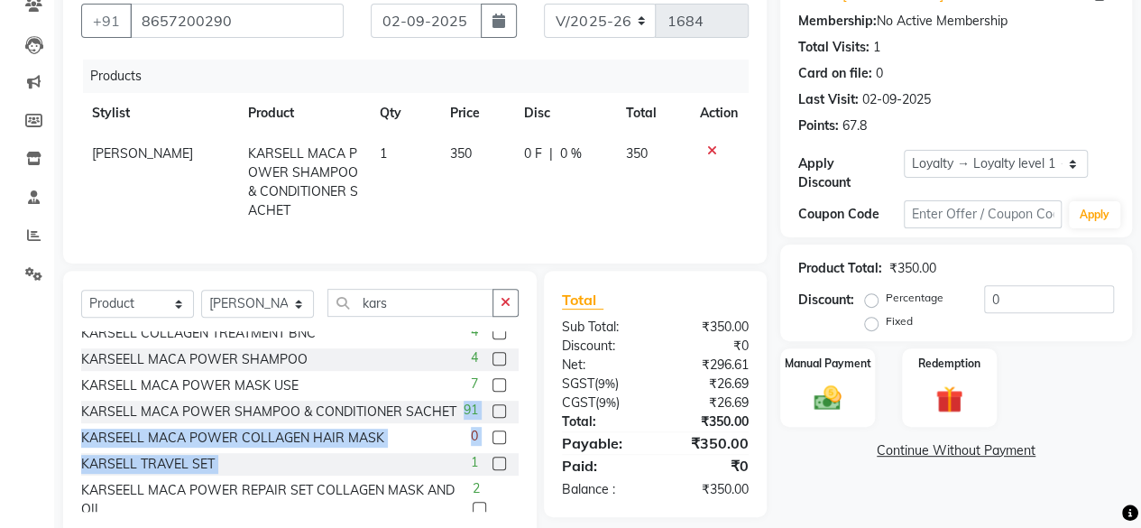
drag, startPoint x: 503, startPoint y: 441, endPoint x: 510, endPoint y: 500, distance: 60.0
click at [510, 500] on div "KARSEEL COLLAGEN TREATMENT 1 KARSELL MACA POWER HAIR CARE SET SHAMPOO AND CONDI…" at bounding box center [299, 421] width 437 height 180
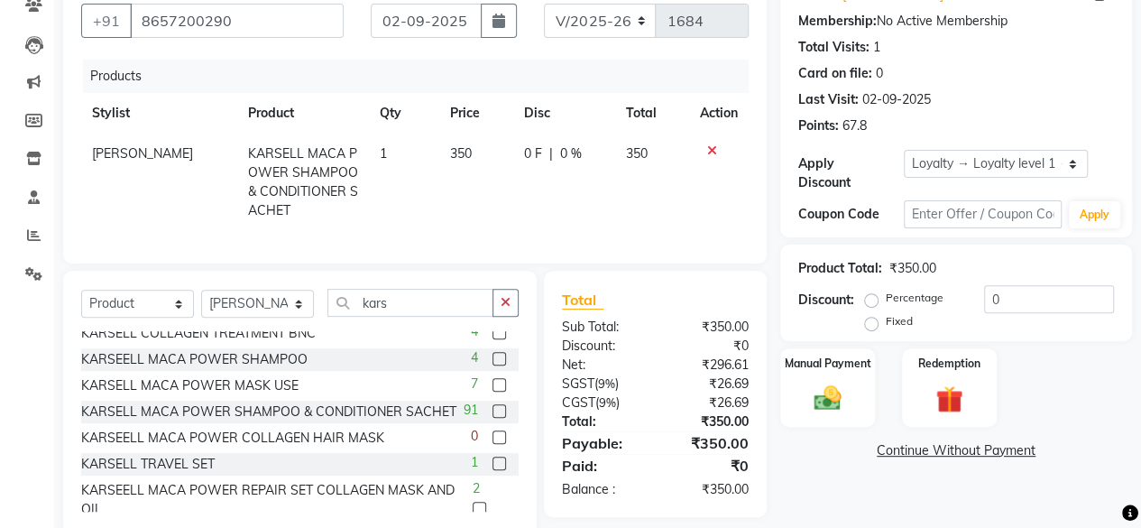
click at [521, 359] on div "Select Service Product Membership Package Voucher Prepaid Gift Card Select Styl…" at bounding box center [299, 404] width 473 height 266
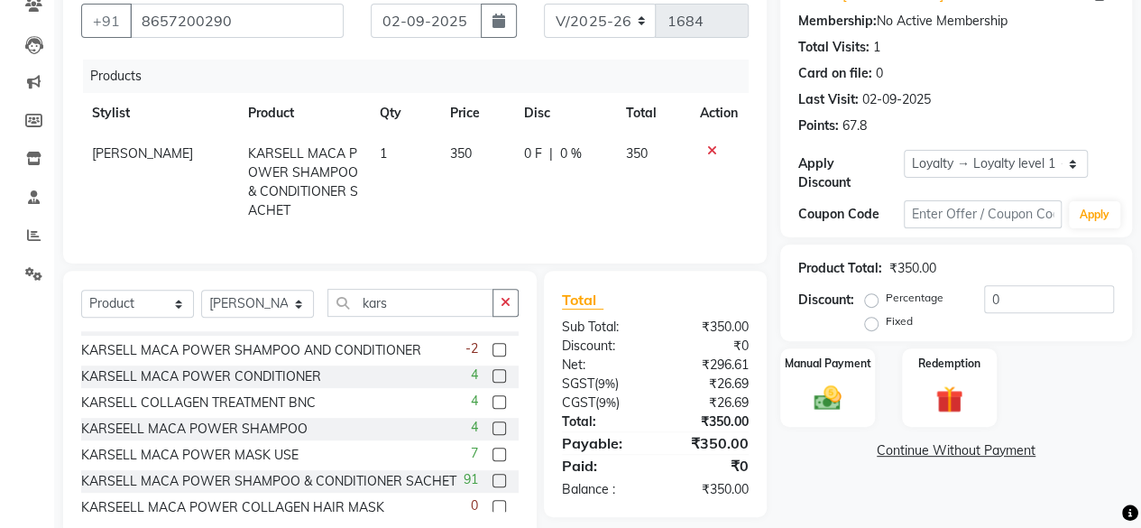
scroll to position [140, 0]
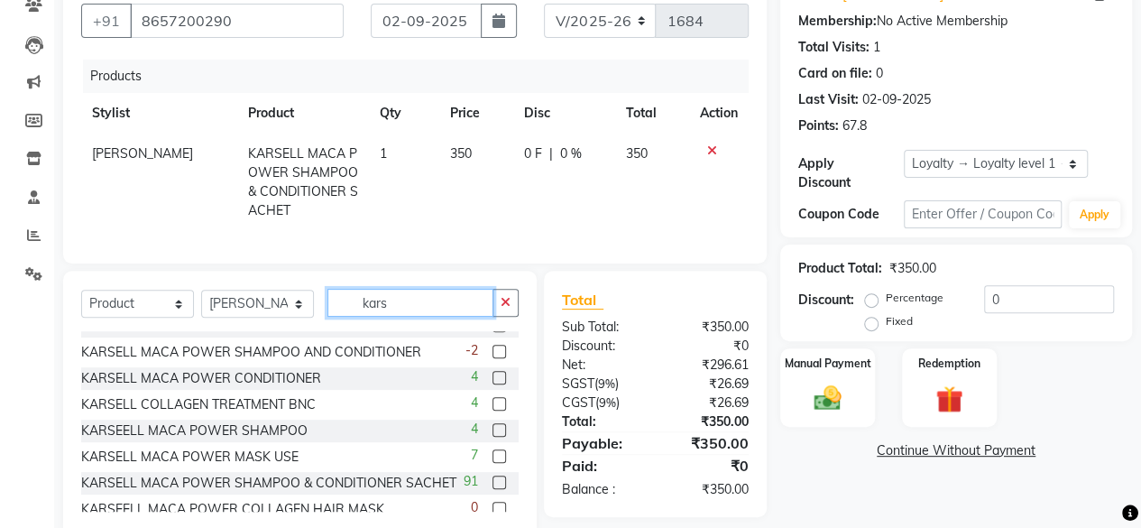
click at [415, 317] on input "kars" at bounding box center [410, 303] width 166 height 28
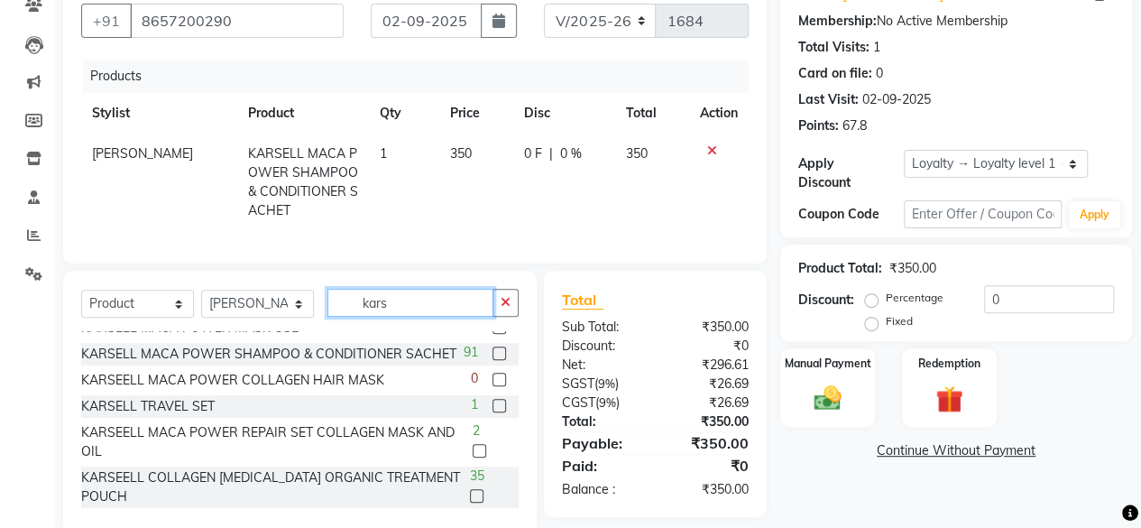
scroll to position [287, 0]
click at [434, 317] on input "kars" at bounding box center [410, 303] width 166 height 28
type input "karse"
drag, startPoint x: 434, startPoint y: 327, endPoint x: 424, endPoint y: 151, distance: 177.0
click at [424, 151] on td "1" at bounding box center [404, 181] width 70 height 97
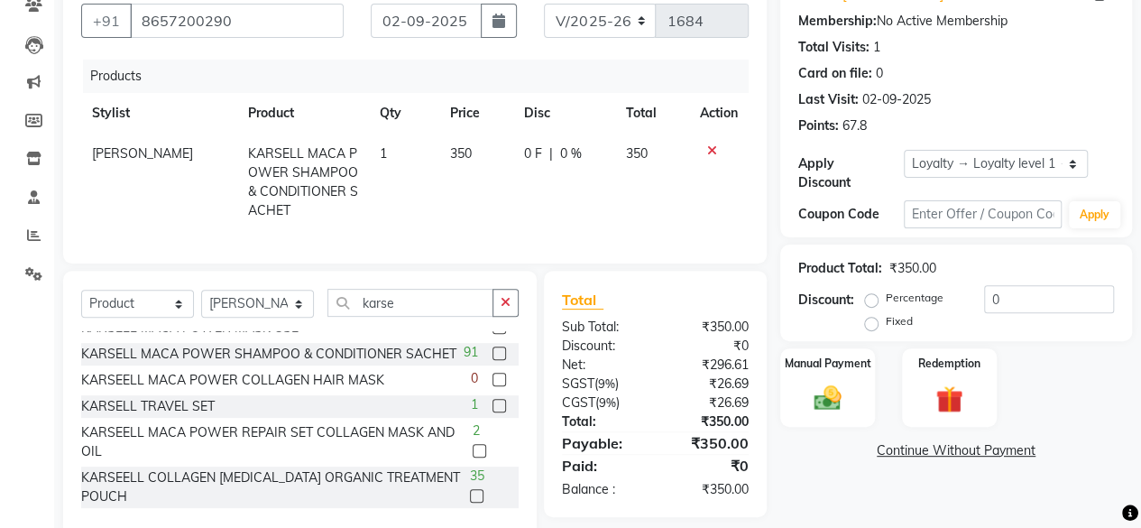
select select "21526"
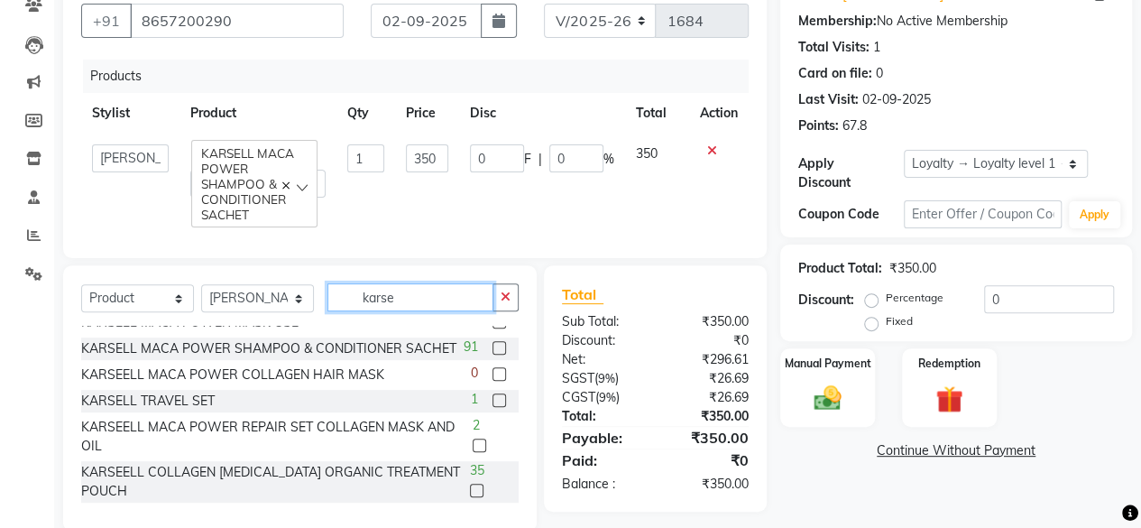
click at [444, 297] on input "karse" at bounding box center [410, 297] width 166 height 28
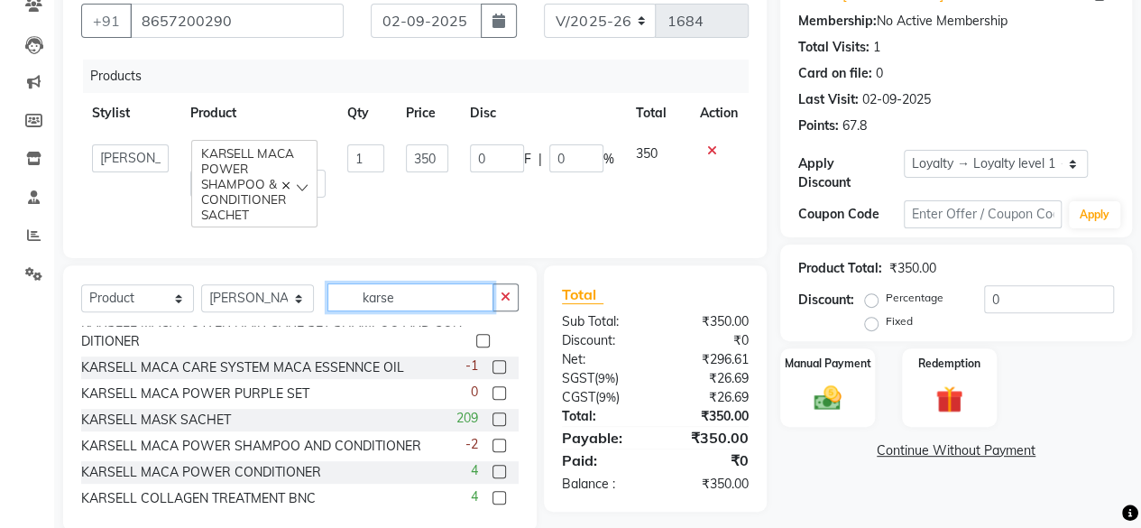
scroll to position [39, 0]
click at [492, 418] on label at bounding box center [499, 421] width 14 height 14
click at [492, 418] on input "checkbox" at bounding box center [498, 422] width 12 height 12
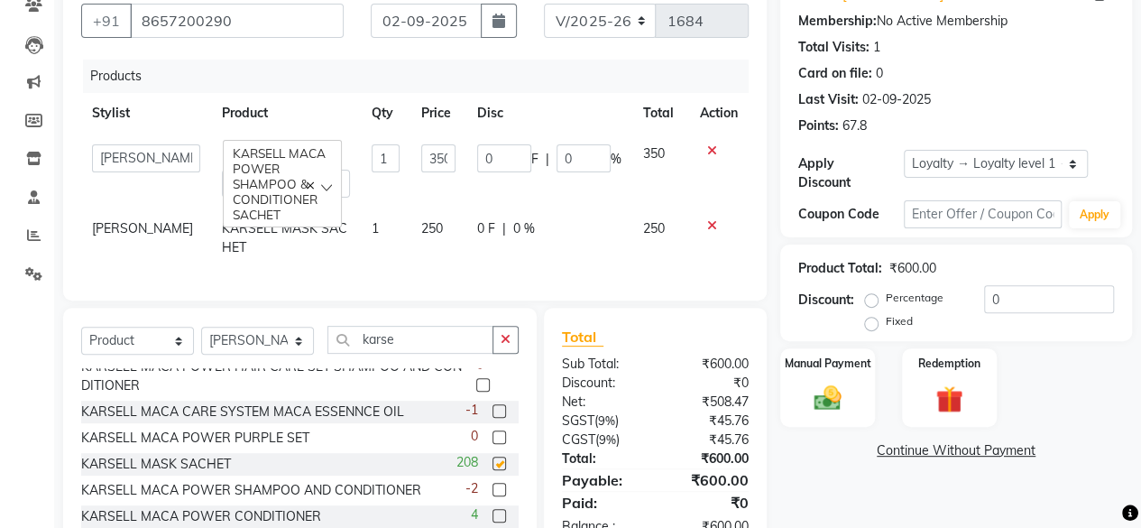
checkbox input "false"
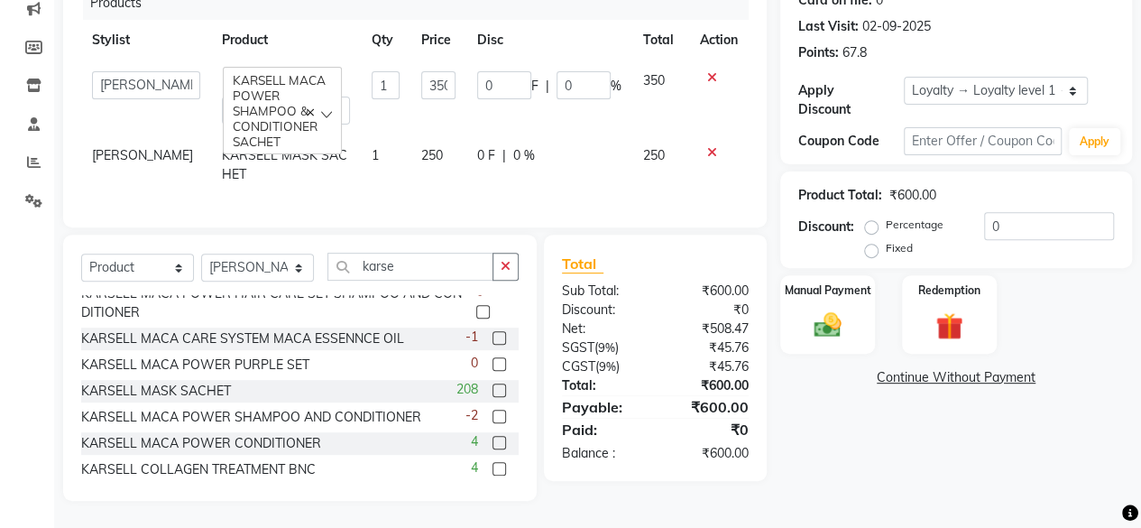
scroll to position [117, 0]
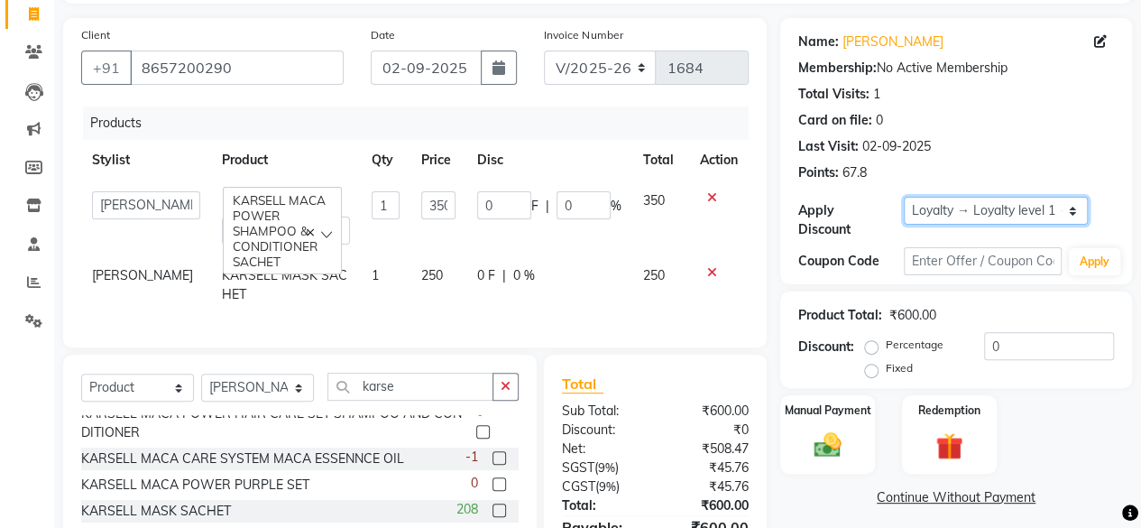
click at [997, 207] on select "Select Loyalty → Loyalty level 1 → All Customers" at bounding box center [996, 211] width 184 height 28
select select "0:"
click at [904, 197] on select "Select Loyalty → Loyalty level 1 → All Customers" at bounding box center [996, 211] width 184 height 28
radio input "true"
click at [832, 446] on img at bounding box center [827, 444] width 46 height 32
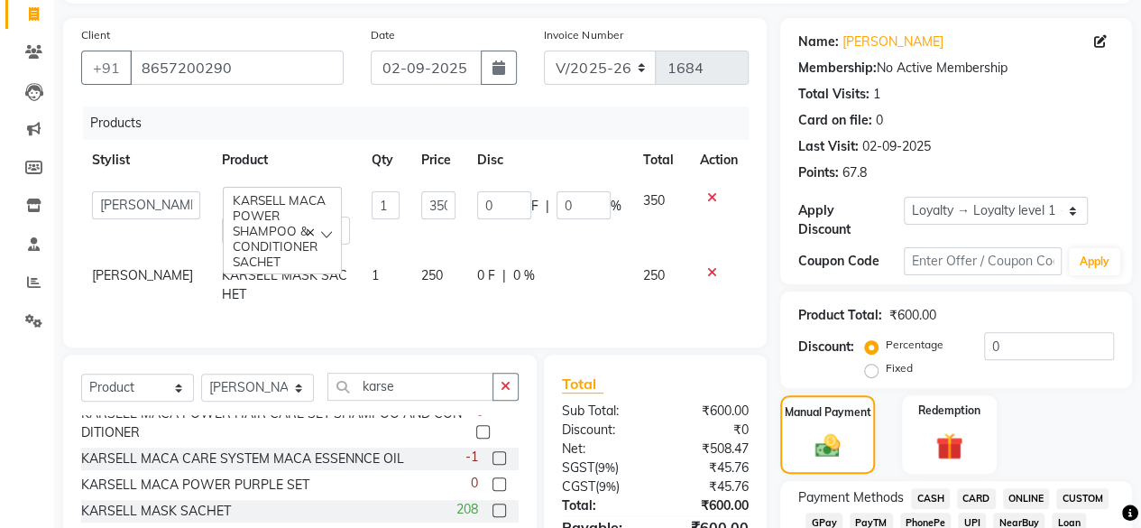
scroll to position [579, 0]
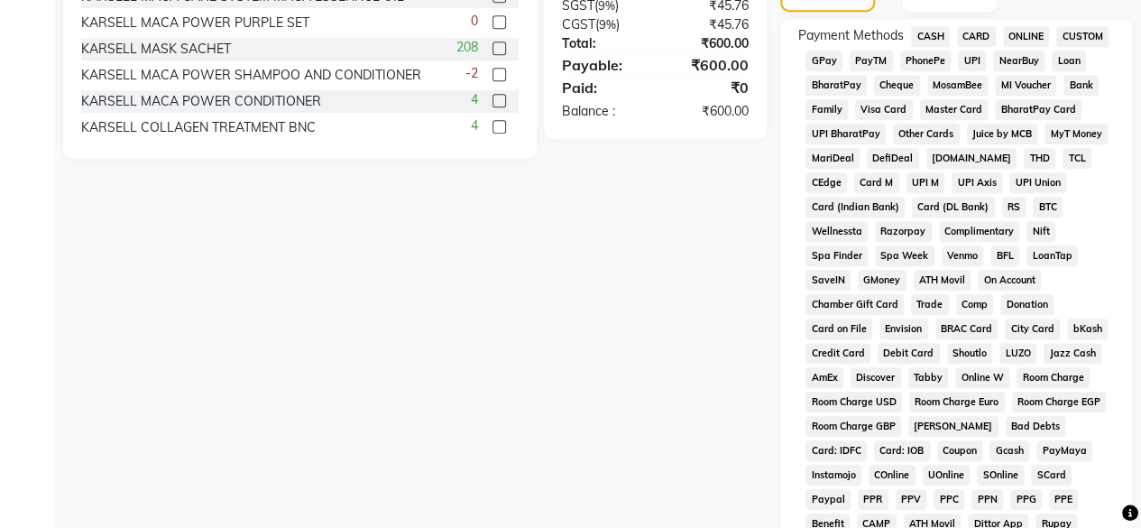
click at [834, 60] on span "GPay" at bounding box center [823, 60] width 37 height 21
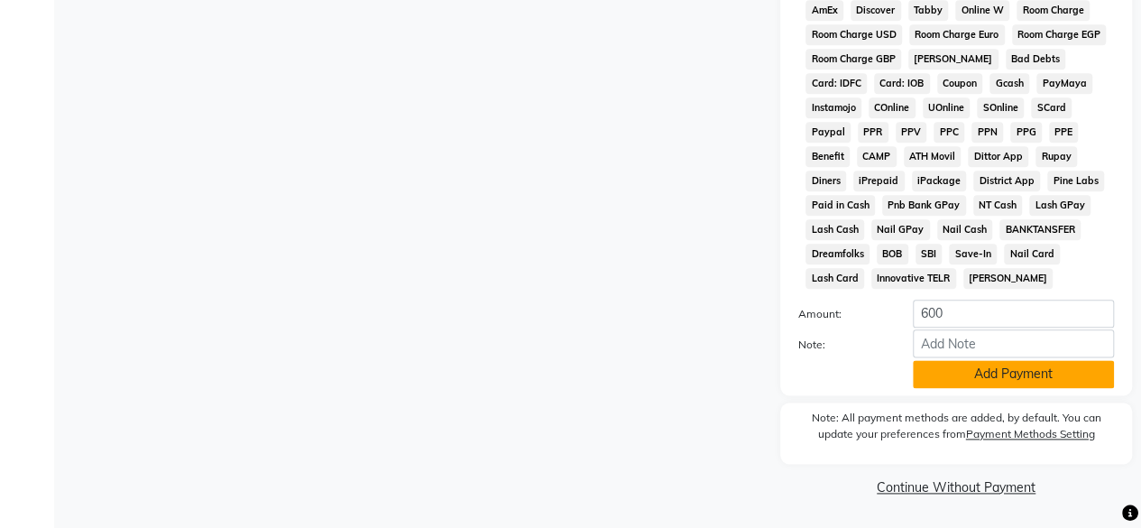
click at [1065, 363] on button "Add Payment" at bounding box center [1013, 374] width 201 height 28
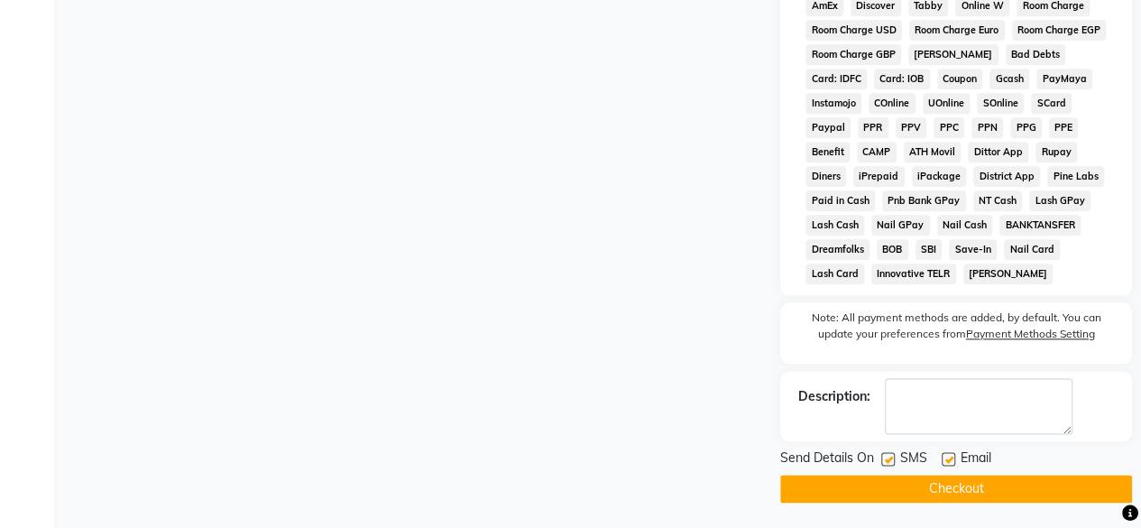
click at [1033, 493] on button "Checkout" at bounding box center [956, 488] width 352 height 28
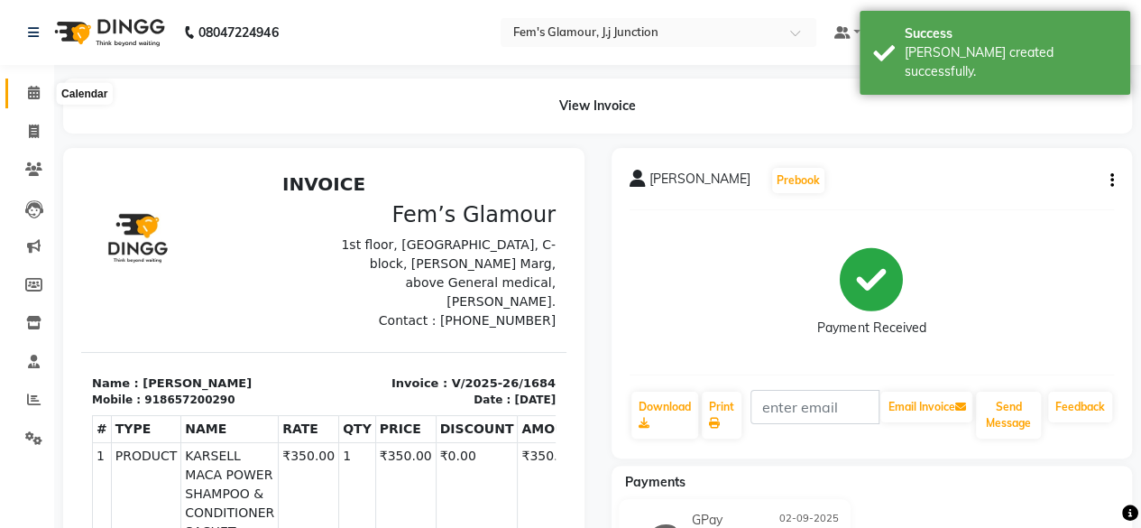
click at [36, 98] on icon at bounding box center [34, 93] width 12 height 14
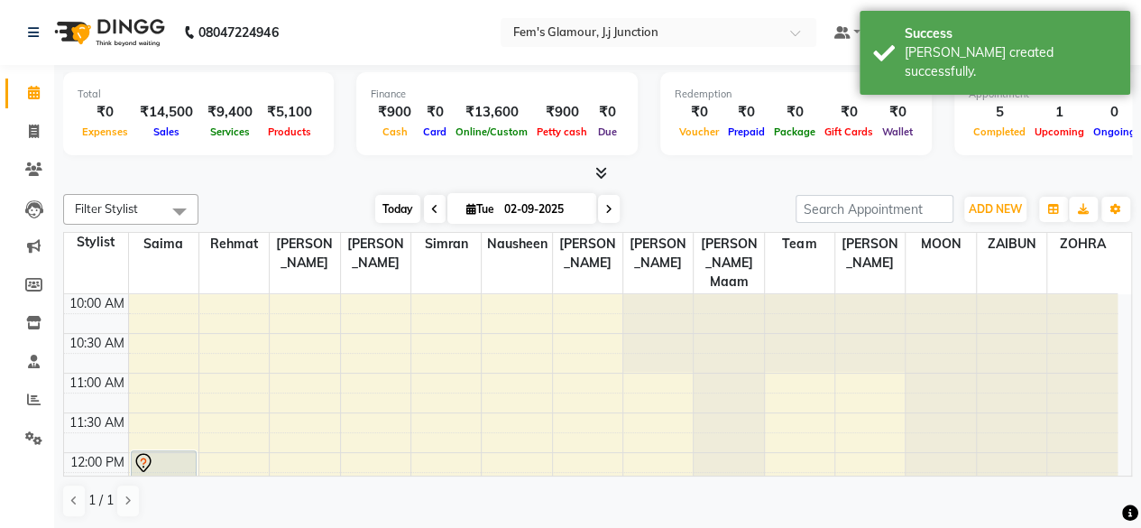
click at [384, 201] on span "Today" at bounding box center [397, 209] width 45 height 28
